Goal: Task Accomplishment & Management: Use online tool/utility

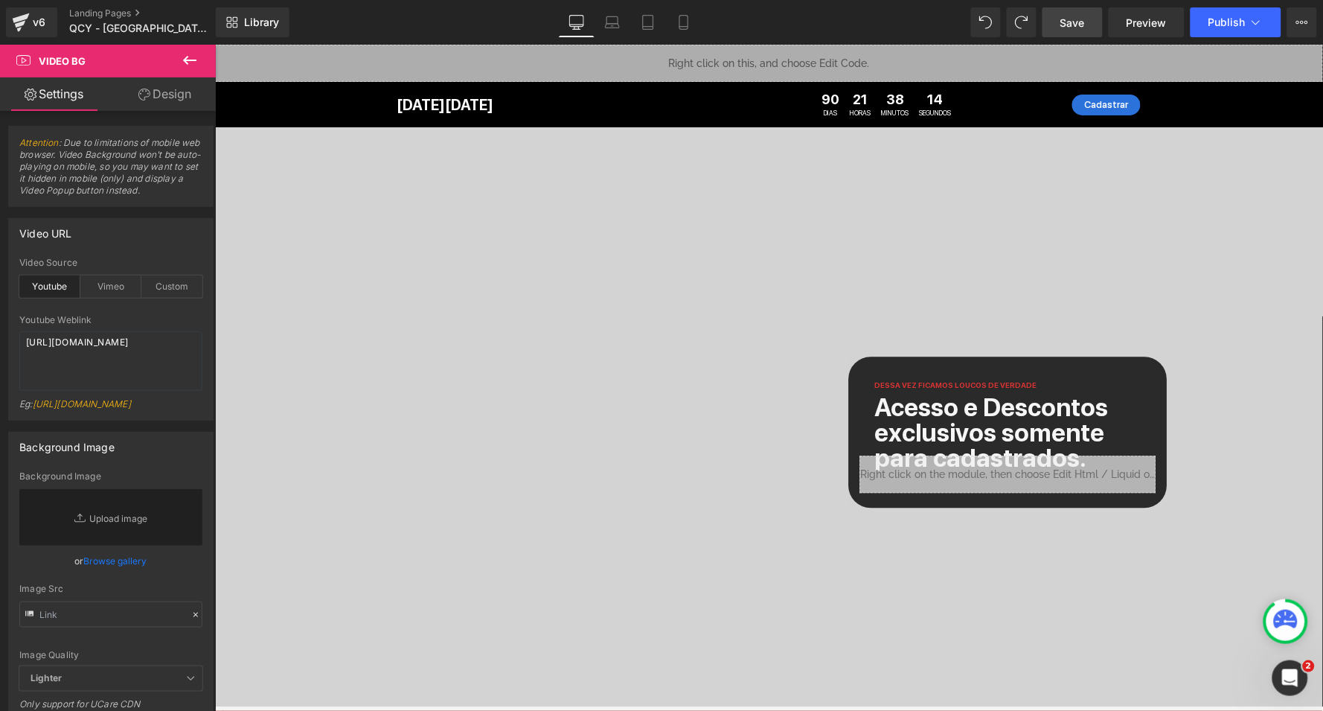
click at [1082, 22] on span "Save" at bounding box center [1073, 23] width 25 height 16
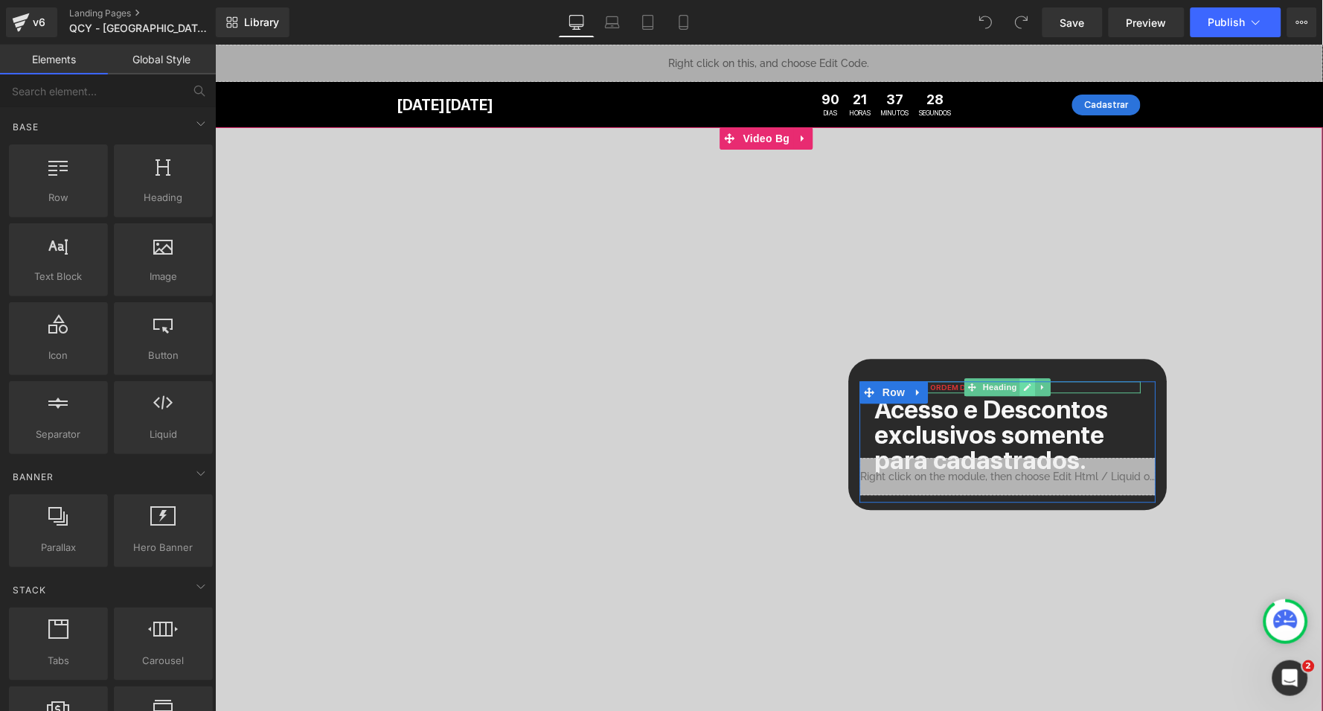
click at [1024, 386] on icon at bounding box center [1028, 386] width 8 height 9
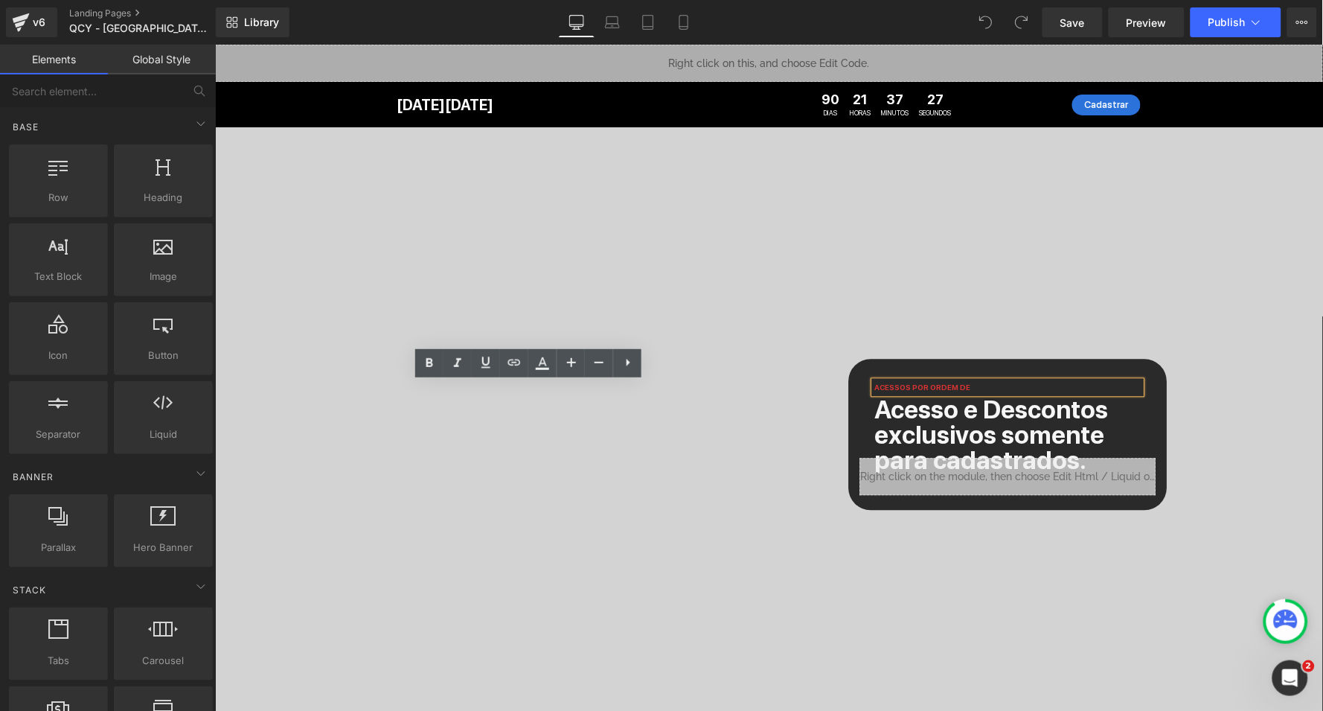
click at [874, 387] on div "ACESSOS POR ORDEM DE" at bounding box center [1007, 386] width 266 height 12
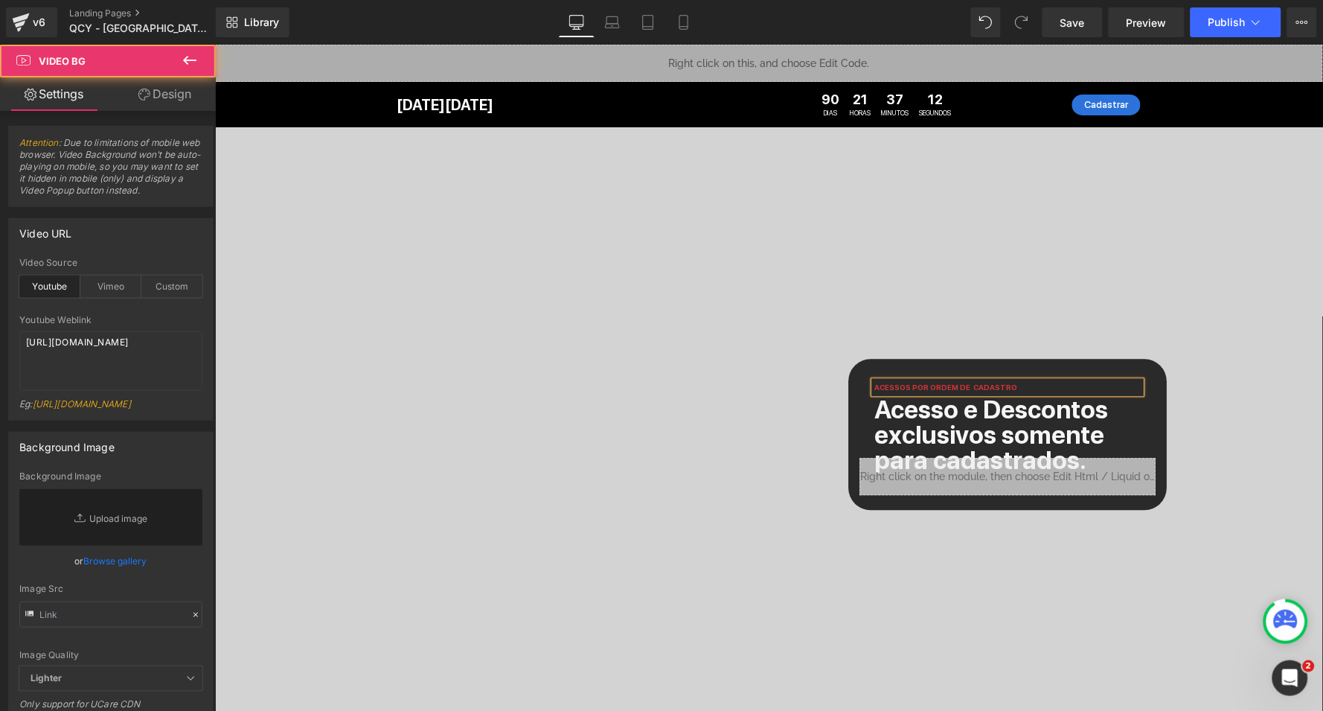
click at [325, 421] on span "Dessa vez ficamos loucos de verdade. Acesso e Descontos exclusivos somente para…" at bounding box center [768, 460] width 1108 height 114
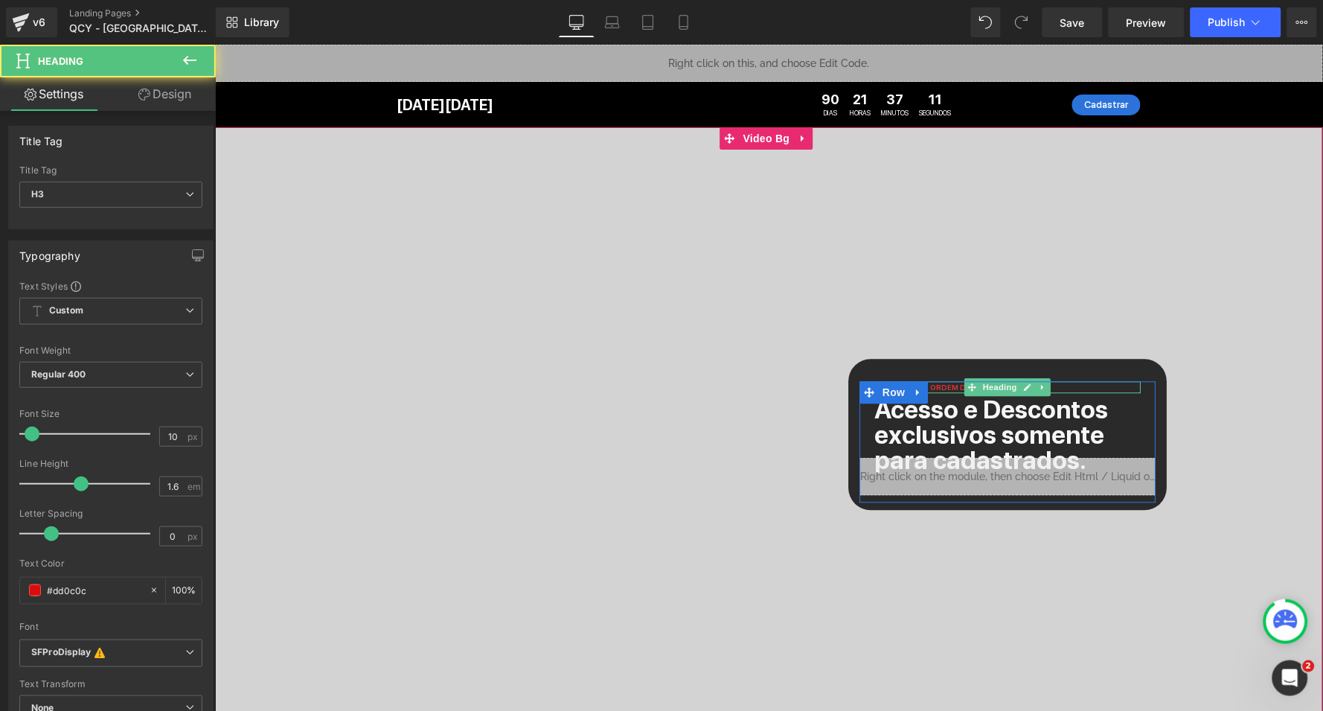
click at [874, 389] on span "ACESSOS POR ORDEM DE CADASTRO" at bounding box center [945, 386] width 143 height 9
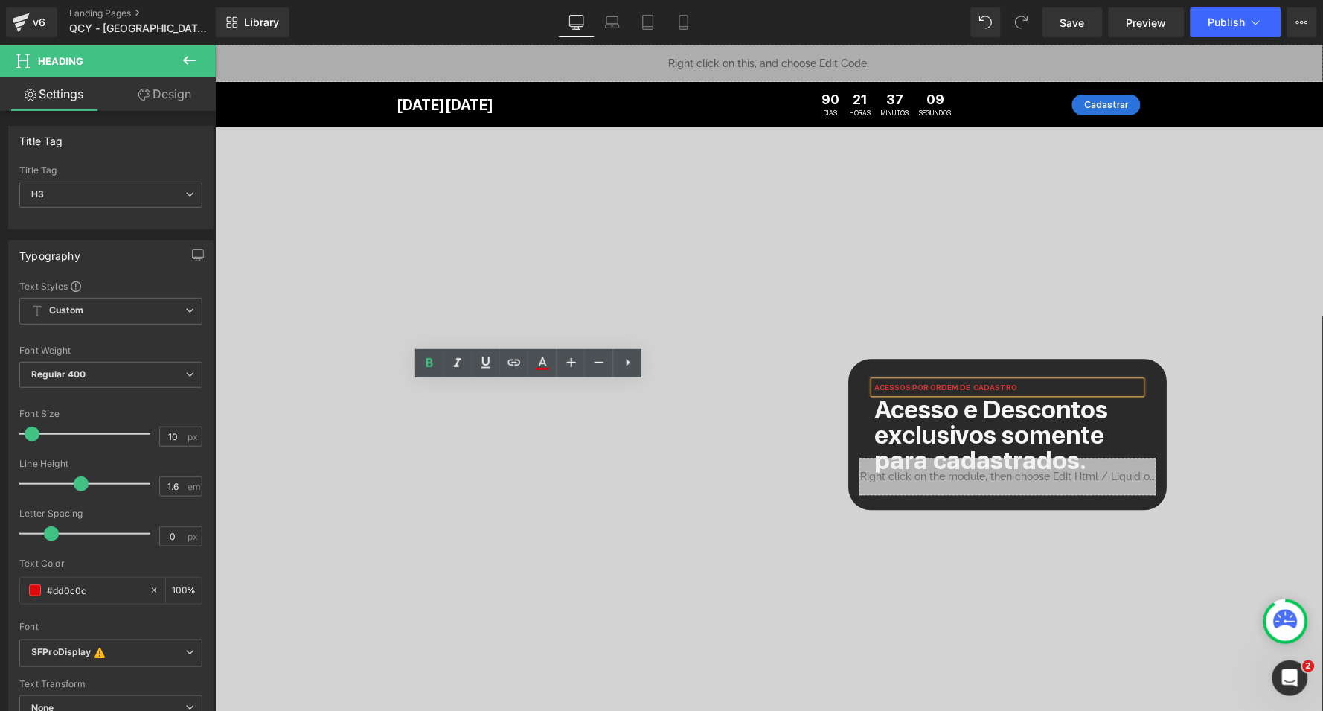
click at [342, 348] on div at bounding box center [768, 460] width 1108 height 666
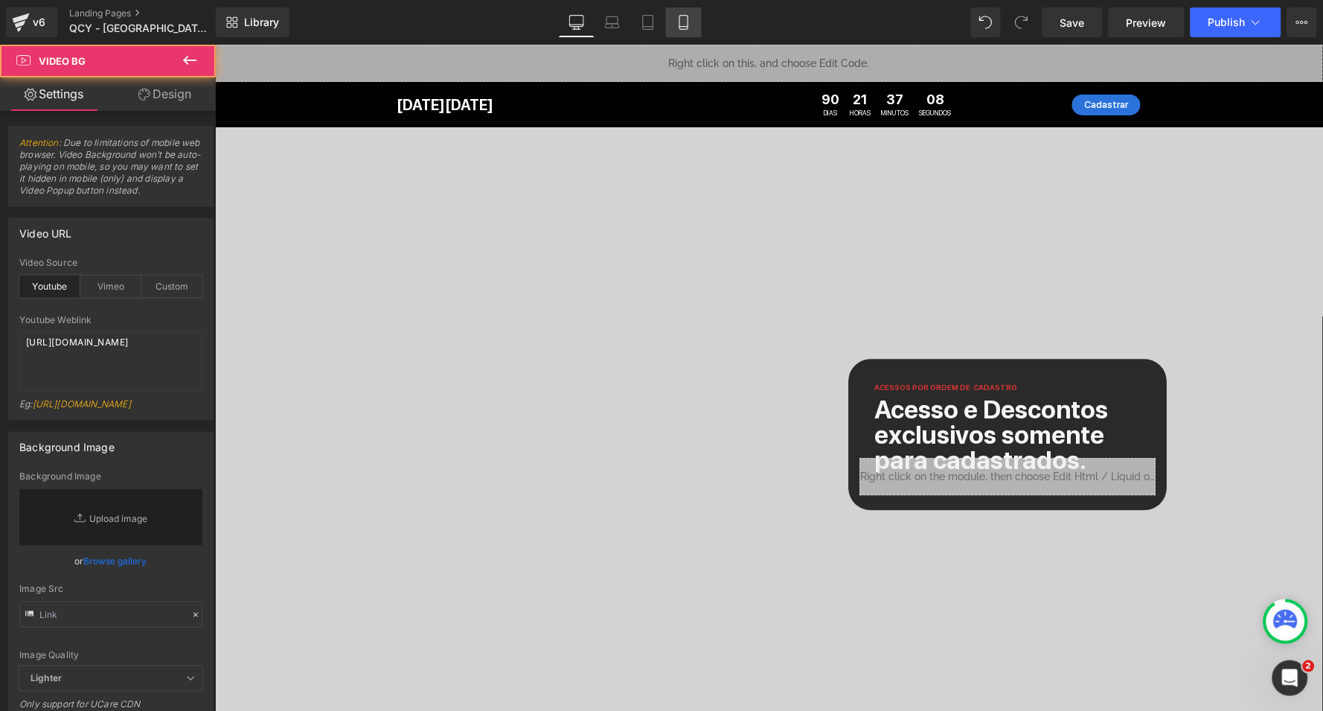
click at [687, 22] on icon at bounding box center [684, 22] width 15 height 15
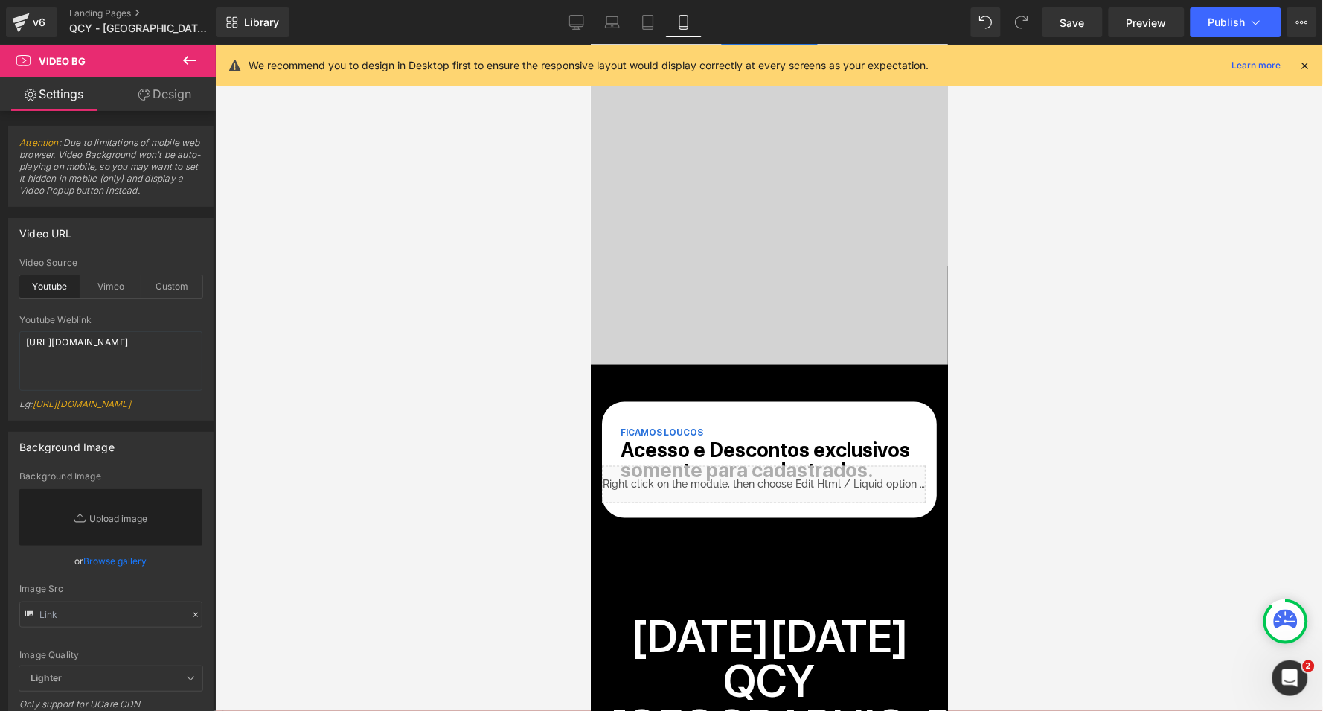
scroll to position [404, 0]
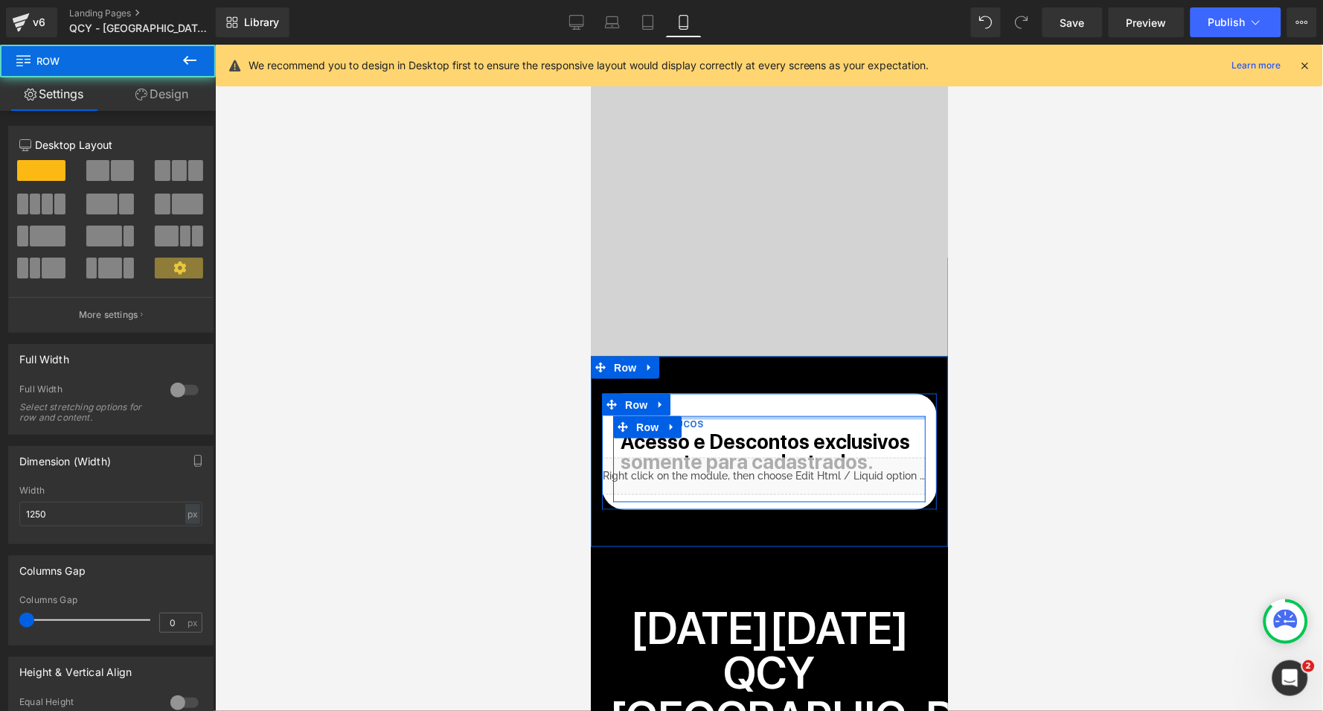
click at [692, 417] on div at bounding box center [769, 417] width 313 height 4
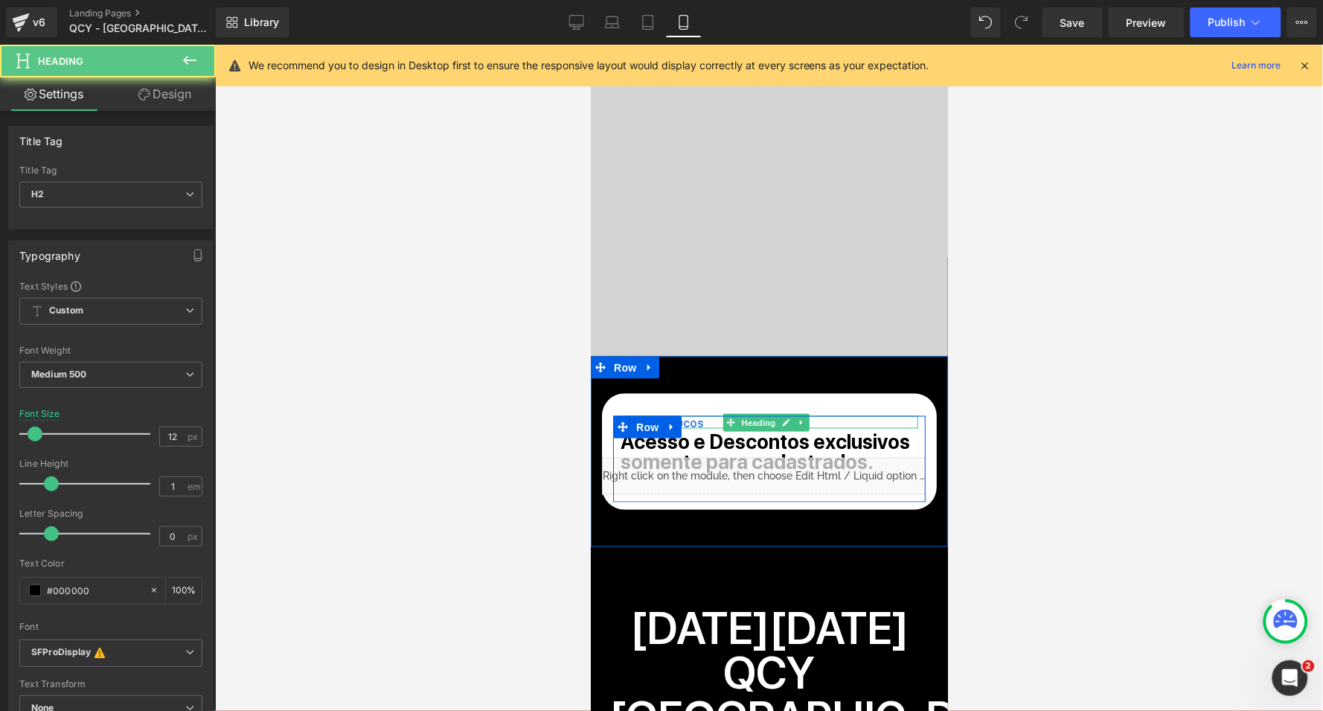
click at [692, 420] on span "FICAMOS LOUCOS" at bounding box center [661, 423] width 83 height 10
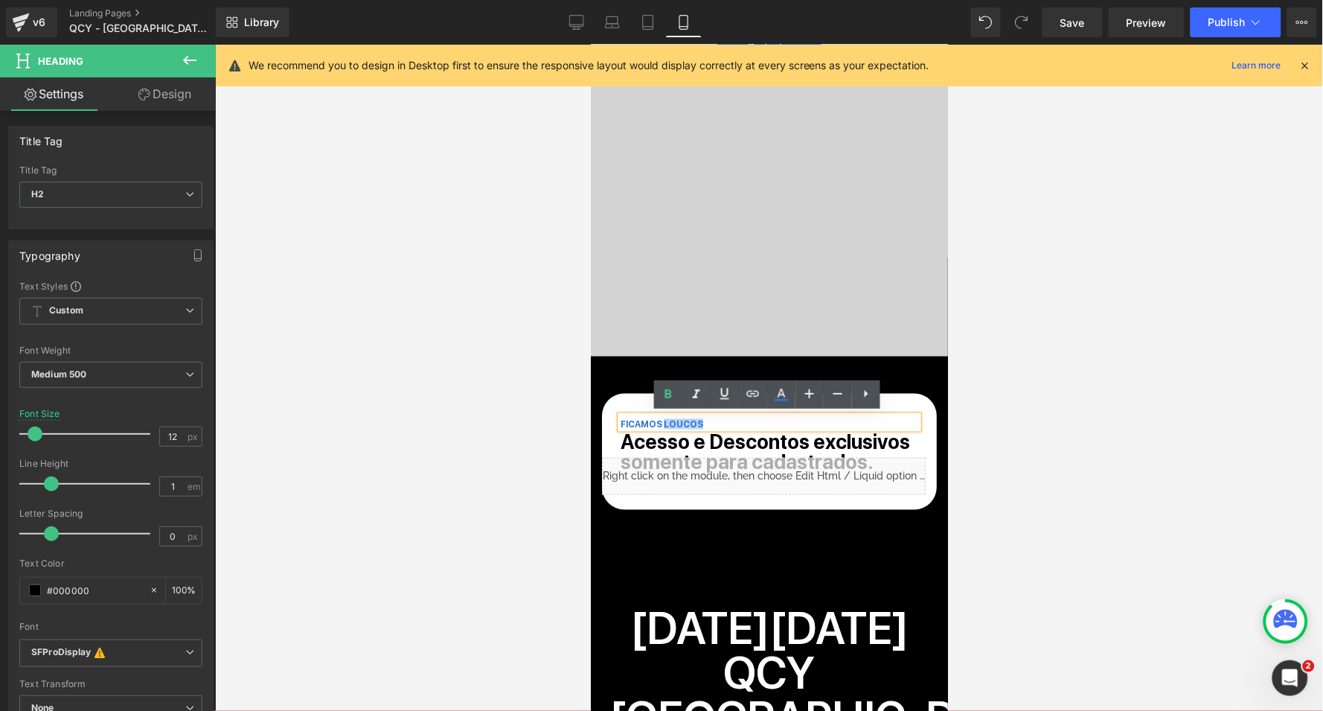
click at [692, 420] on span "FICAMOS LOUCOS" at bounding box center [661, 423] width 83 height 10
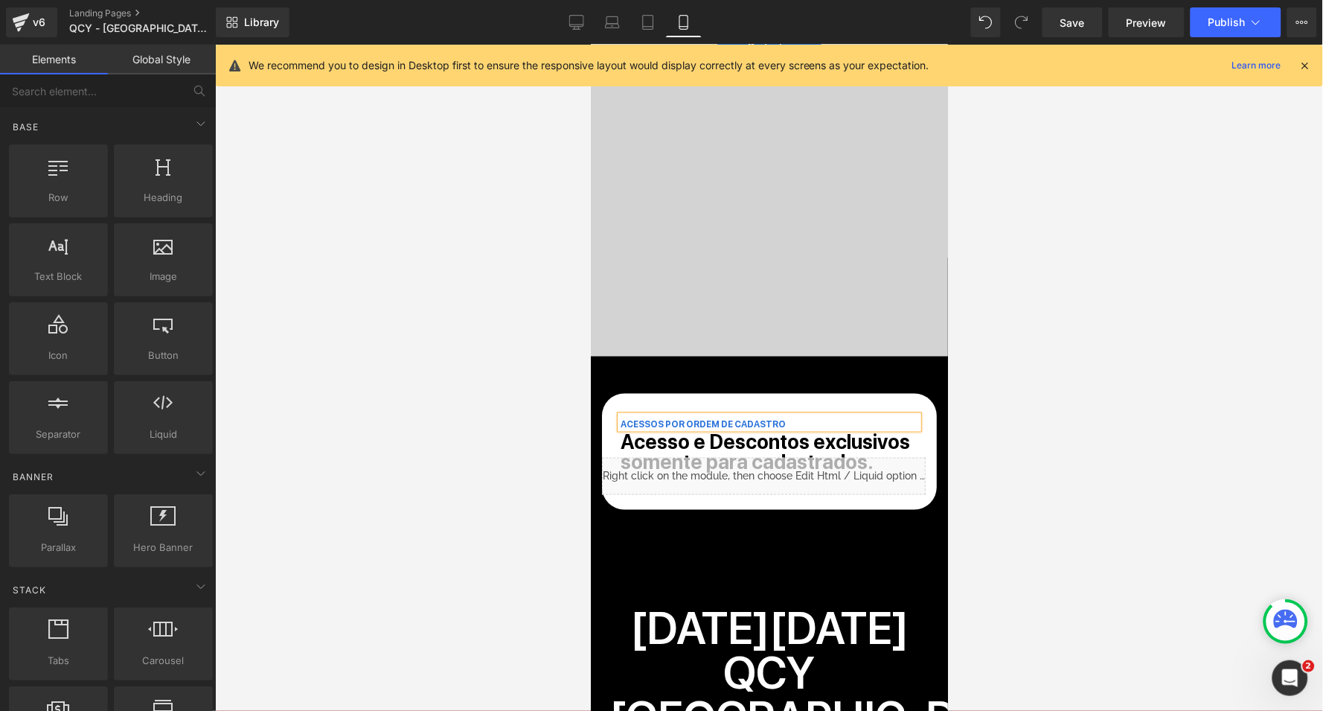
click at [1004, 400] on div at bounding box center [769, 378] width 1108 height 666
click at [579, 19] on icon at bounding box center [576, 22] width 15 height 15
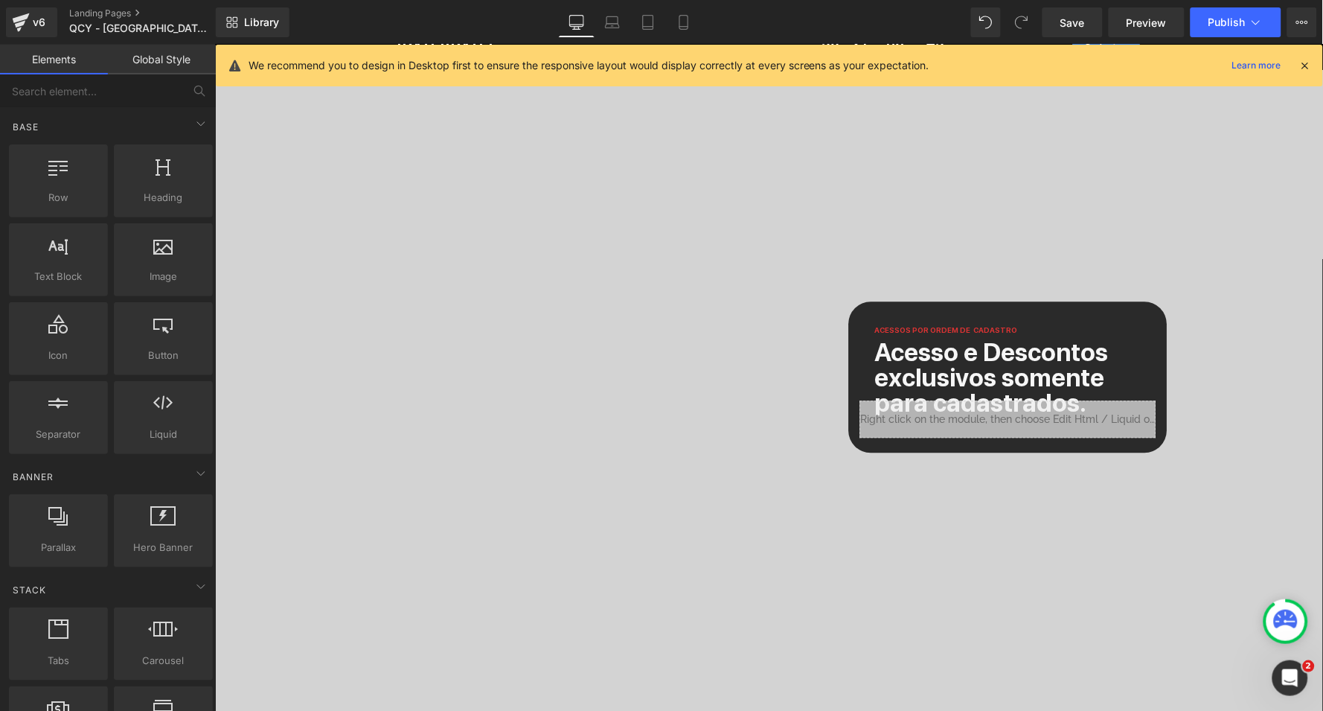
scroll to position [33, 0]
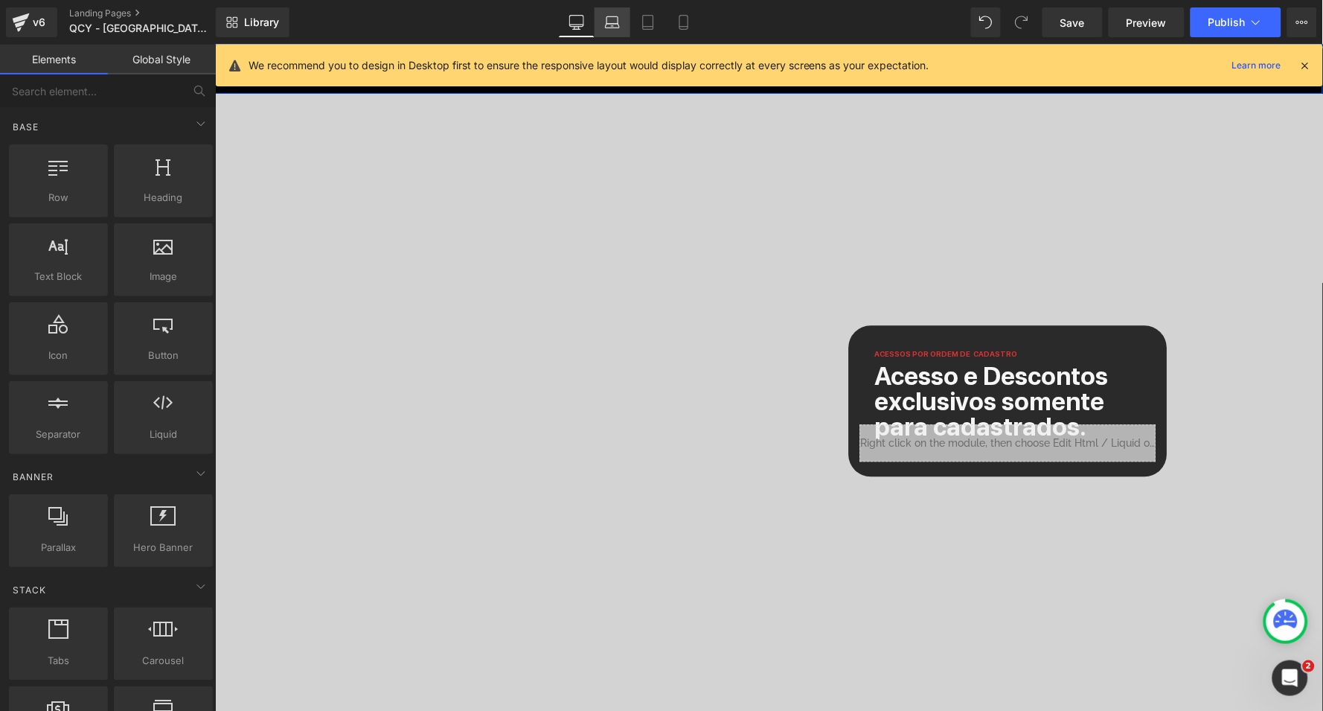
click at [619, 25] on icon at bounding box center [612, 22] width 15 height 15
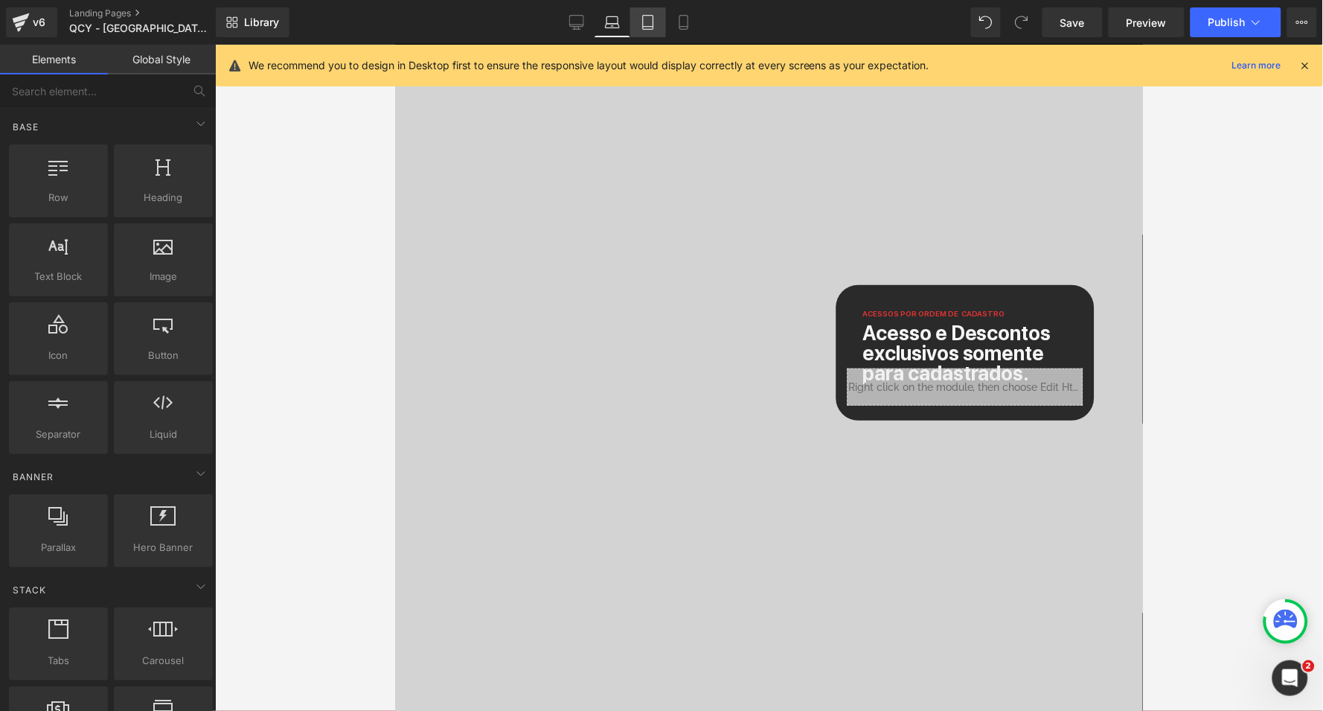
click at [645, 24] on icon at bounding box center [648, 22] width 15 height 15
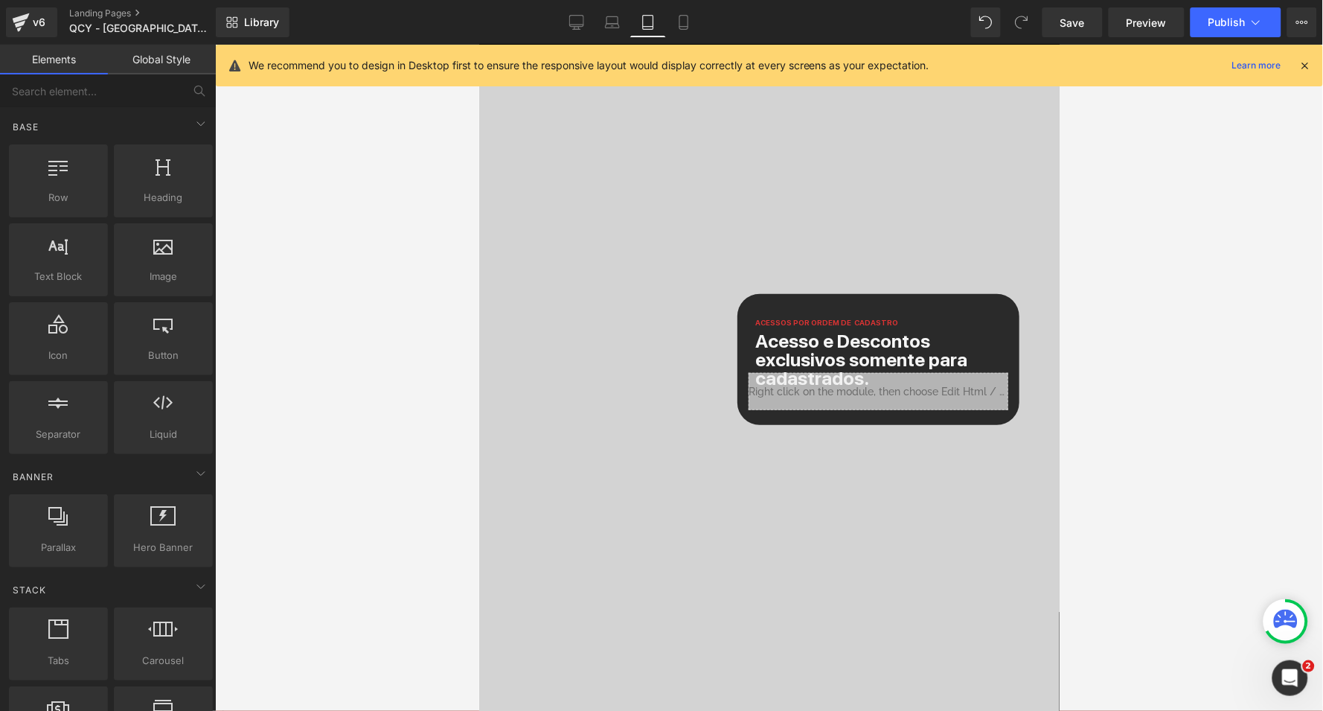
scroll to position [80, 0]
drag, startPoint x: 682, startPoint y: 22, endPoint x: 116, endPoint y: 40, distance: 566.0
click at [682, 22] on icon at bounding box center [684, 22] width 15 height 15
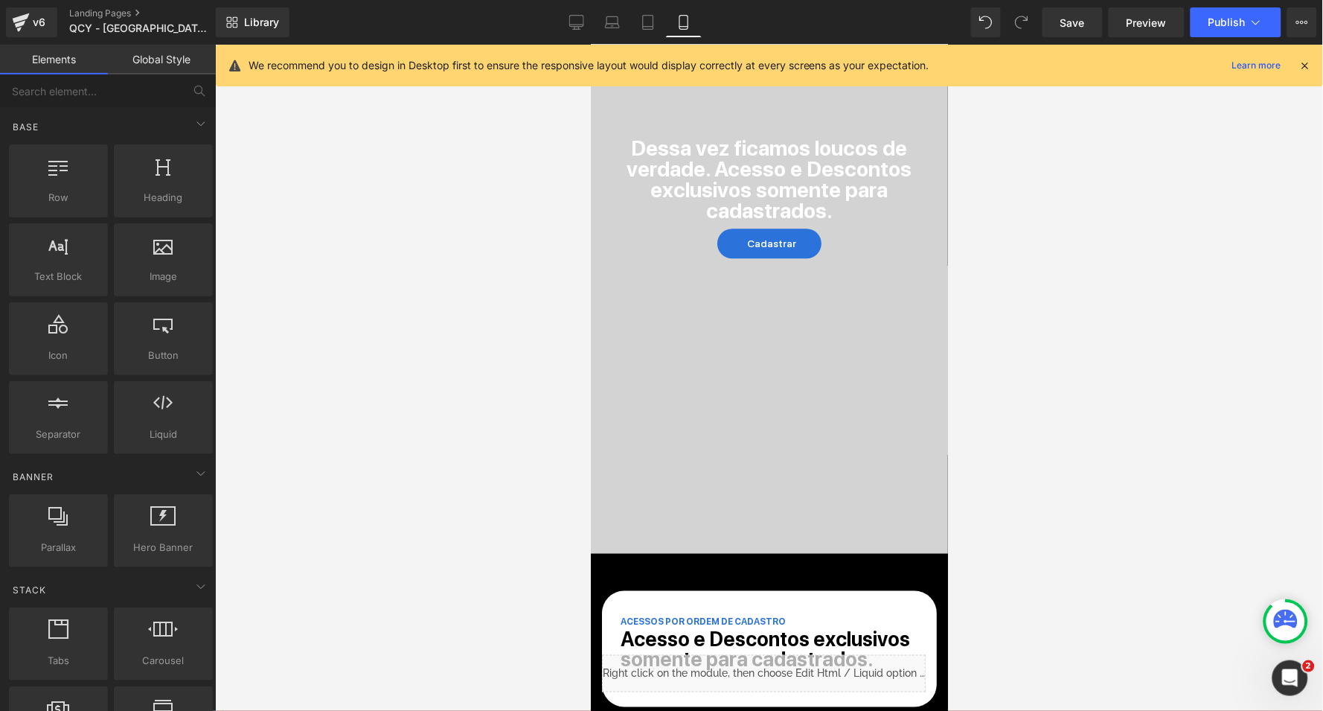
scroll to position [68, 0]
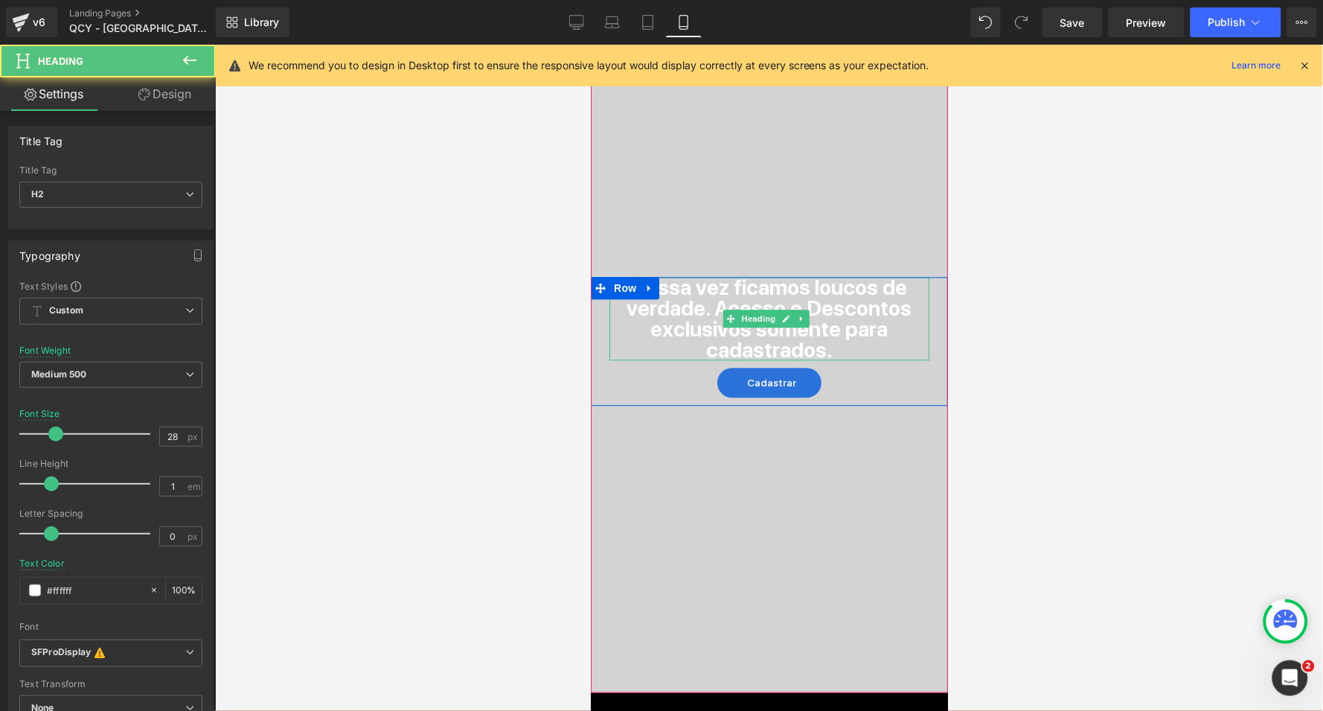
click at [717, 305] on strong "Dessa vez ficamos loucos de verdade. Acesso e Descontos exclusivos somente para…" at bounding box center [769, 318] width 285 height 88
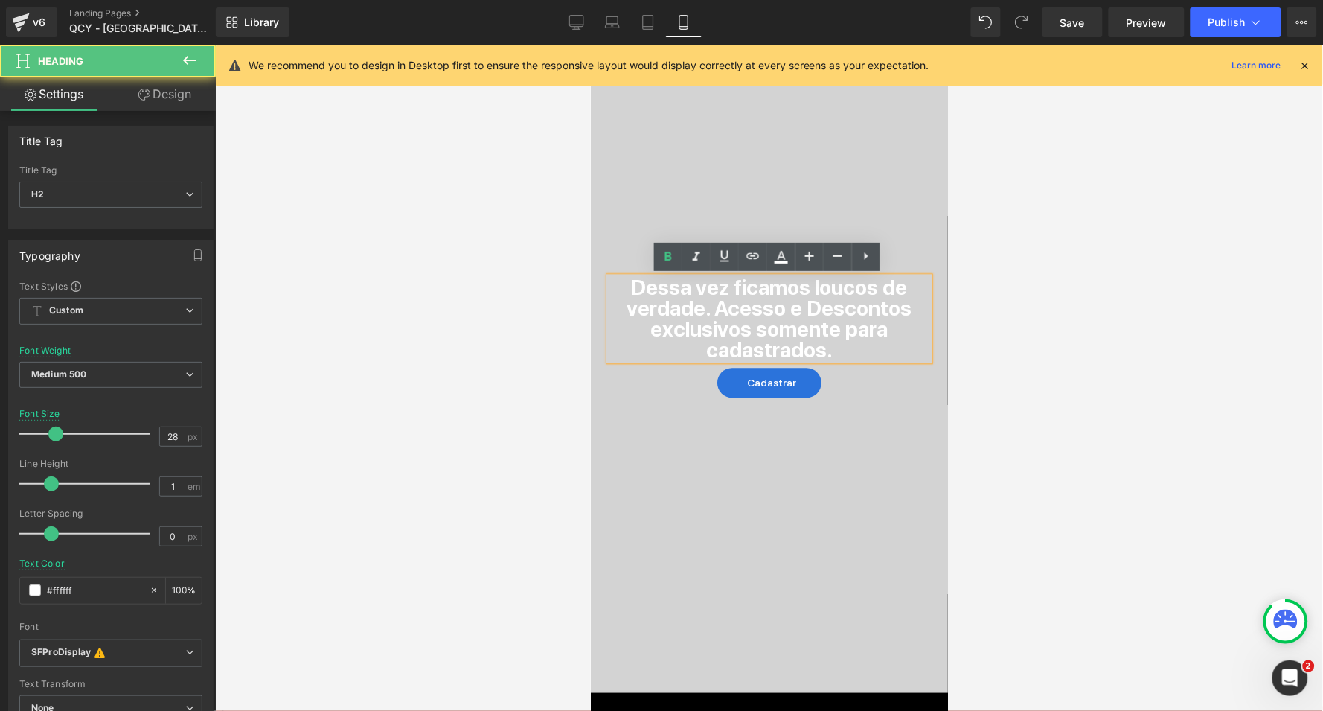
click at [717, 305] on strong "Dessa vez ficamos loucos de verdade. Acesso e Descontos exclusivos somente para…" at bounding box center [769, 318] width 285 height 88
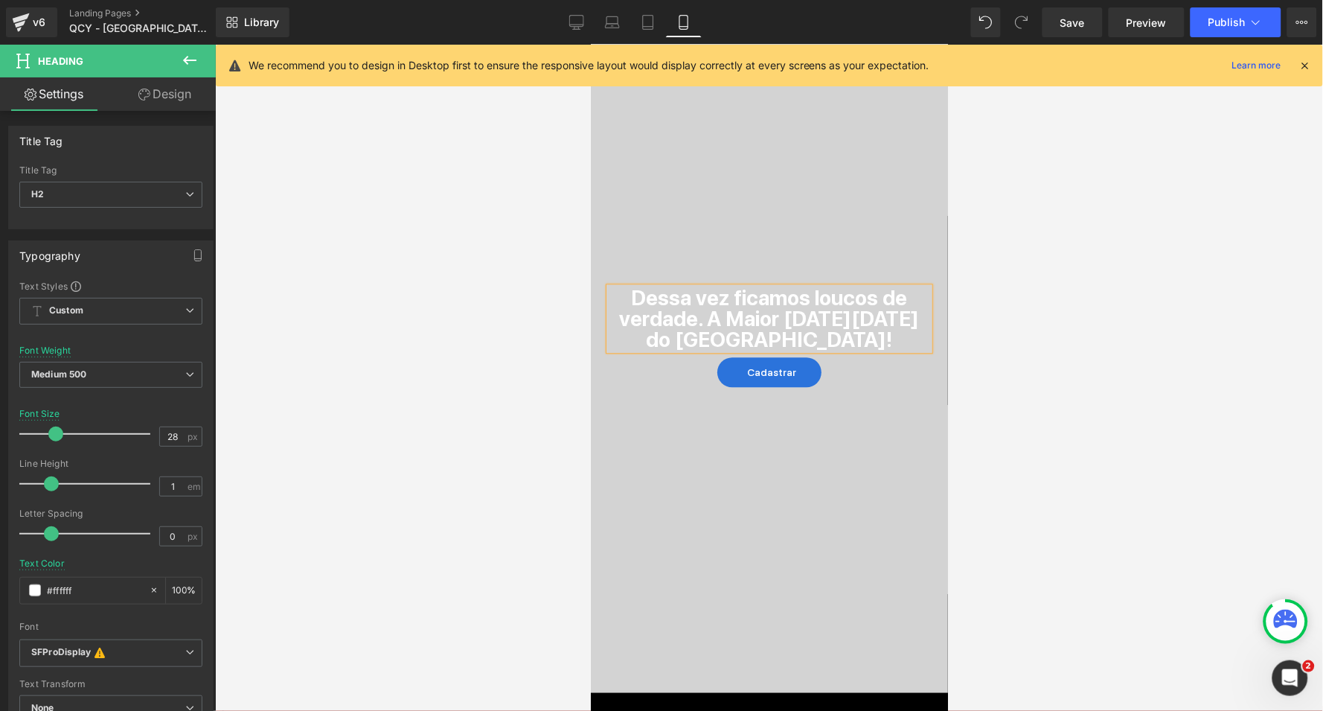
click at [1020, 363] on div at bounding box center [769, 378] width 1108 height 666
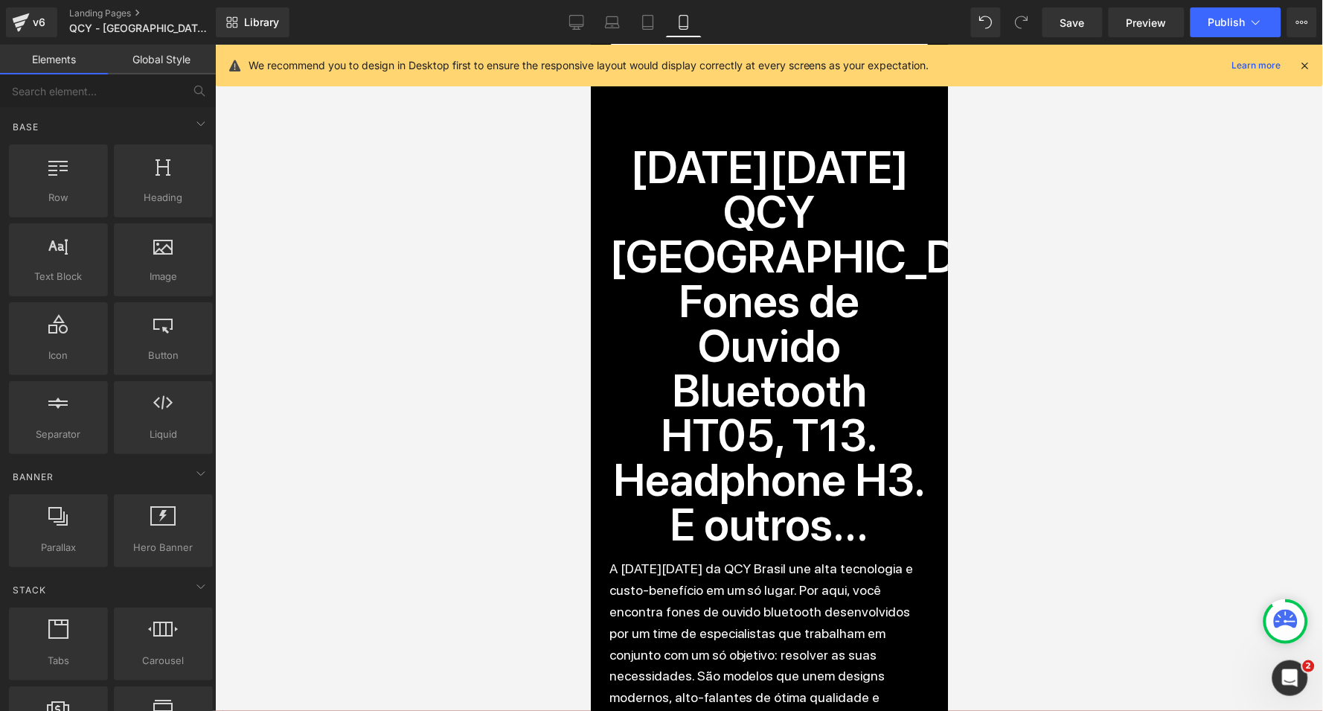
scroll to position [880, 0]
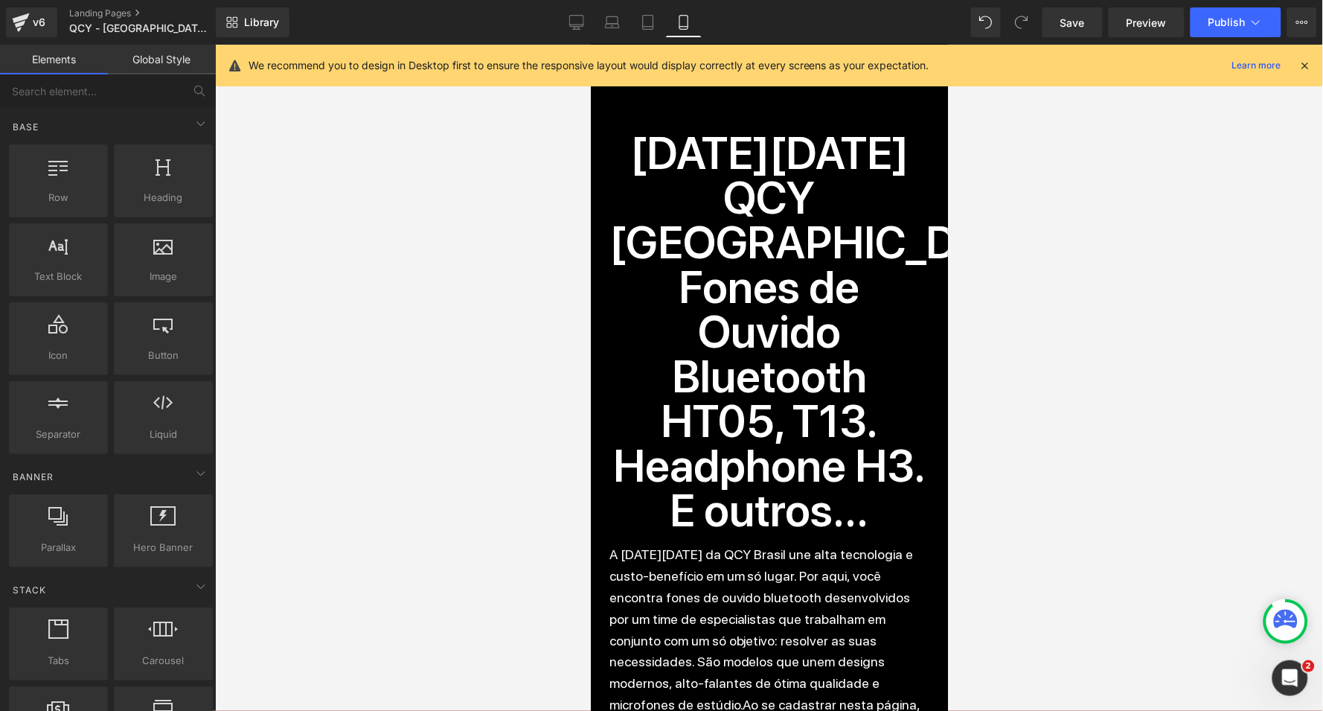
click at [785, 202] on h2 "Black Friday QCY Brasil: Fones de Ouvido Bluetooth HT05, T13. Headphone H3. E o…" at bounding box center [769, 331] width 321 height 402
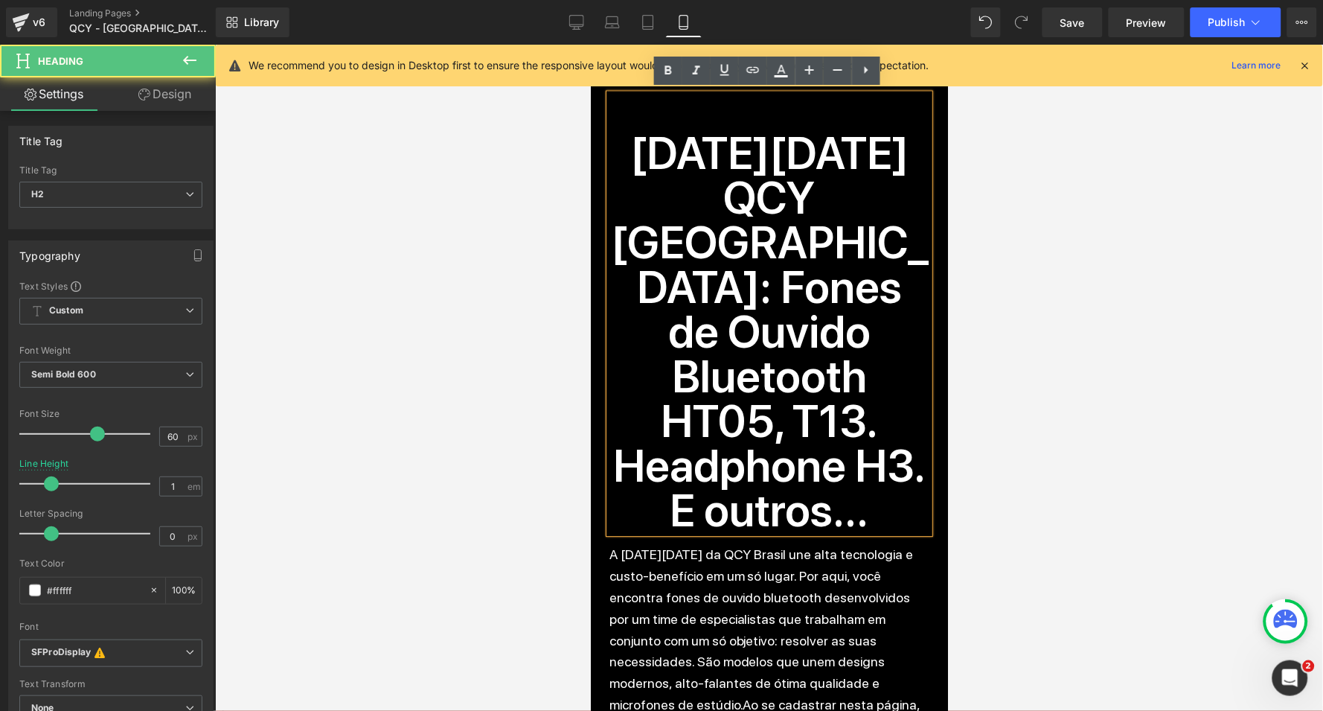
click at [771, 199] on h2 "Black Friday QCY Brasil: Fones de Ouvido Bluetooth HT05, T13. Headphone H3. E o…" at bounding box center [769, 331] width 321 height 402
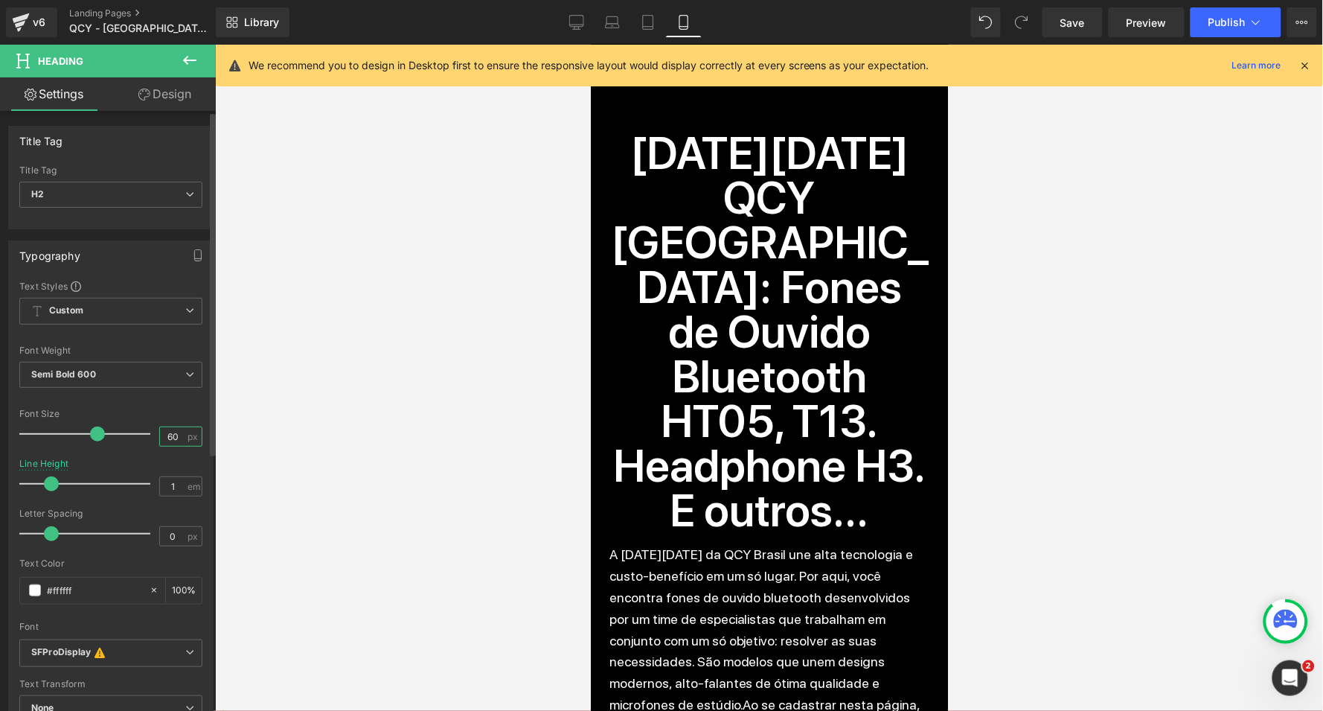
click at [176, 432] on input "60" at bounding box center [173, 436] width 26 height 19
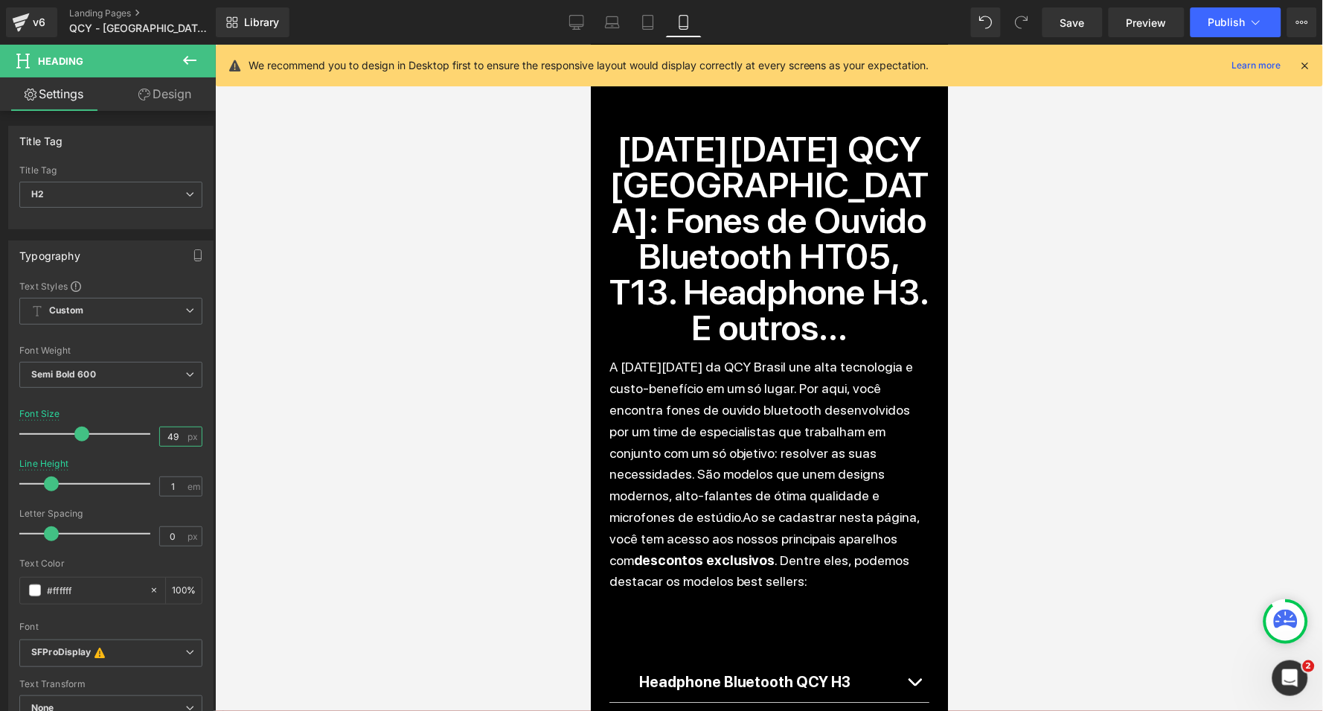
type input "50"
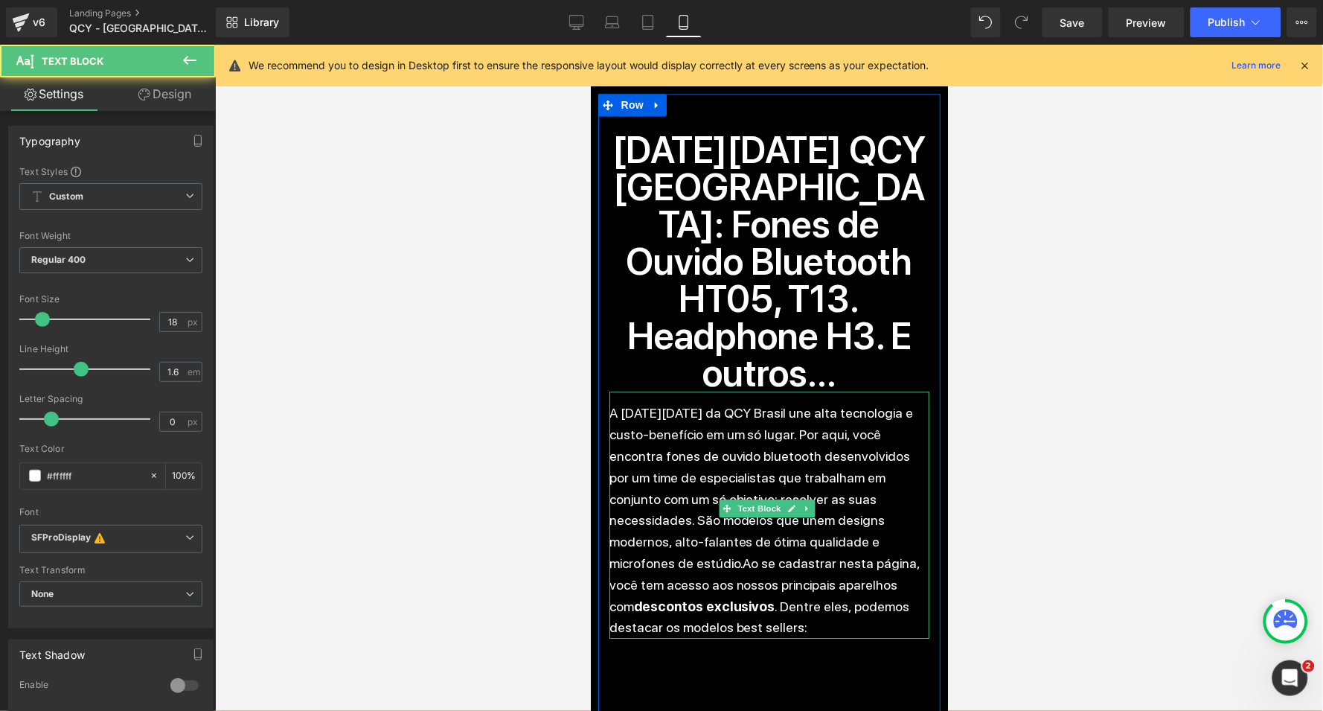
click at [767, 402] on p "A Black Friday da QCY Brasil une alta tecnologia e custo-benefício em um só lug…" at bounding box center [769, 520] width 321 height 236
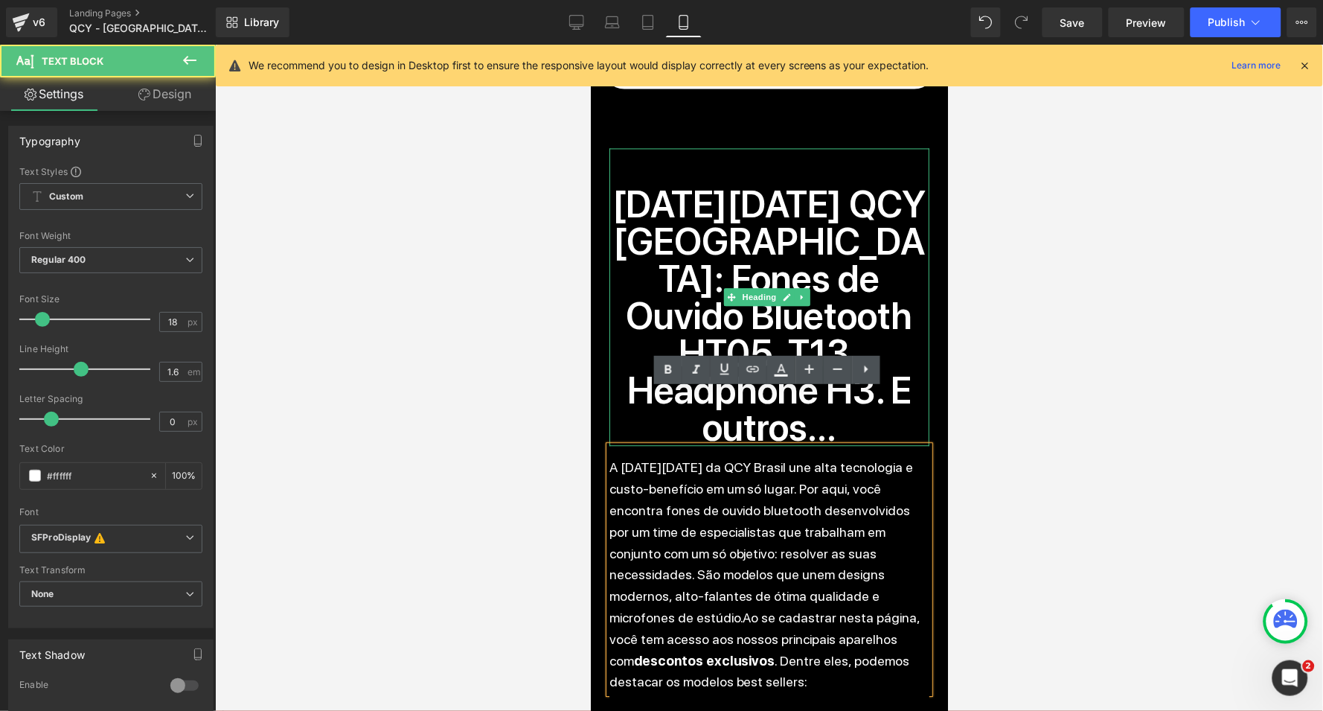
scroll to position [808, 0]
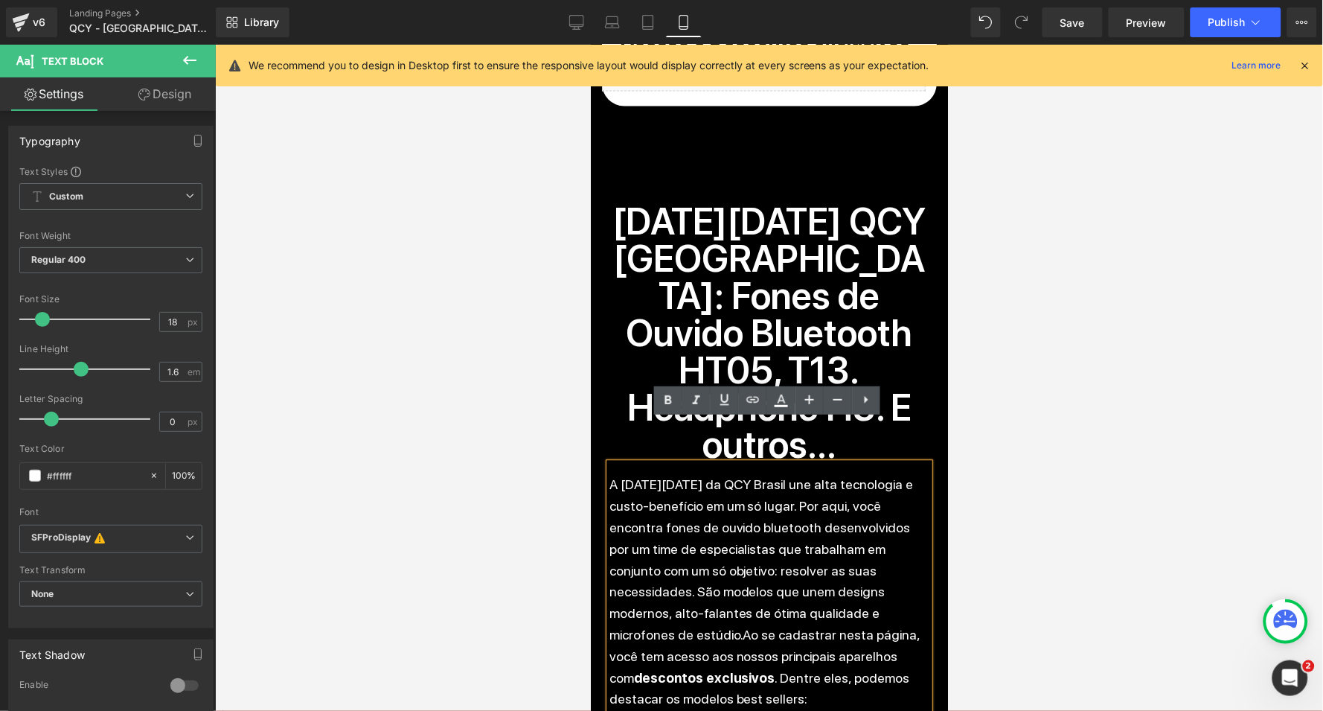
click at [1023, 266] on div at bounding box center [769, 378] width 1108 height 666
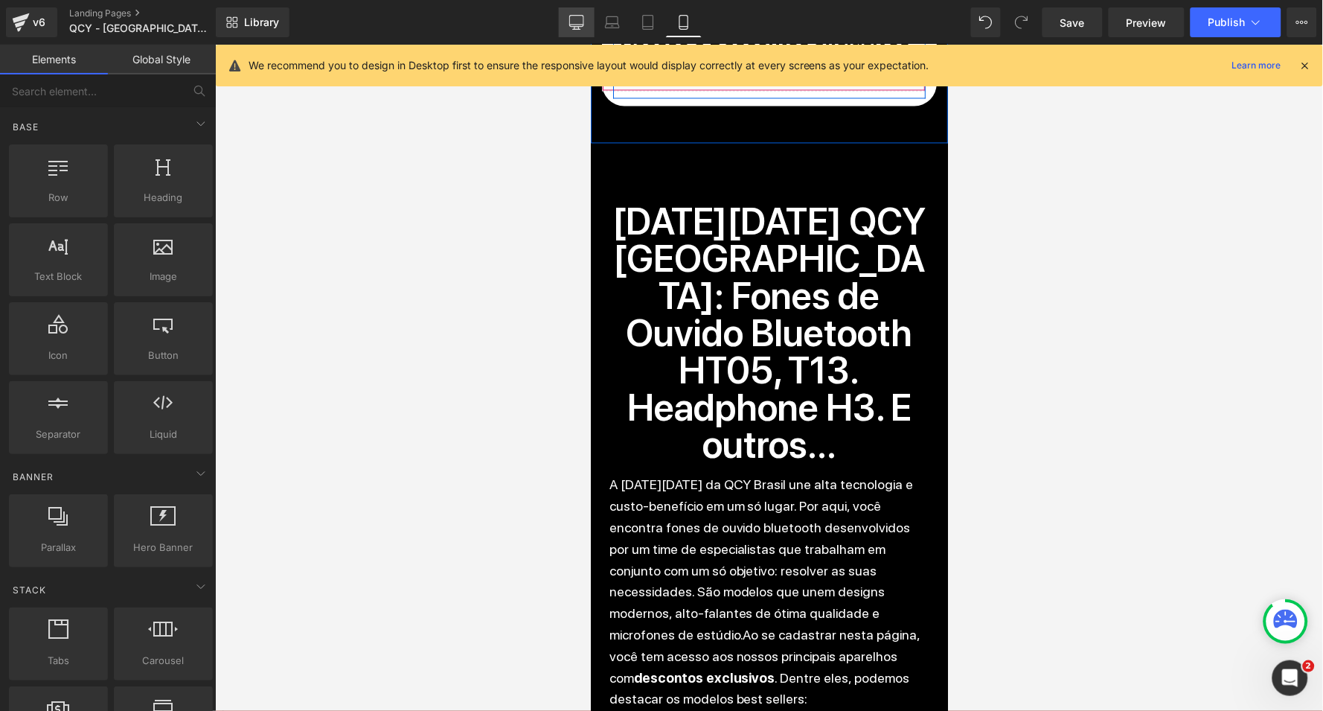
click at [578, 22] on icon at bounding box center [576, 22] width 15 height 15
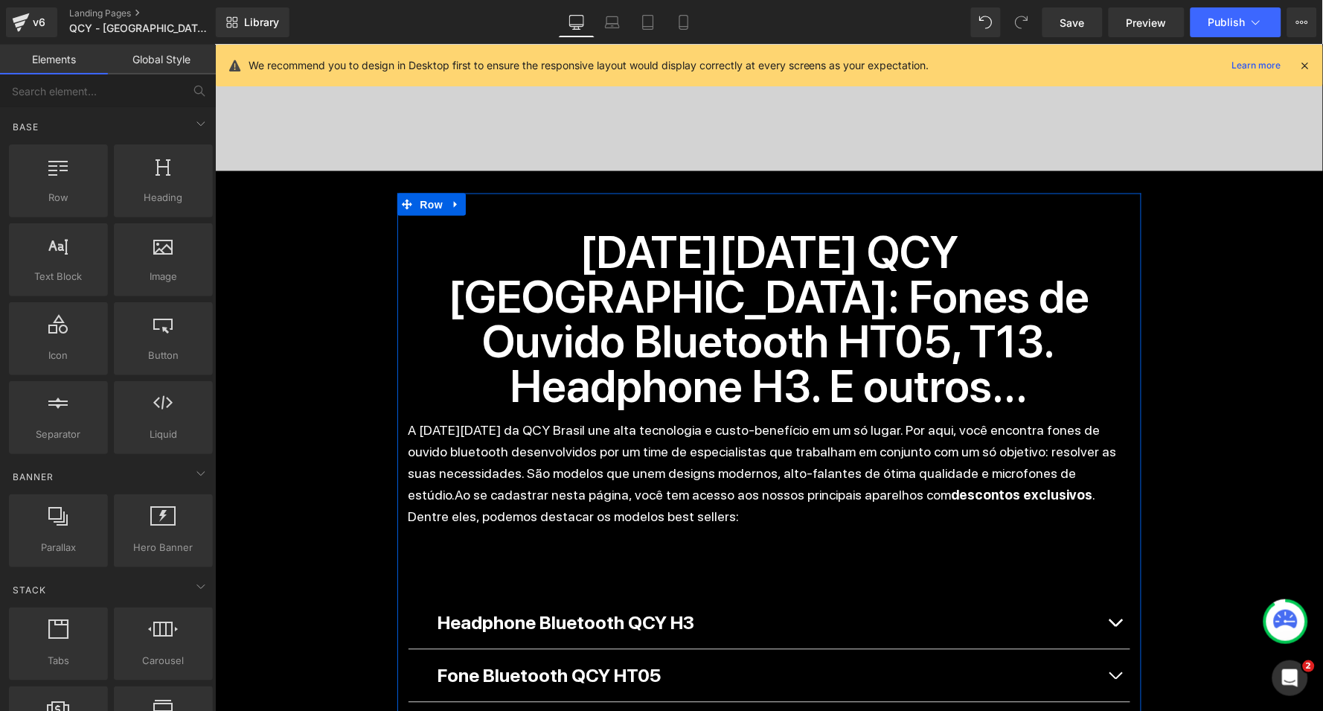
scroll to position [610, 0]
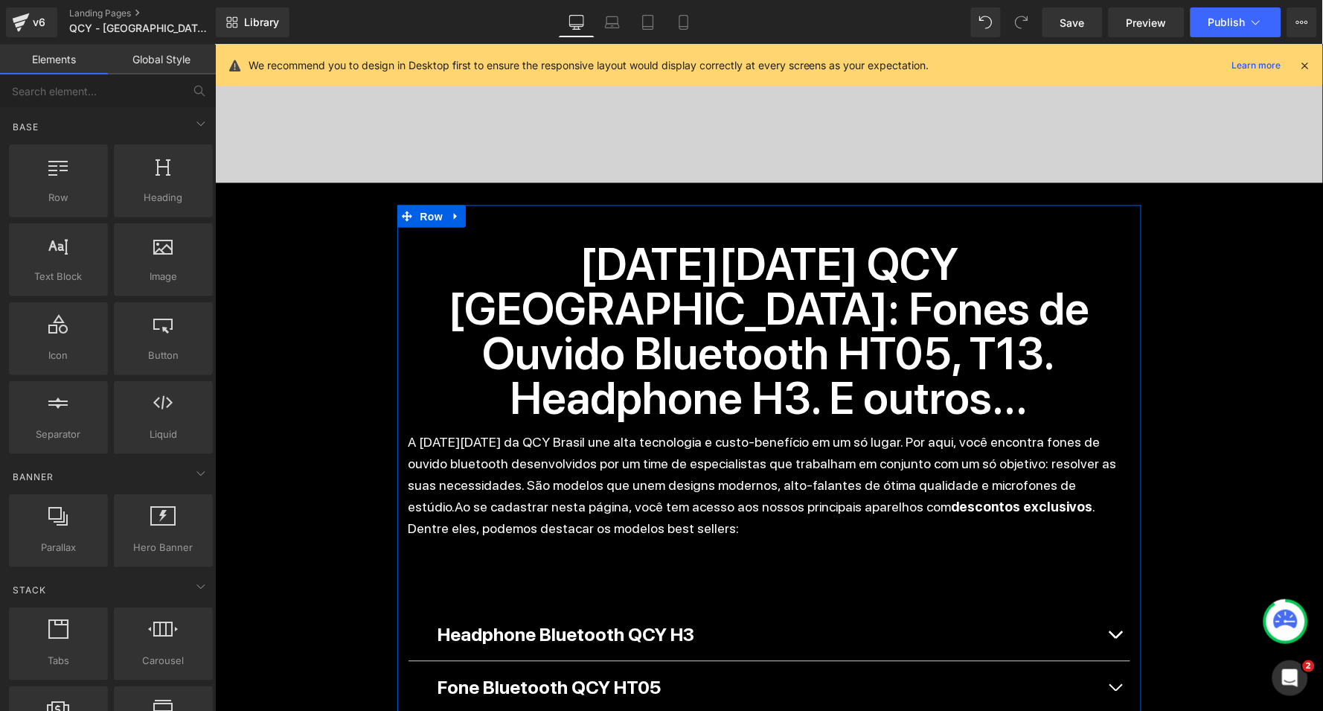
click at [848, 308] on h2 "Black Friday QCY Brasil: Fones de Ouvido Bluetooth HT05, T13. Headphone H3. E o…" at bounding box center [769, 331] width 722 height 179
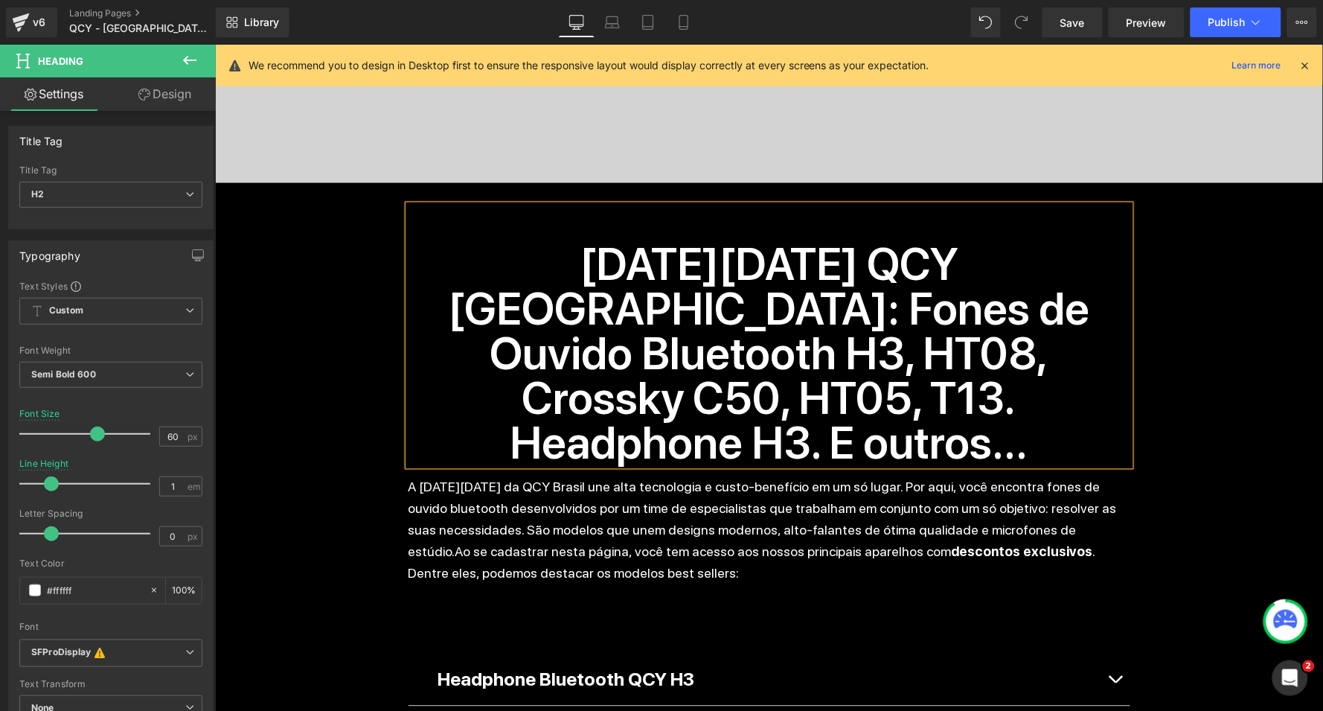
click at [798, 402] on h2 "Black Friday QCY Brasil: Fones de Ouvido Bluetooth H3, HT08, Crossky C50, HT05,…" at bounding box center [769, 353] width 722 height 223
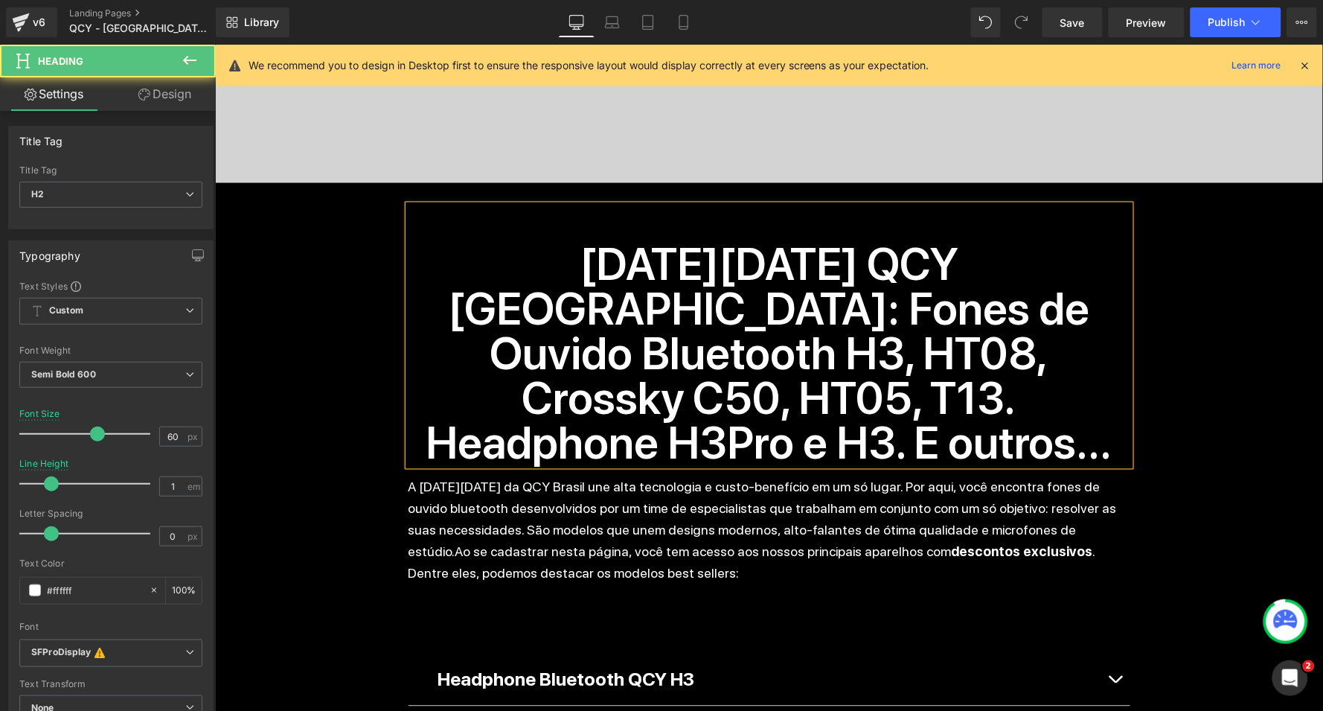
click at [892, 313] on h2 "Black Friday QCY Brasil: Fones de Ouvido Bluetooth H3, HT08, Crossky C50, HT05,…" at bounding box center [769, 353] width 722 height 223
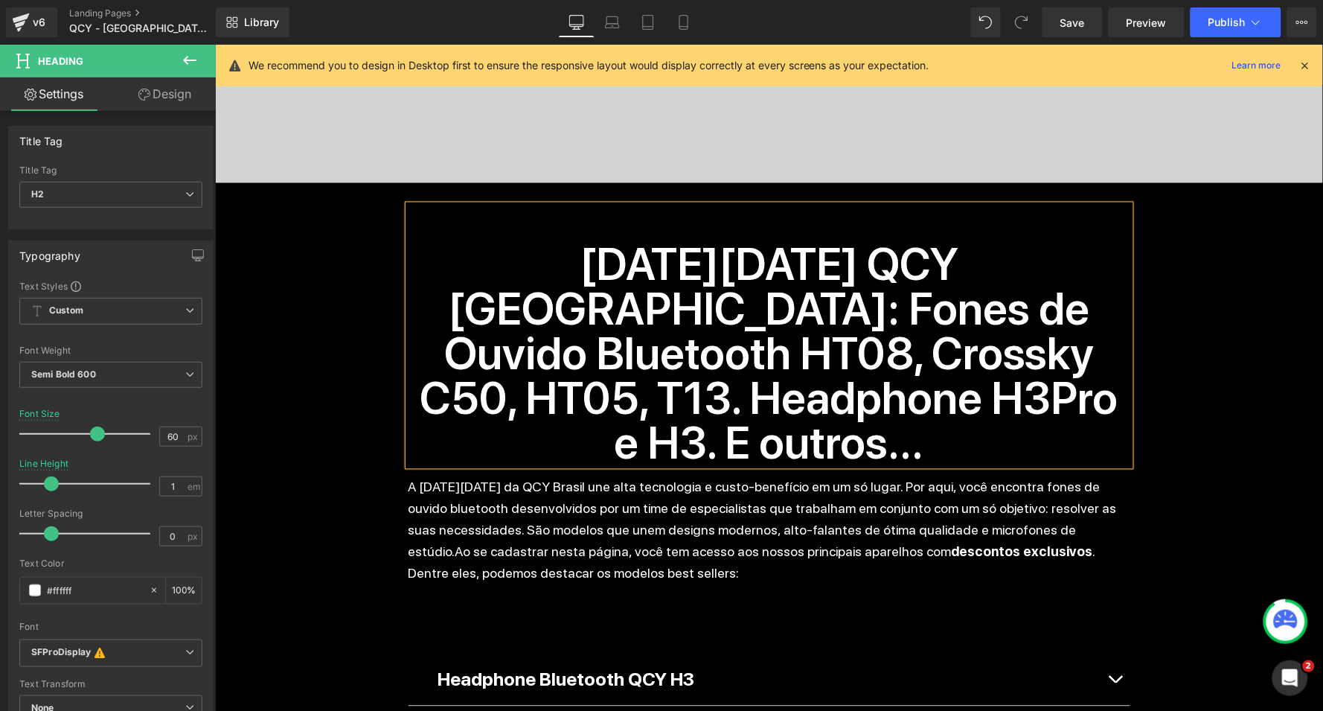
click at [972, 310] on h2 "Black Friday QCY Brasil: Fones de Ouvido Bluetooth HT08, Crossky C50, HT05, T13…" at bounding box center [769, 353] width 722 height 223
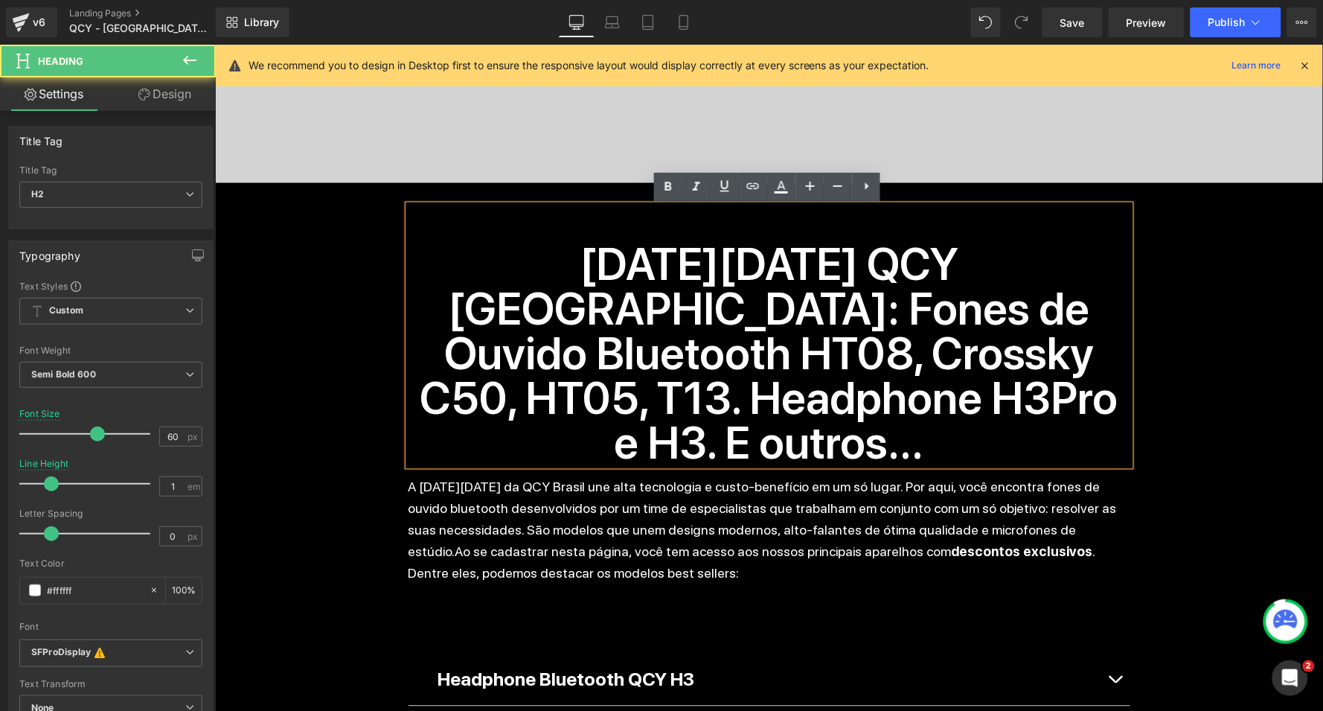
click at [972, 310] on h2 "Black Friday QCY Brasil: Fones de Ouvido Bluetooth HT08, Crossky C50, HT05, T13…" at bounding box center [769, 353] width 722 height 223
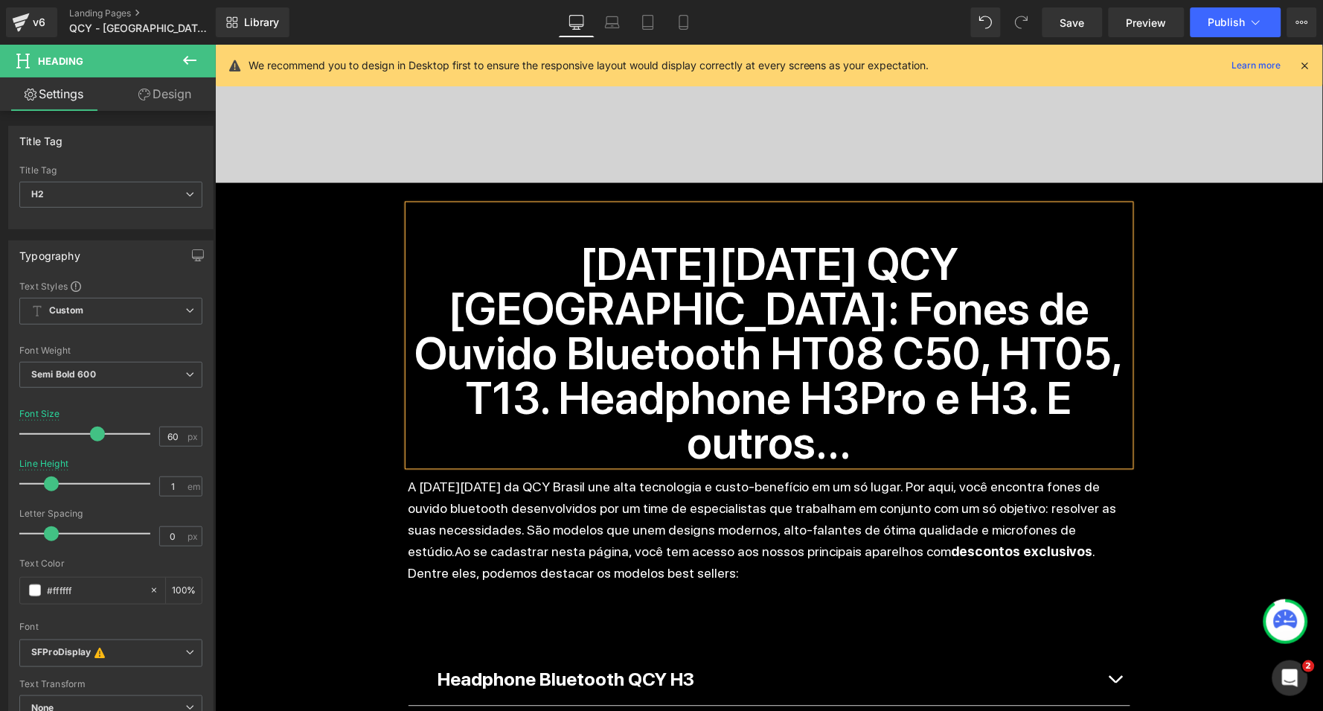
click at [523, 359] on h2 "Black Friday QCY Brasil: Fones de Ouvido Bluetooth HT08 C50, HT05, T13. Headpho…" at bounding box center [769, 353] width 722 height 223
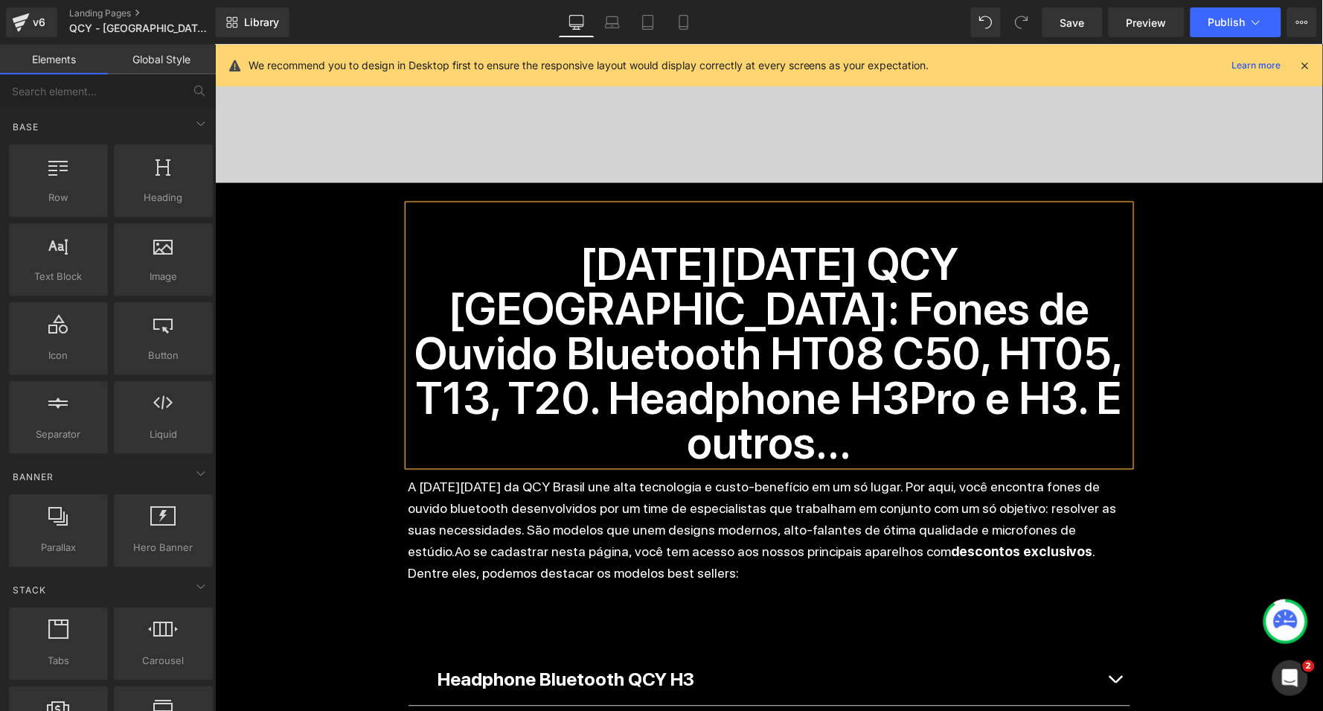
click at [307, 432] on div "Separator Liquid Black Friday Heading 90 DIAS 21 HORAS 35 MINUTOS 24 SEGUNDOS C…" at bounding box center [768, 586] width 1108 height 2305
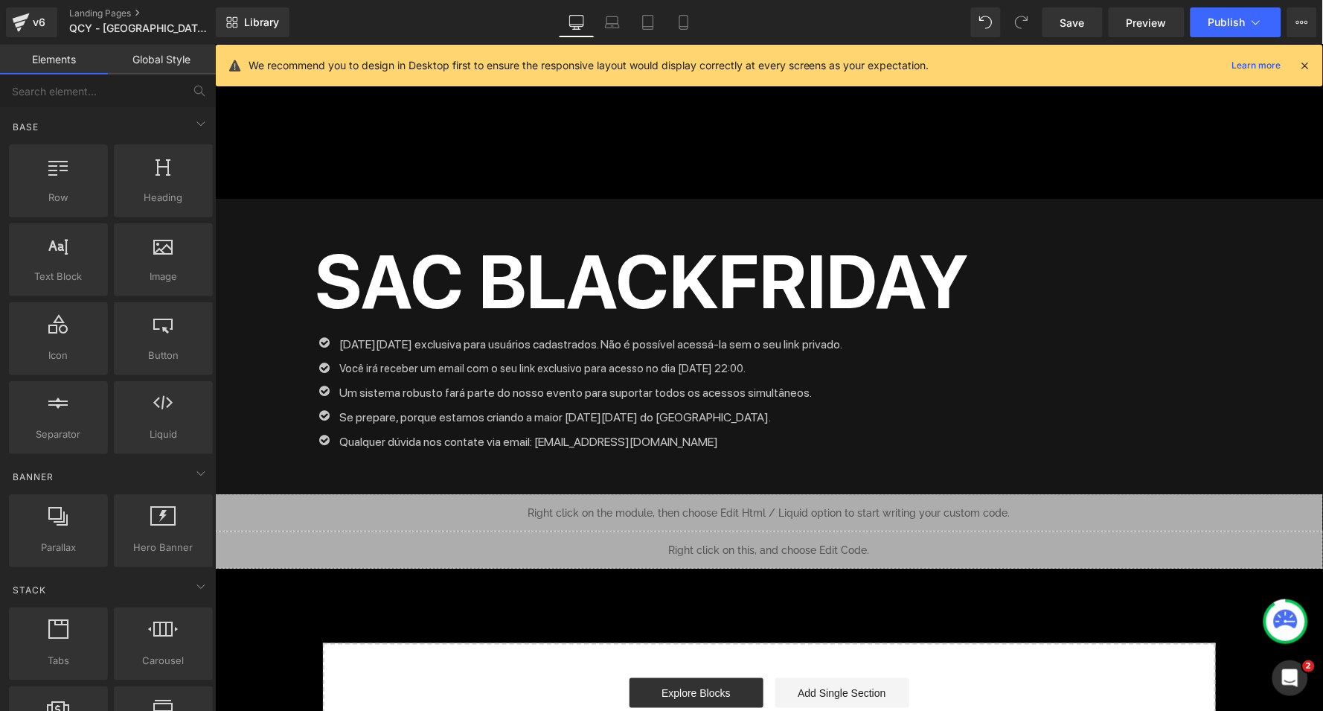
scroll to position [1582, 0]
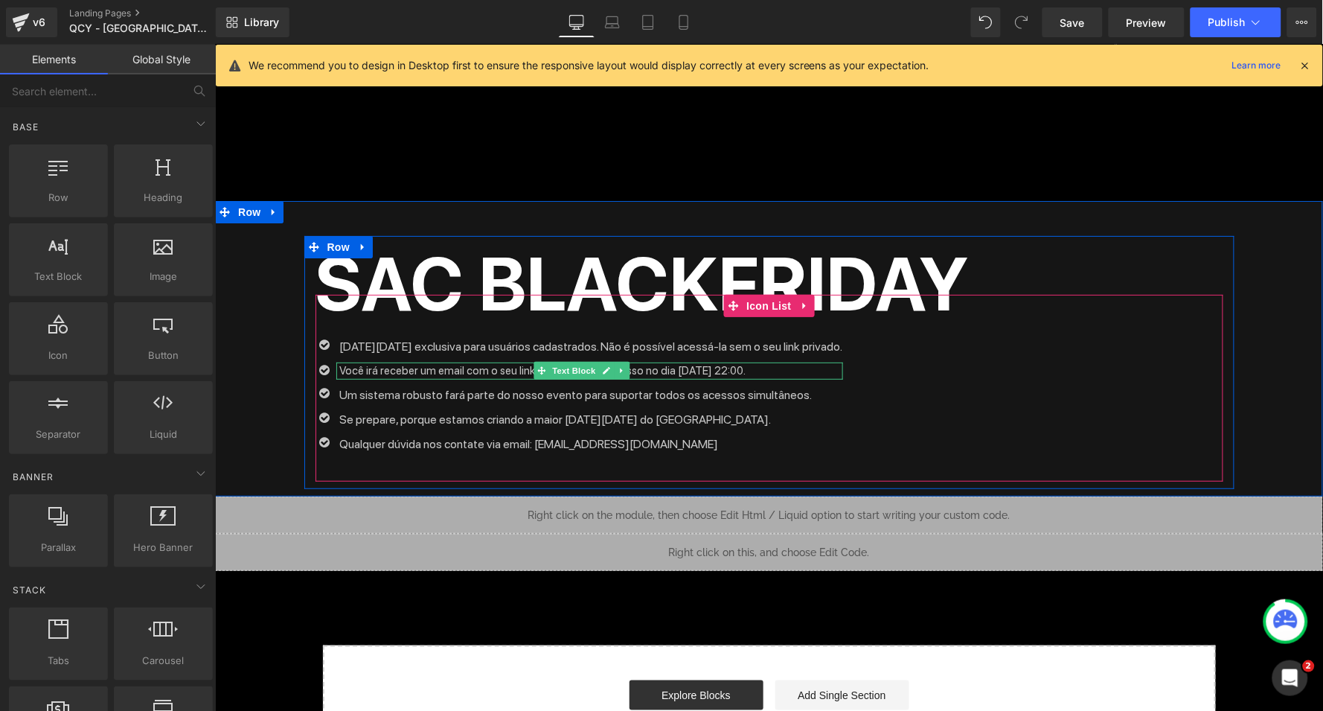
click at [703, 362] on p "Você irá receber um email com o seu link exclusivo para acesso no dia 28/11 às …" at bounding box center [590, 371] width 503 height 18
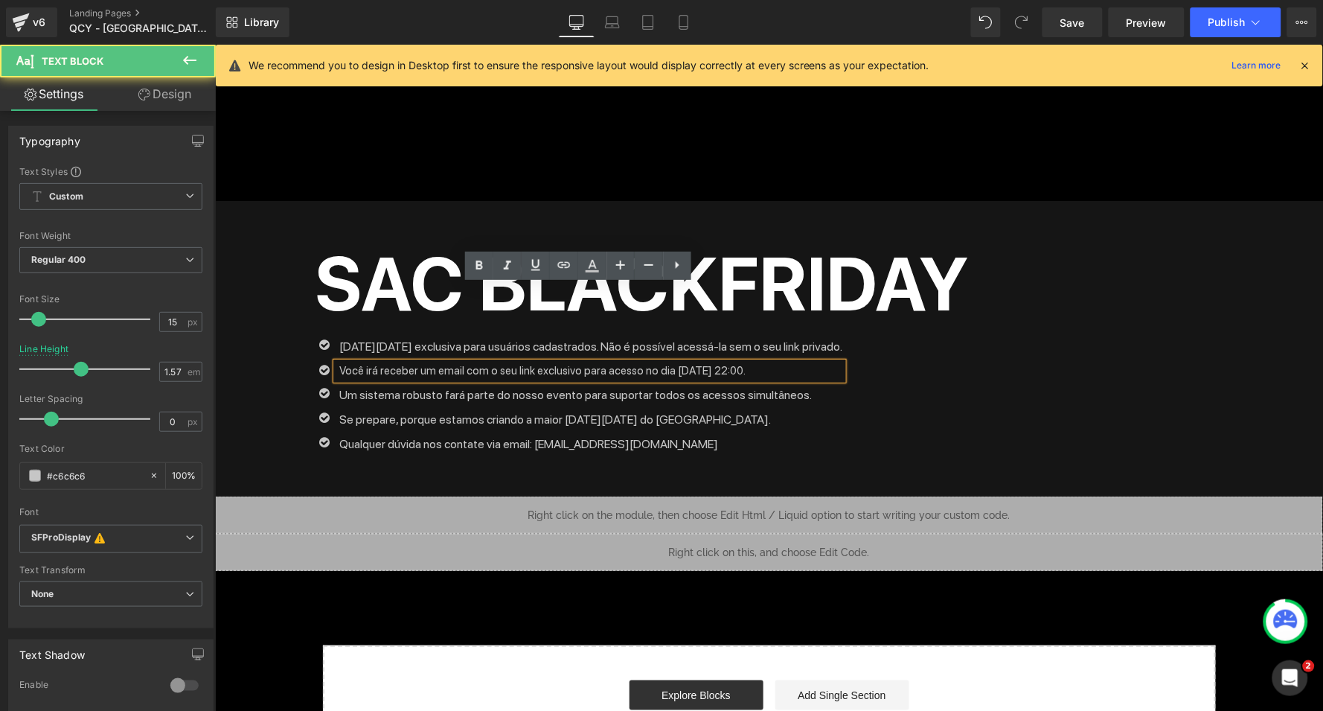
click at [714, 362] on p "Você irá receber um email com o seu link exclusivo para acesso no dia 28/11 às …" at bounding box center [590, 371] width 503 height 18
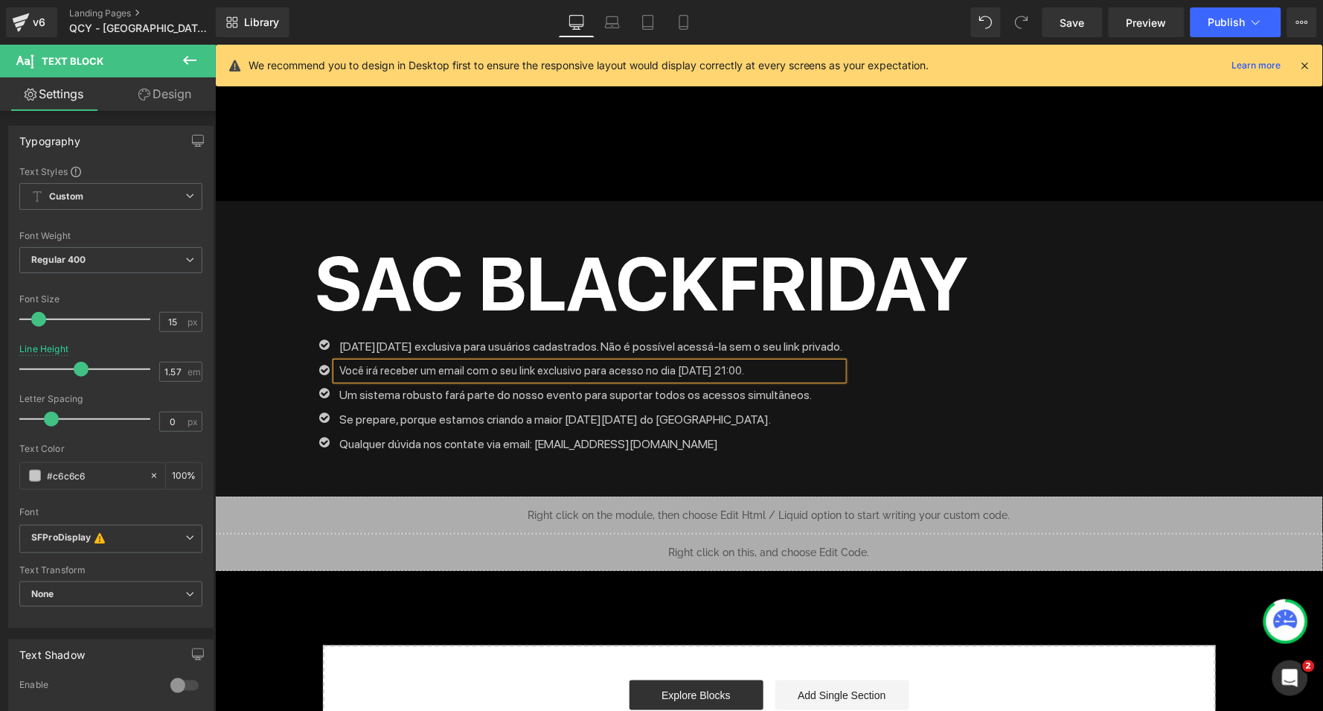
click at [671, 362] on p "Você irá receber um email com o seu link exclusivo para acesso no dia 28/11 às …" at bounding box center [590, 371] width 503 height 18
click at [960, 336] on div "Icon Black Friday exclusiva para usuários cadastrados. Não é possível acessá-la…" at bounding box center [769, 397] width 908 height 122
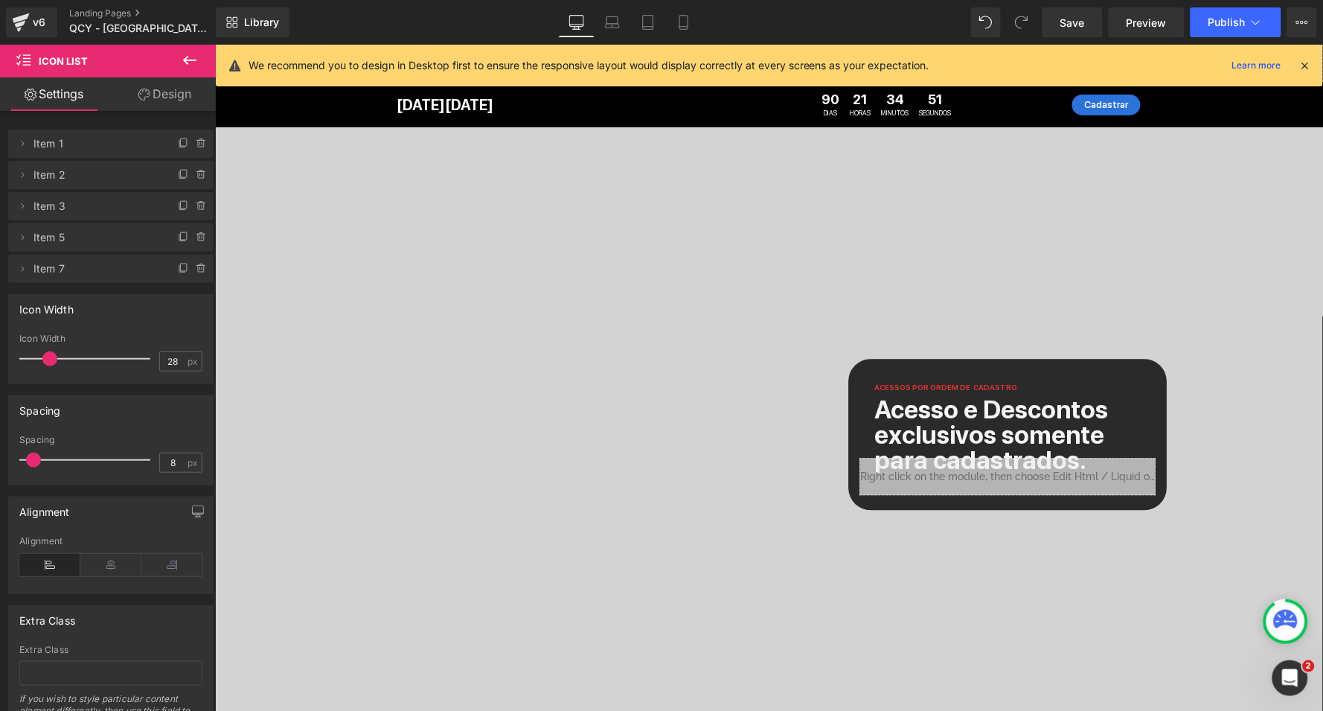
scroll to position [0, 0]
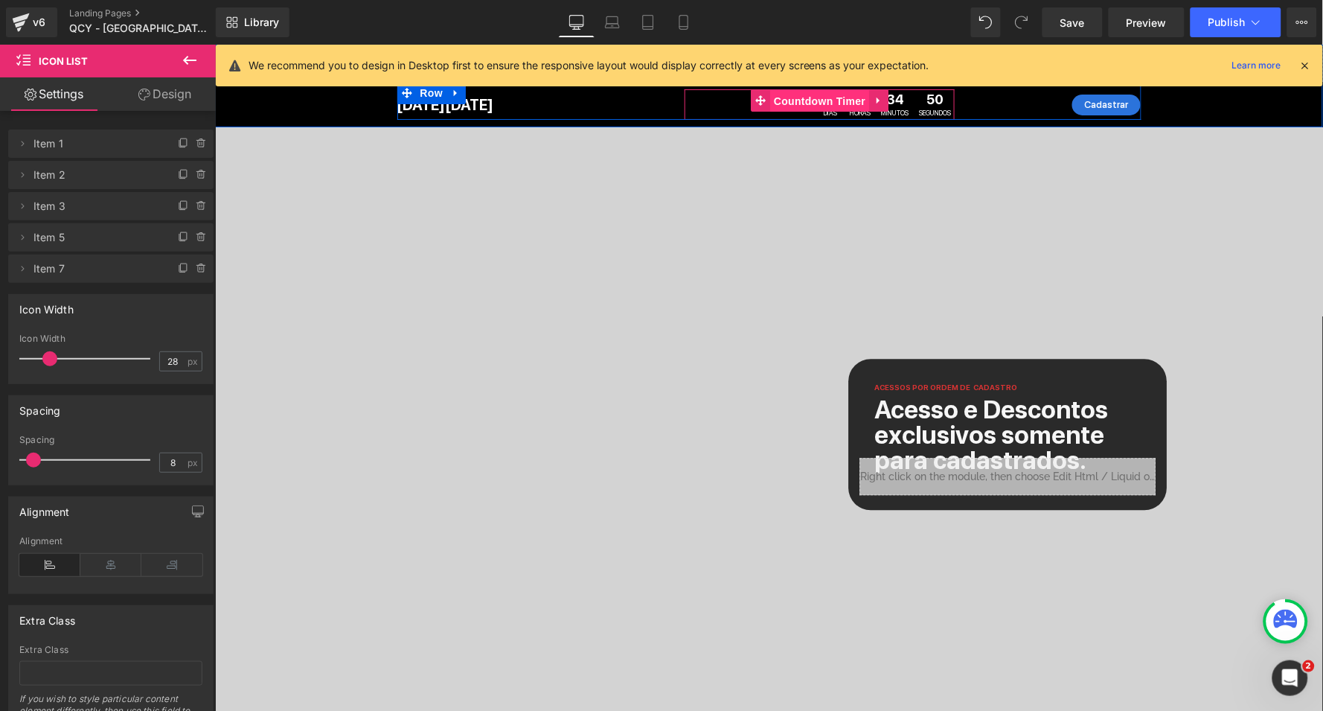
click at [834, 95] on span "Countdown Timer" at bounding box center [819, 100] width 99 height 22
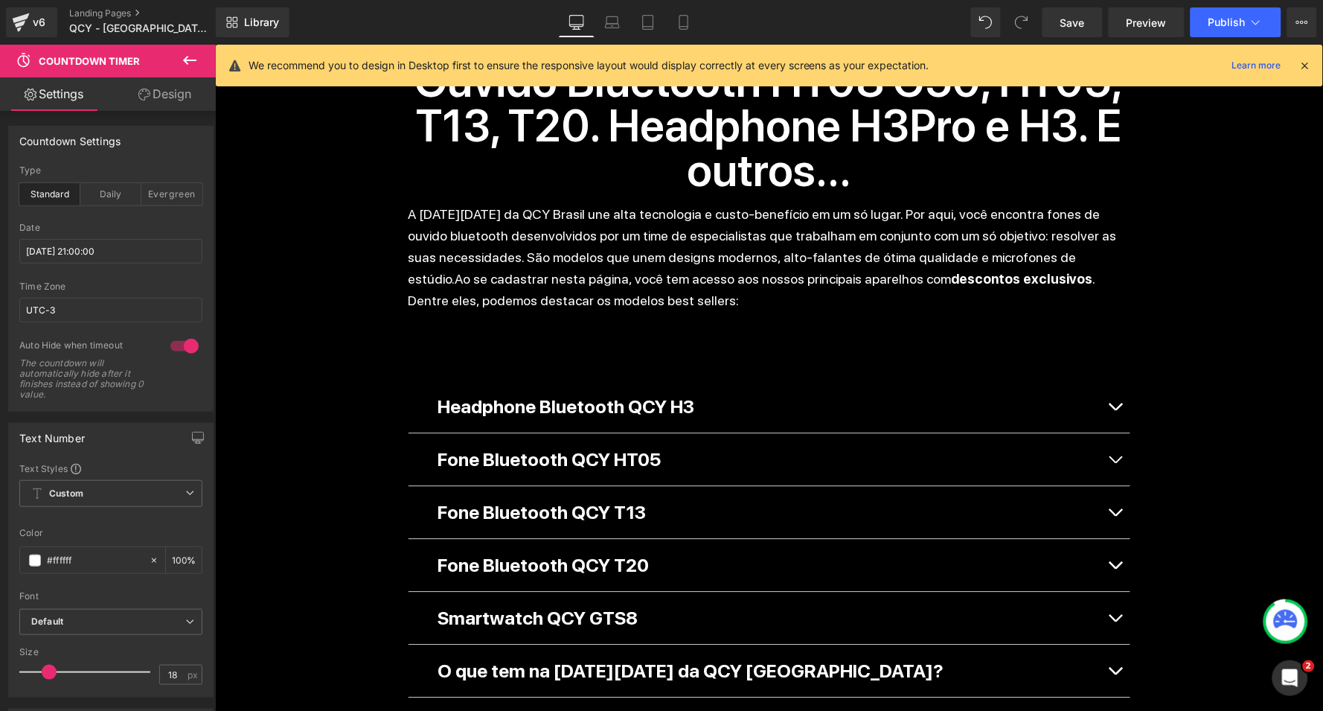
scroll to position [969, 0]
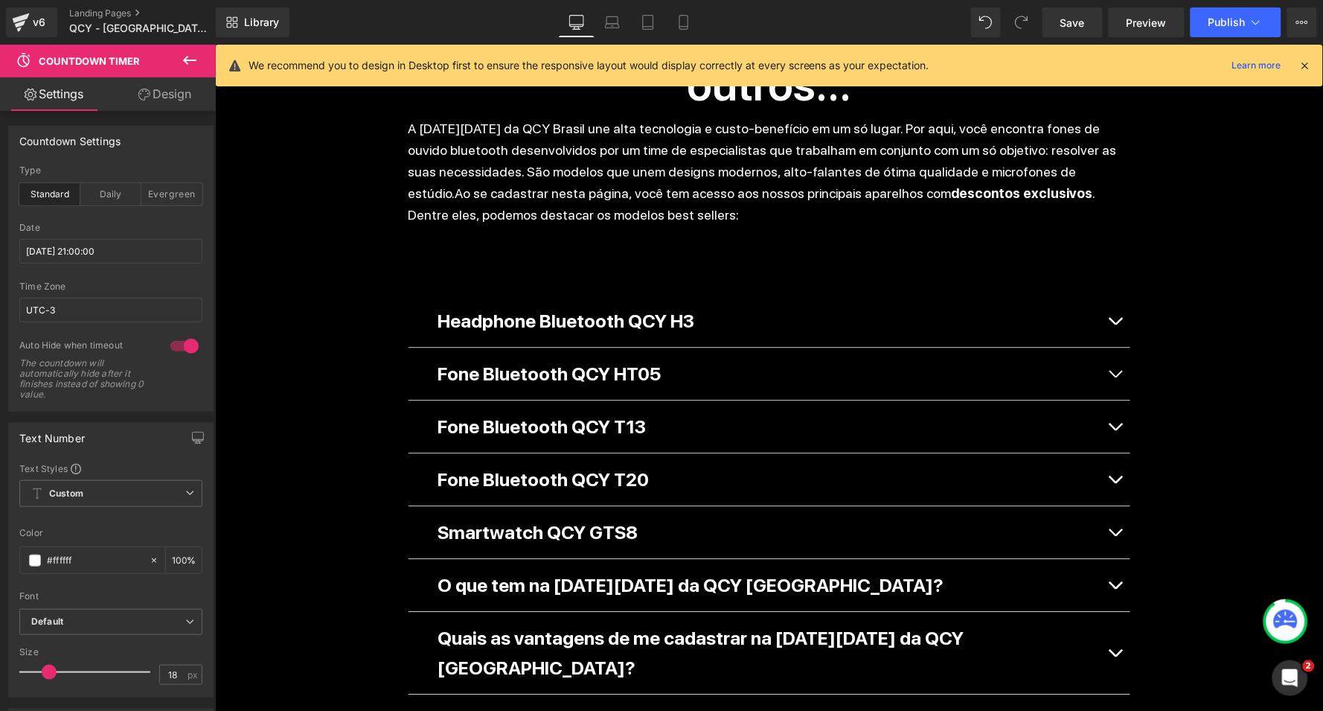
click at [346, 475] on div "Separator Liquid Black Friday Heading 90 DIAS 21 HORAS 34 MINUTOS 47 SEGUNDOS C…" at bounding box center [768, 227] width 1108 height 2305
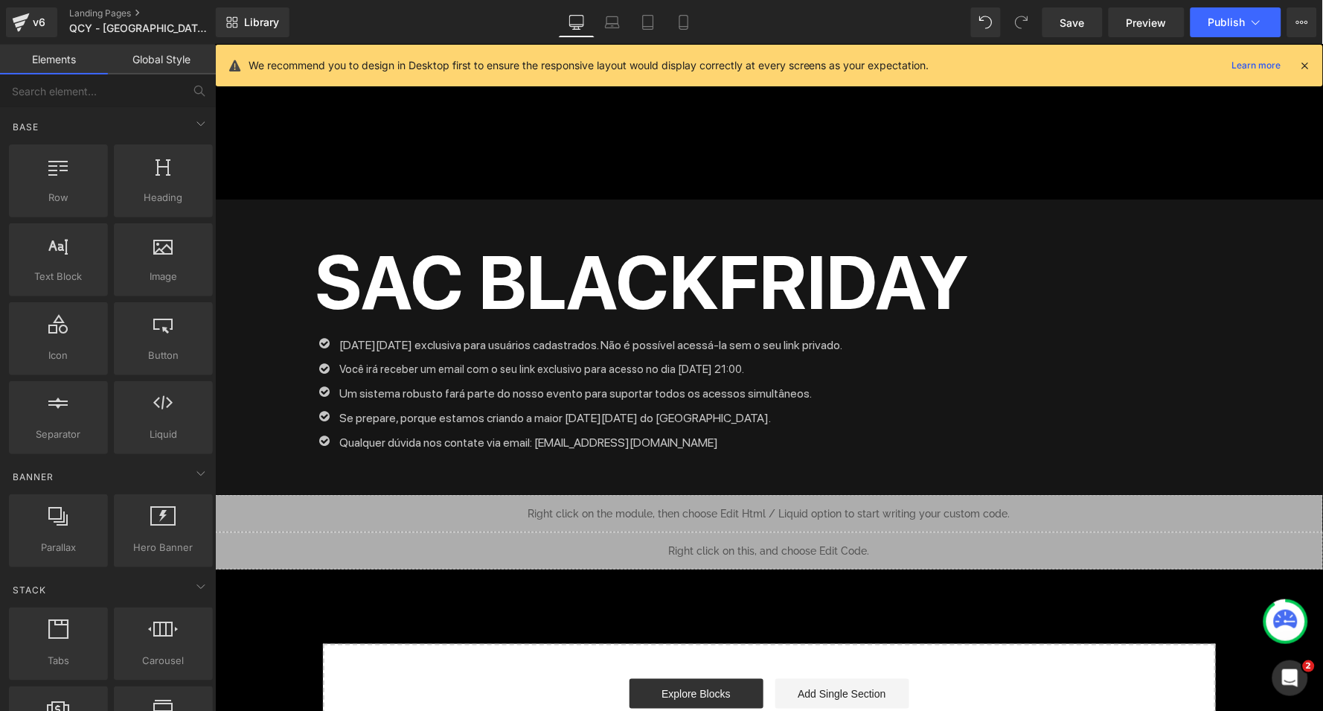
scroll to position [1582, 0]
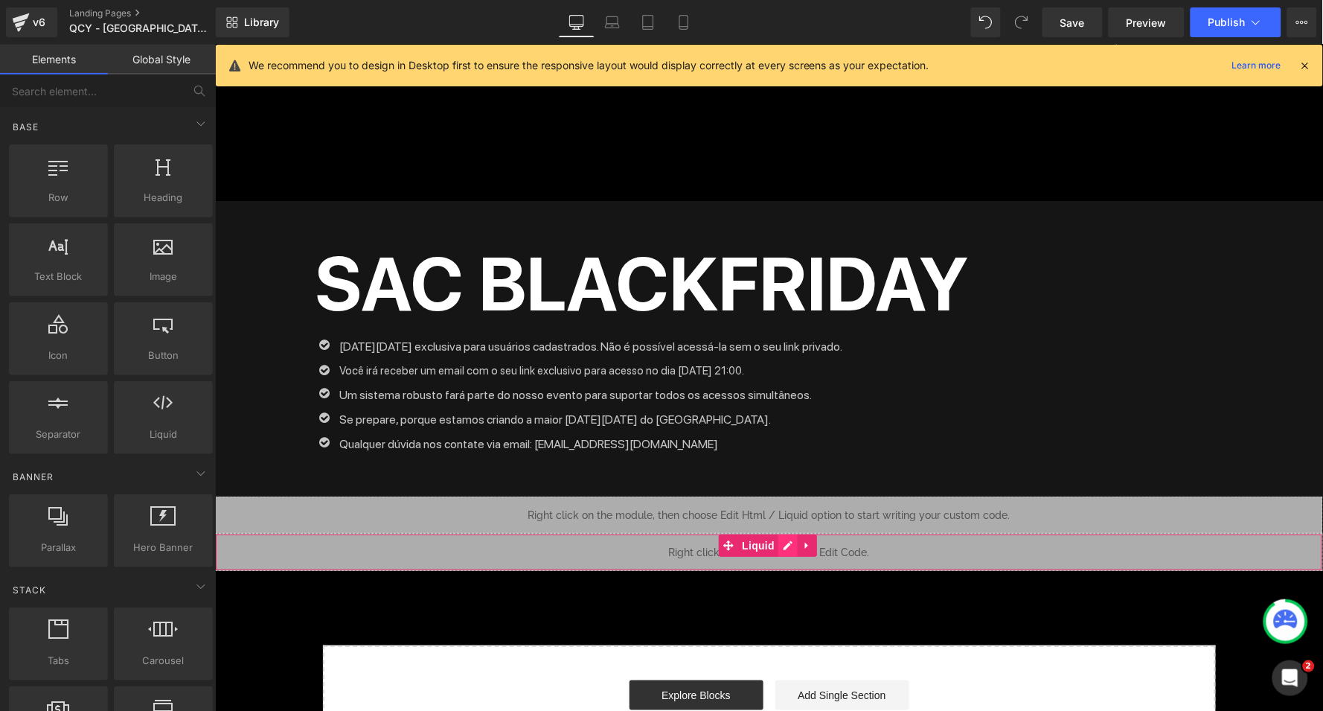
click at [783, 533] on div "Liquid" at bounding box center [768, 551] width 1108 height 37
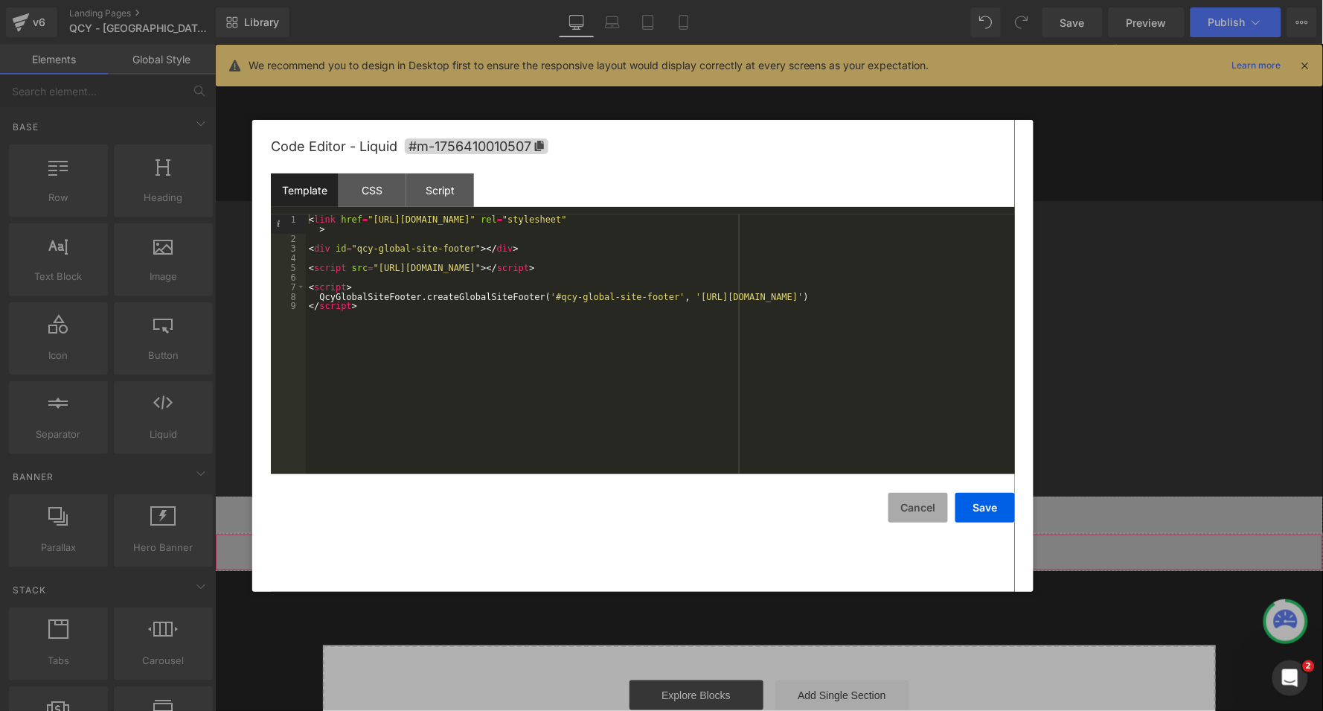
drag, startPoint x: 929, startPoint y: 511, endPoint x: 669, endPoint y: 363, distance: 299.0
click at [929, 511] on button "Cancel" at bounding box center [919, 508] width 60 height 30
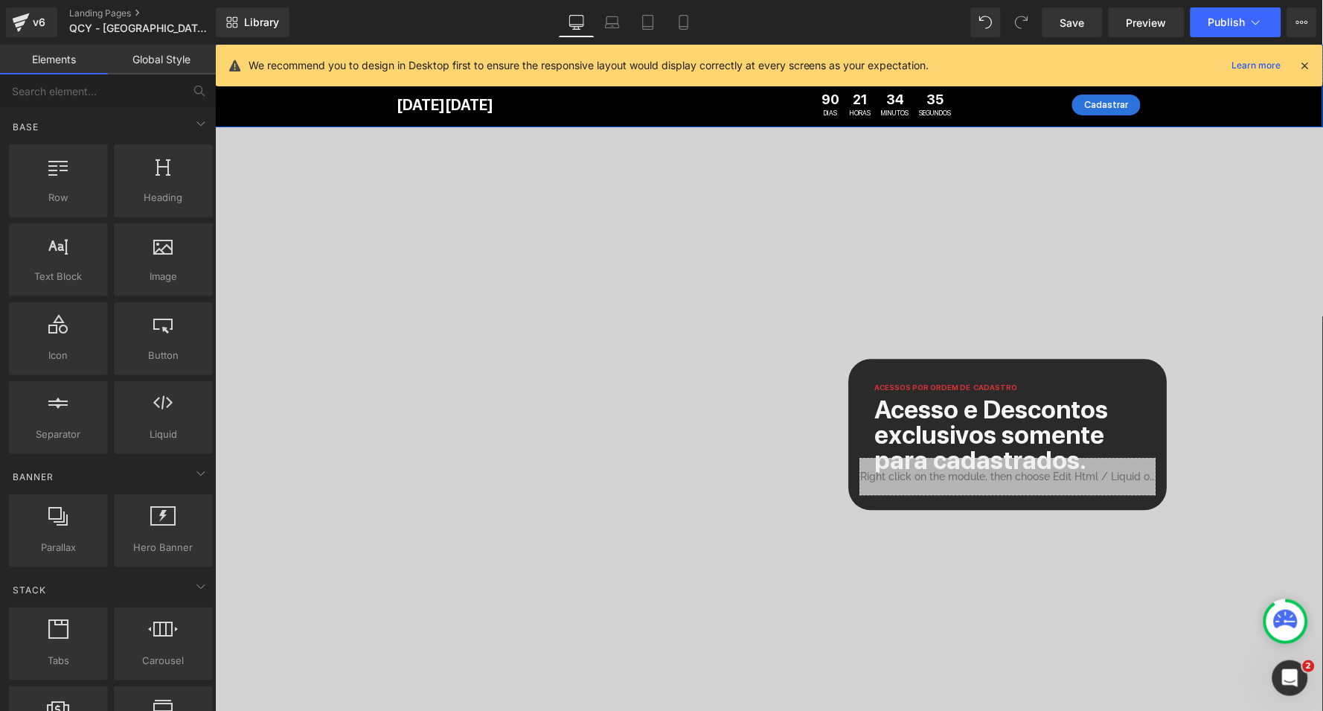
scroll to position [0, 0]
click at [1220, 25] on span "Publish" at bounding box center [1227, 22] width 37 height 12
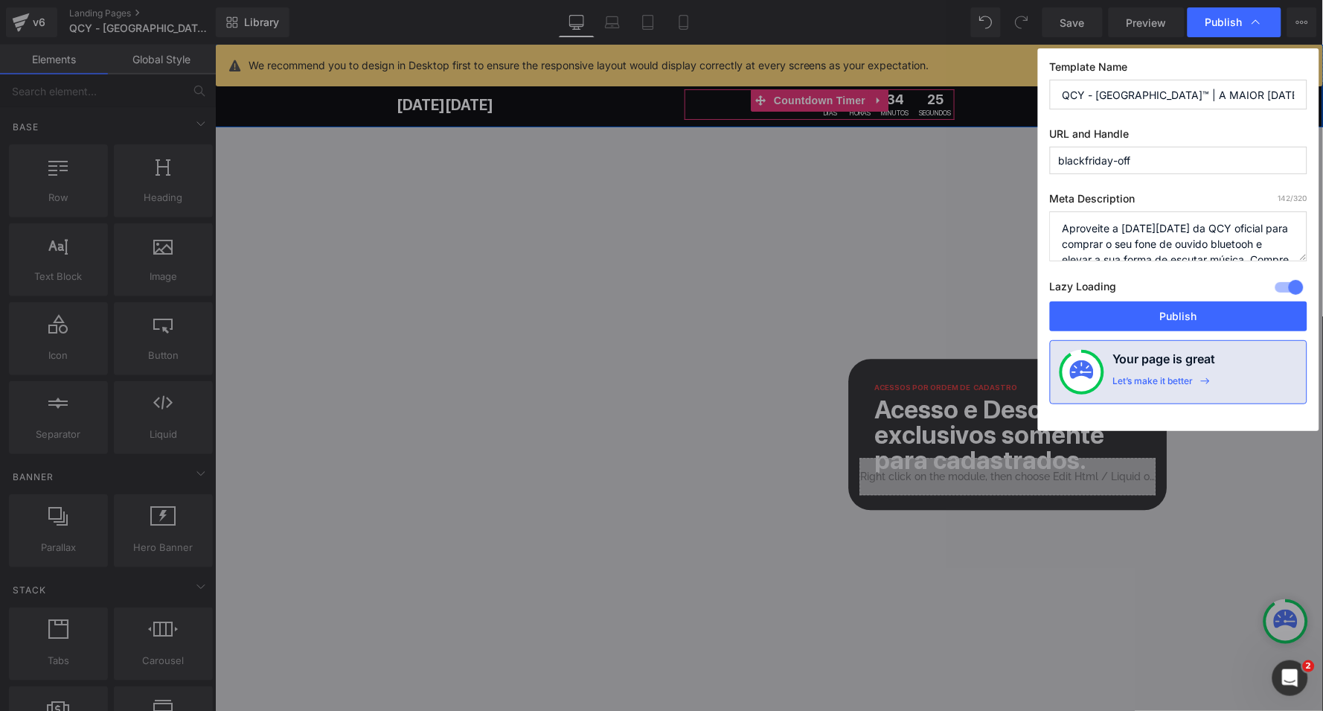
click at [1220, 25] on span "Publish" at bounding box center [1224, 22] width 37 height 13
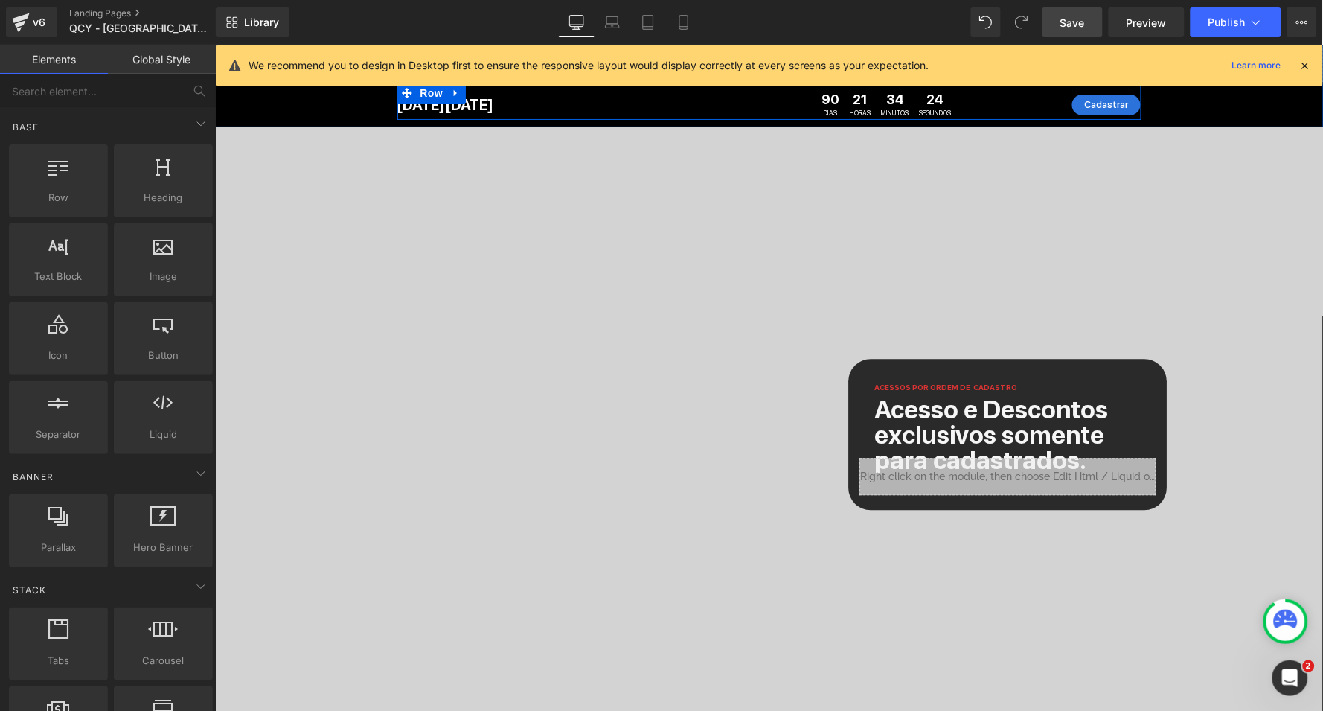
click at [1079, 13] on link "Save" at bounding box center [1073, 22] width 60 height 30
click at [839, 100] on span "Countdown Timer" at bounding box center [819, 100] width 99 height 22
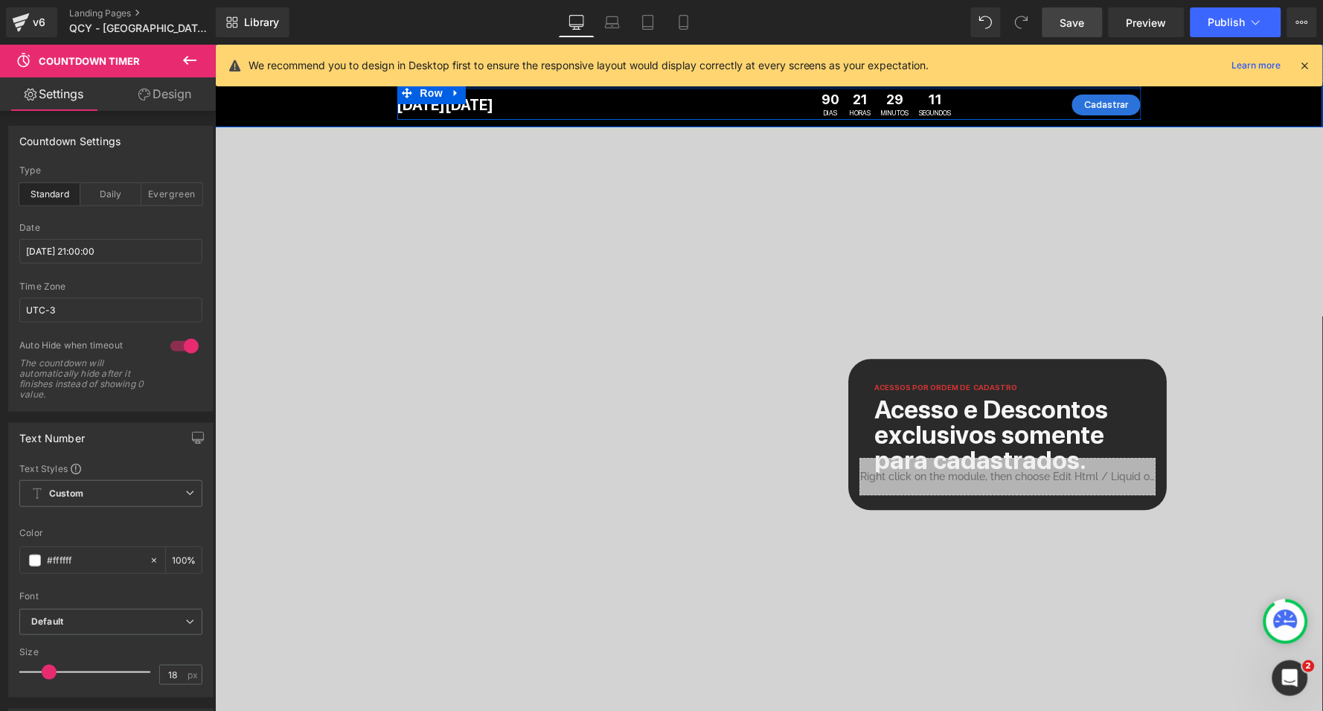
click at [1056, 16] on link "Save" at bounding box center [1073, 22] width 60 height 30
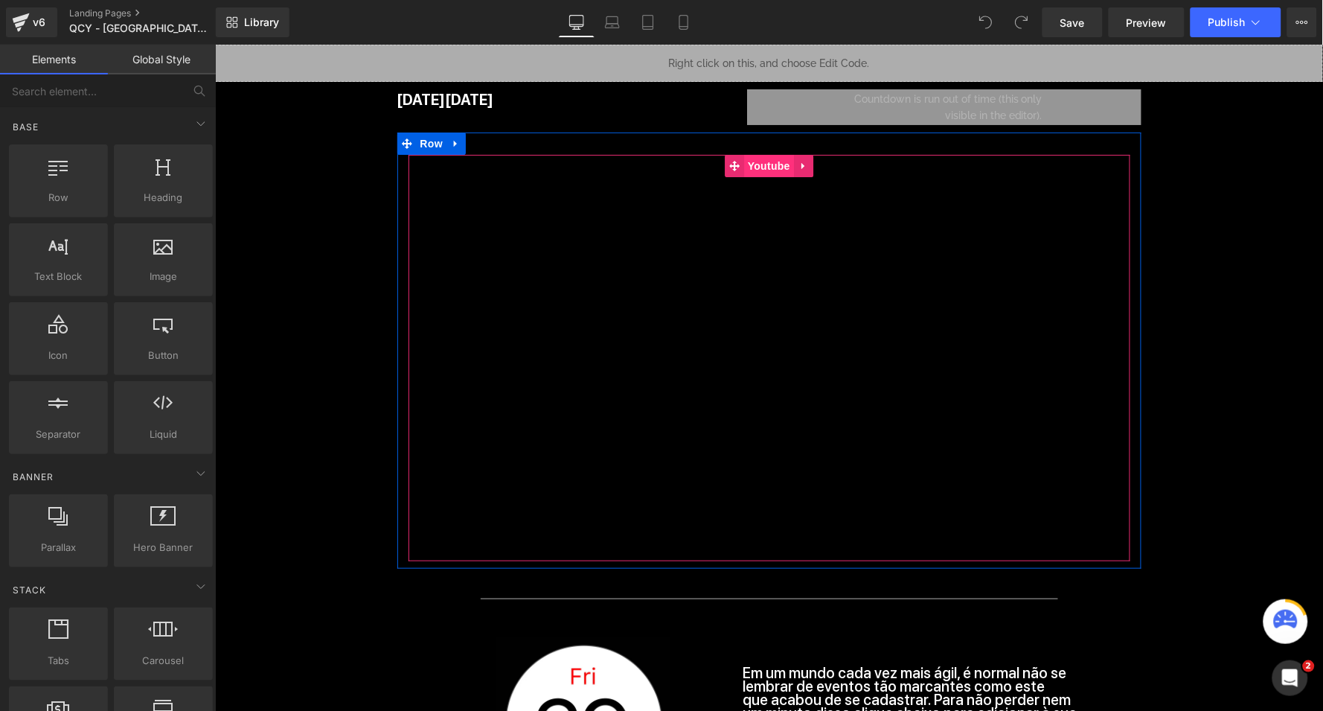
click at [770, 165] on span "Youtube" at bounding box center [769, 165] width 50 height 22
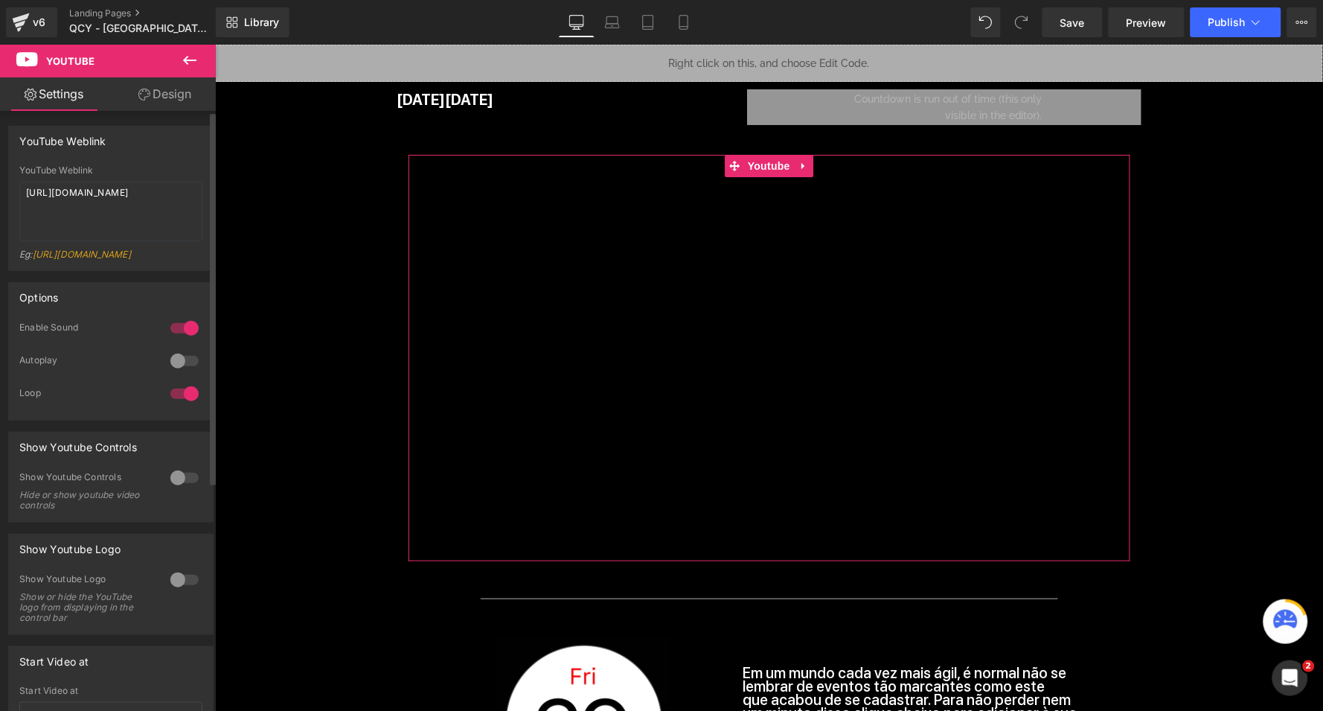
click at [167, 369] on div at bounding box center [185, 361] width 36 height 24
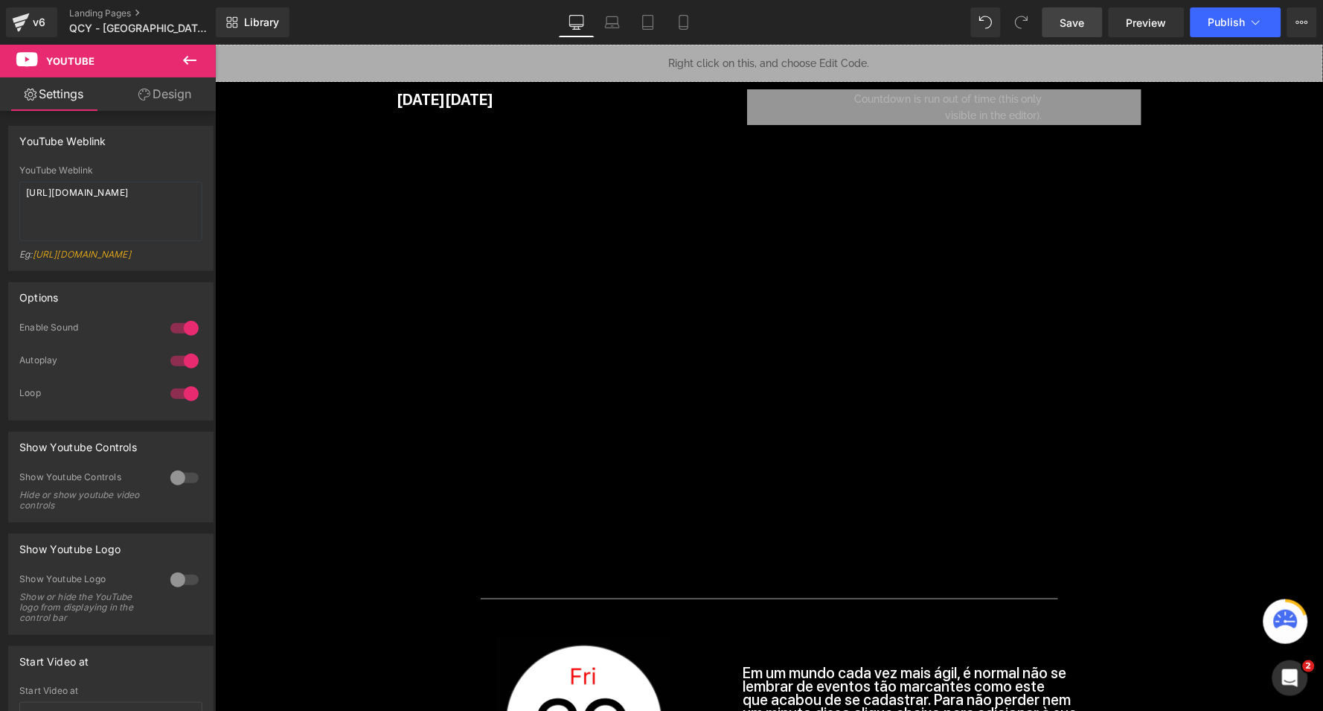
click at [1058, 27] on link "Save" at bounding box center [1073, 22] width 60 height 30
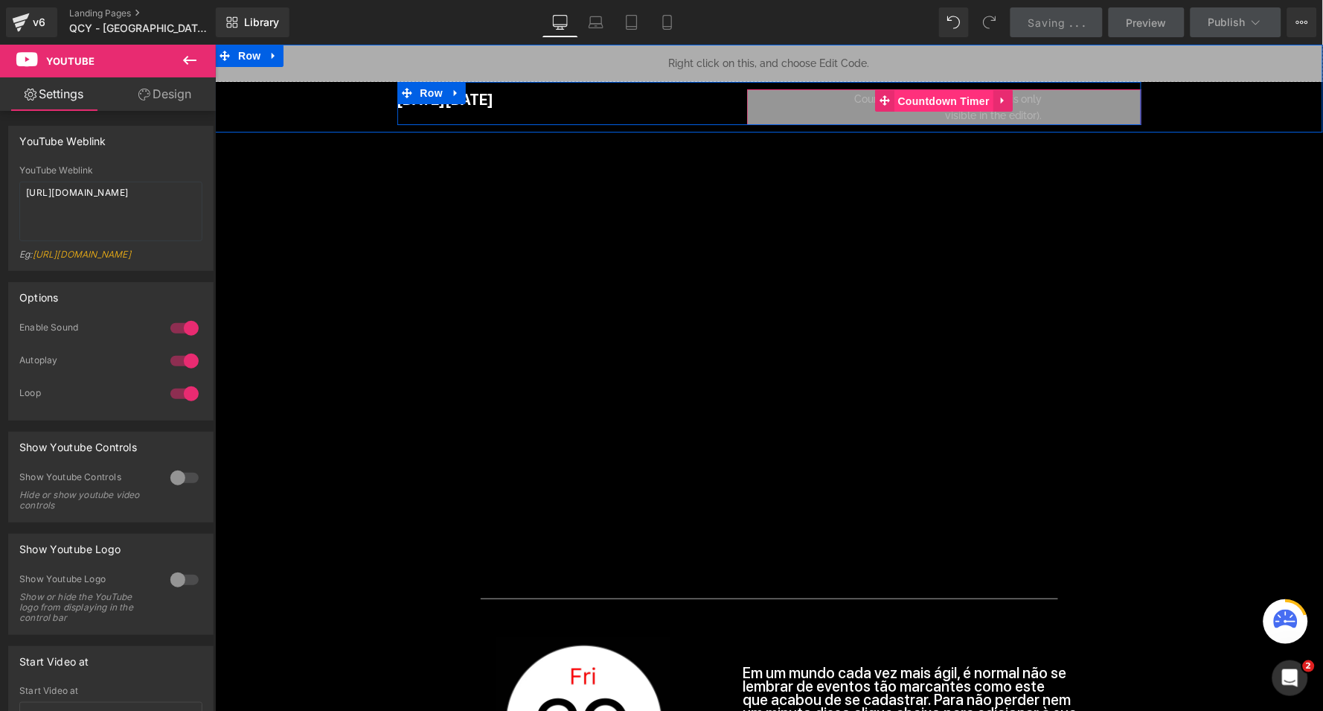
click at [947, 96] on span "Countdown Timer" at bounding box center [943, 100] width 99 height 22
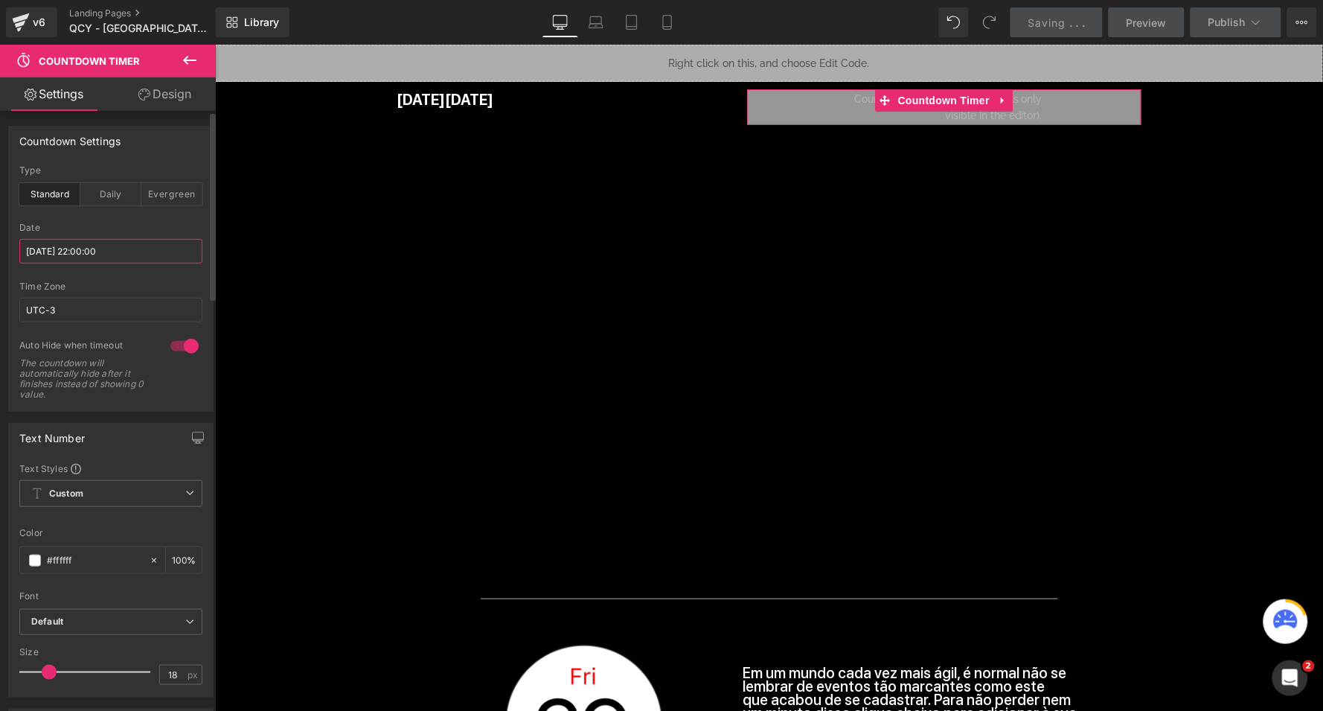
click at [112, 254] on input "2024/11/28 22:00:00" at bounding box center [110, 251] width 183 height 25
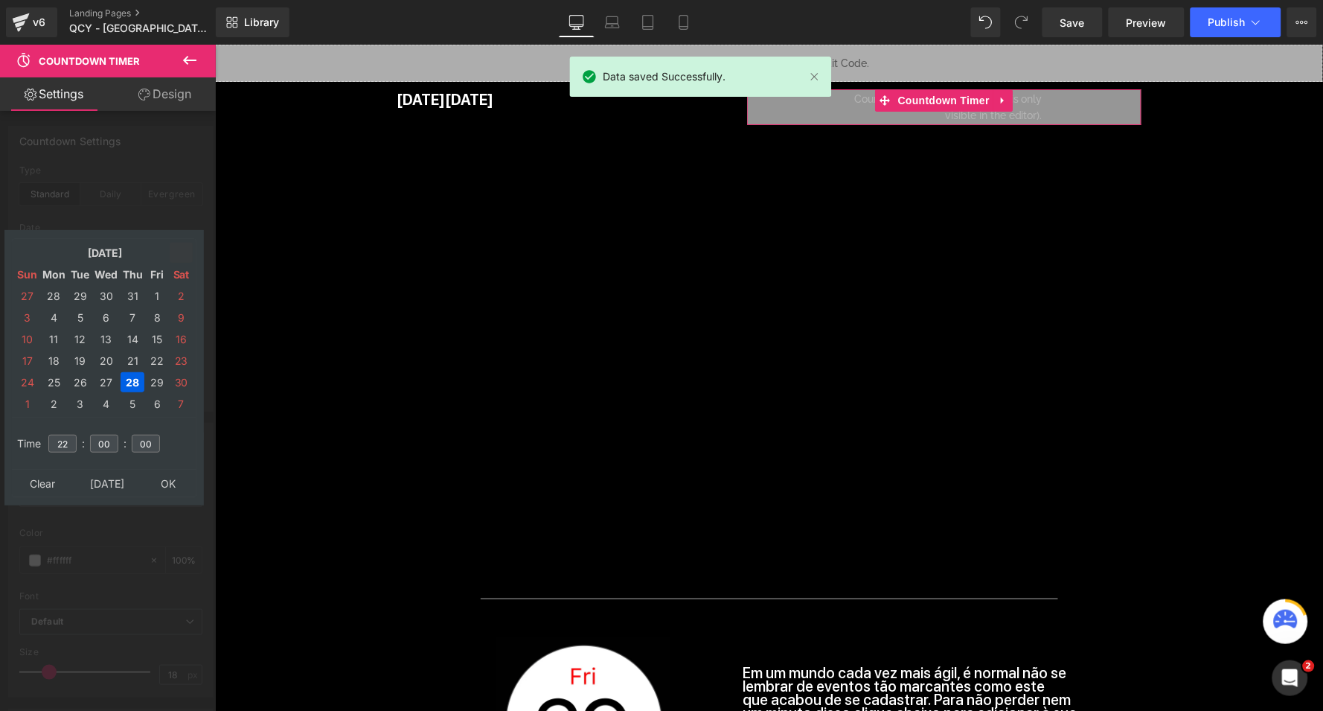
click at [191, 246] on td at bounding box center [181, 253] width 23 height 20
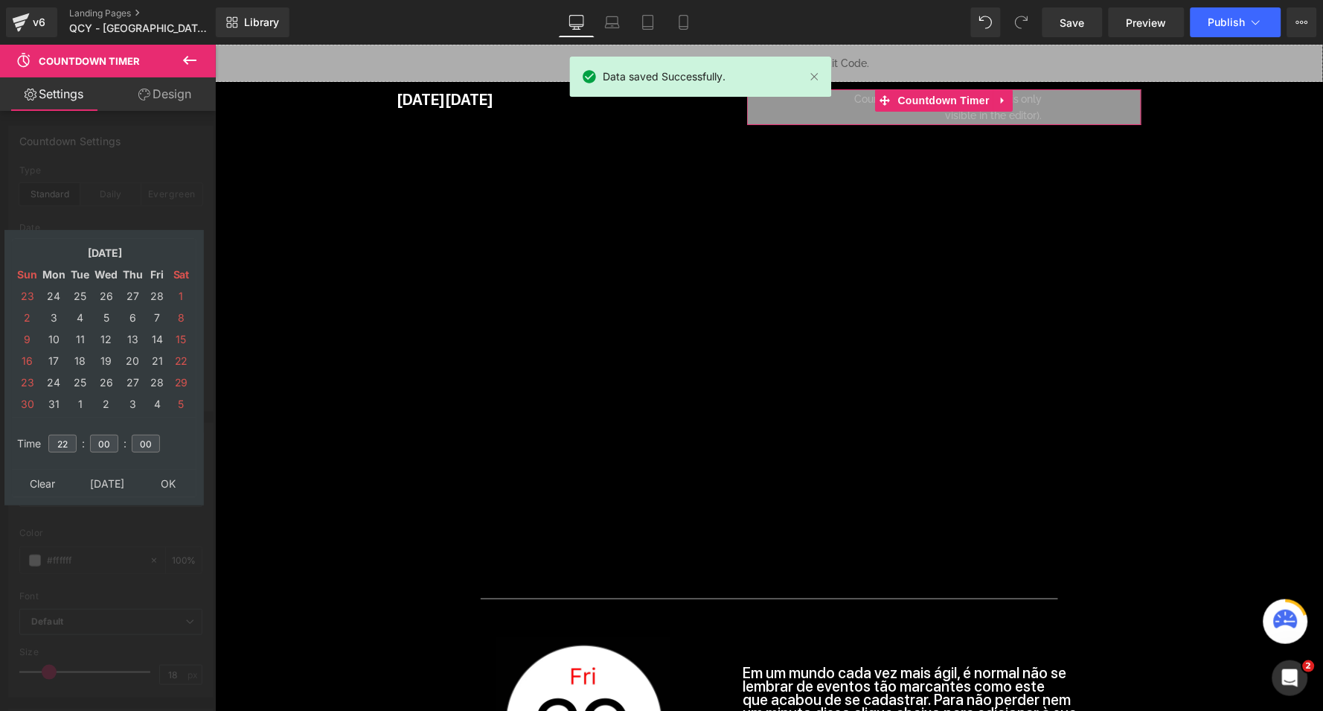
click at [191, 246] on td at bounding box center [181, 253] width 23 height 20
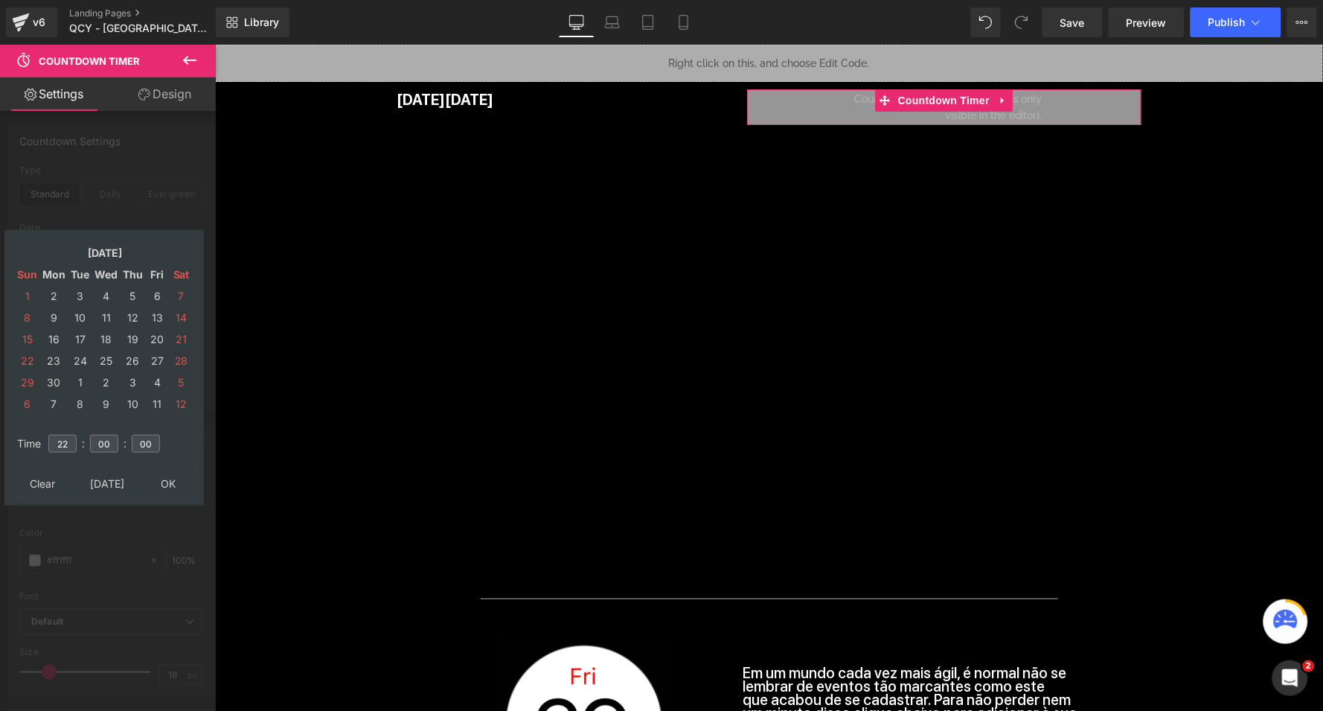
click at [191, 246] on td at bounding box center [181, 253] width 23 height 20
click at [186, 246] on icon at bounding box center [181, 252] width 13 height 13
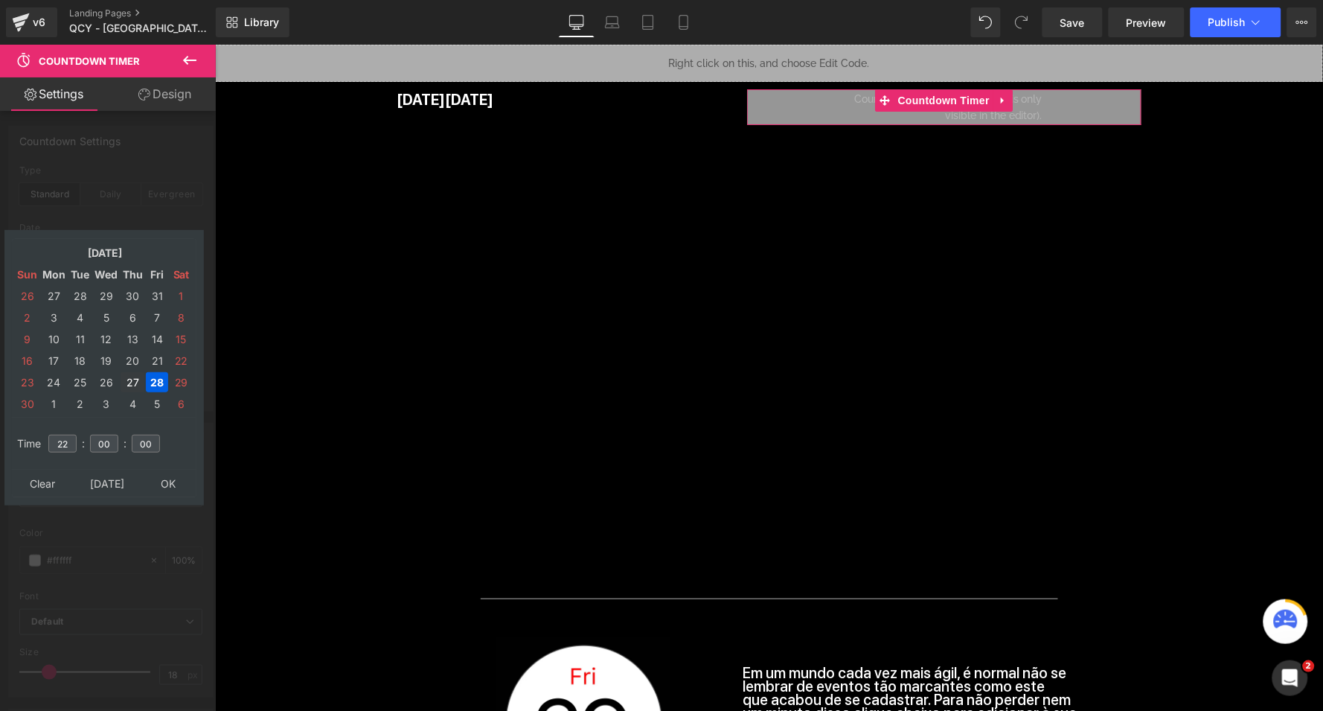
click at [132, 380] on td "27" at bounding box center [133, 382] width 24 height 20
click at [71, 444] on input "22" at bounding box center [62, 444] width 28 height 18
type input "21"
type input "2025/11/27 21:00:00"
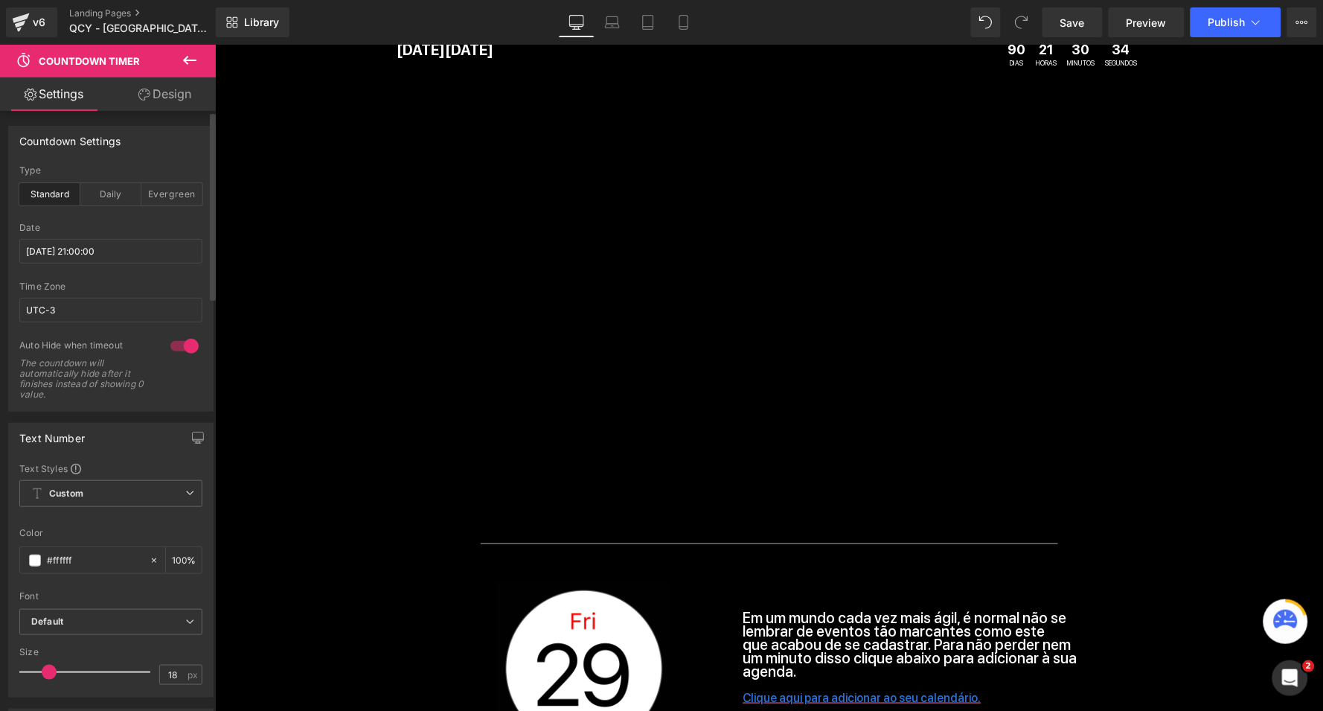
scroll to position [48, 0]
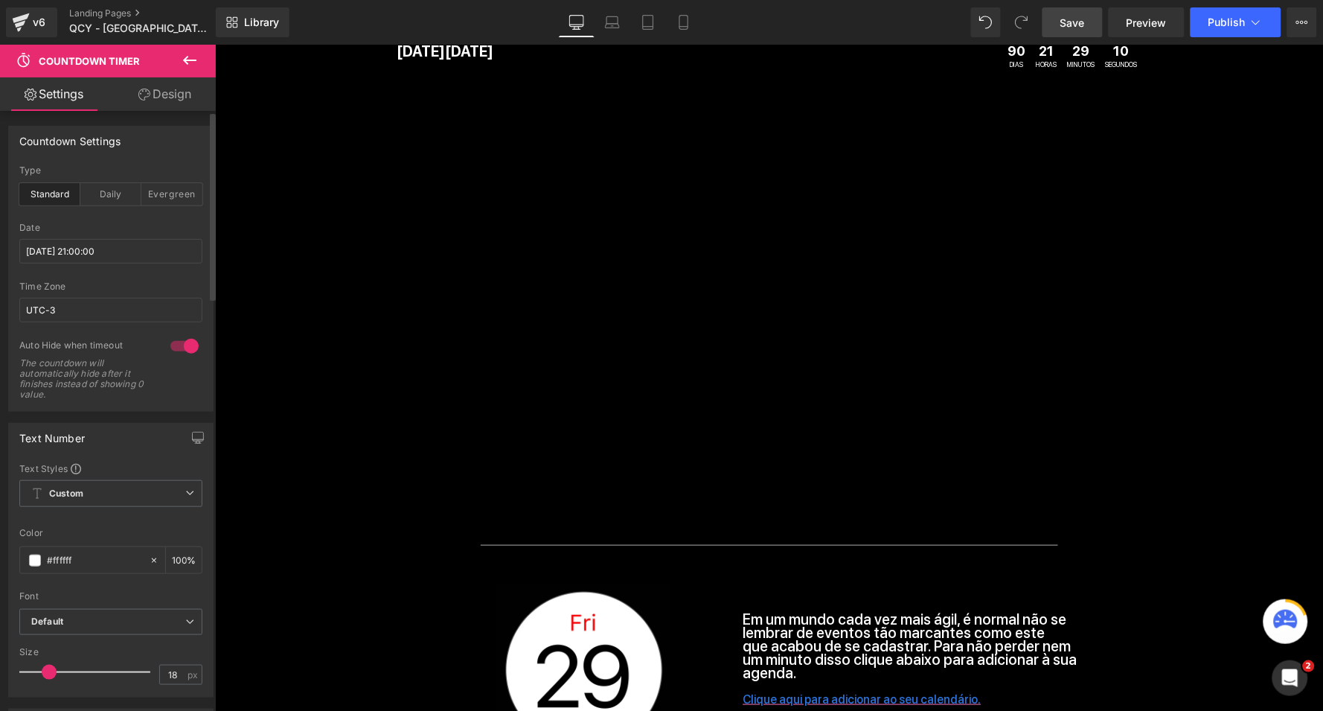
click at [1085, 15] on span "Save" at bounding box center [1073, 23] width 25 height 16
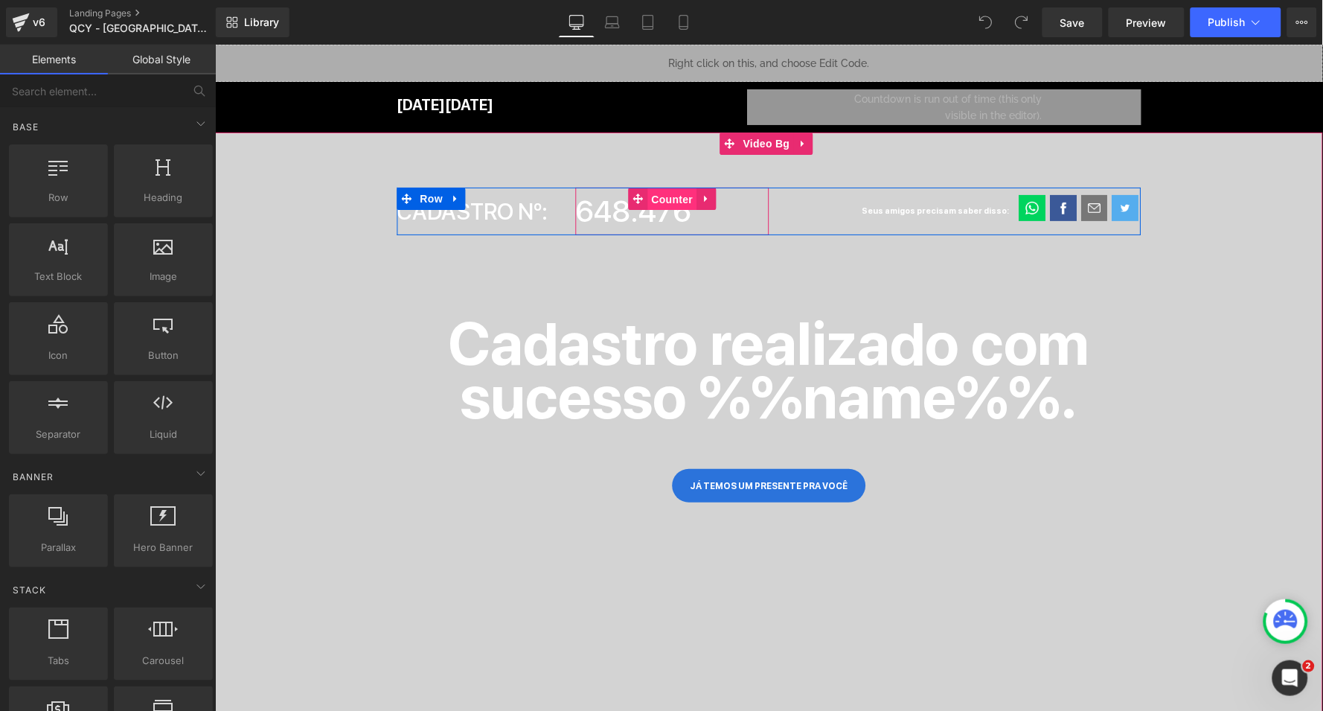
click at [684, 201] on span "Counter" at bounding box center [672, 199] width 49 height 22
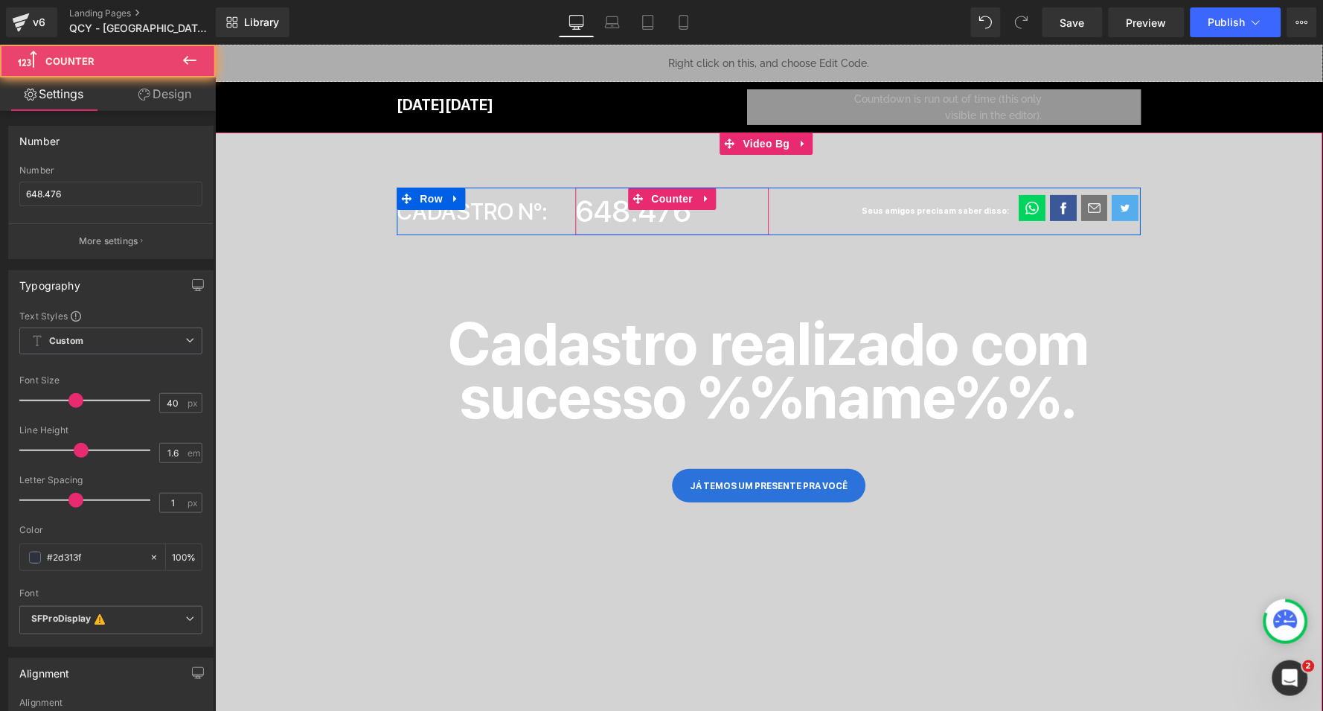
click at [614, 211] on span "648.476" at bounding box center [633, 211] width 116 height 36
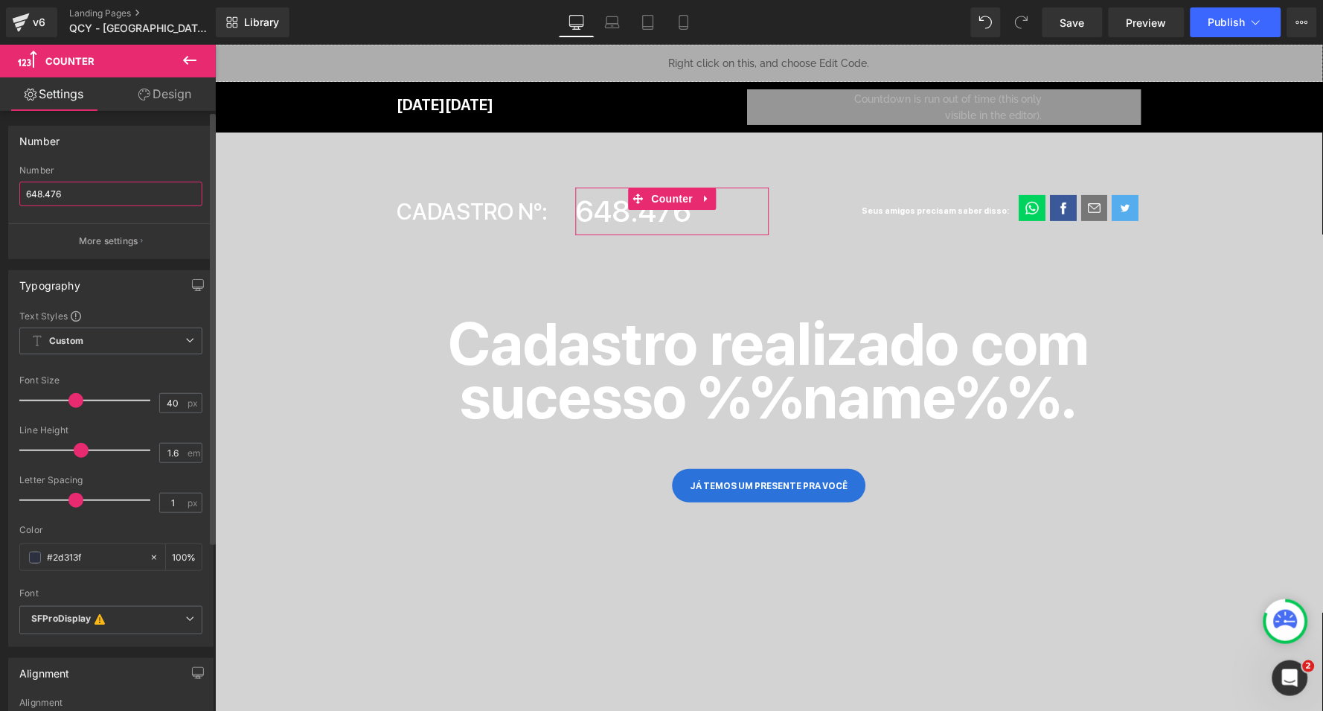
click at [36, 195] on input "648.476" at bounding box center [110, 194] width 183 height 25
type input "8.476"
click at [162, 140] on div "Number" at bounding box center [111, 141] width 204 height 28
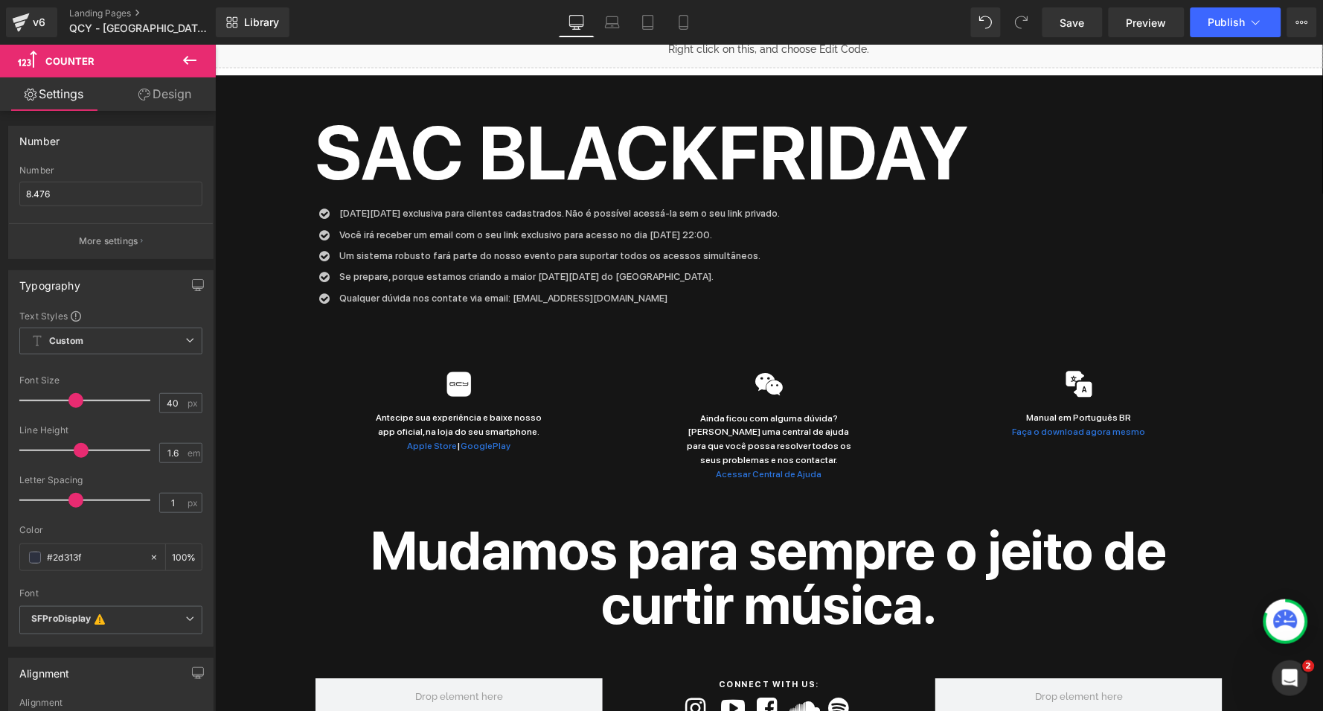
scroll to position [3513, 0]
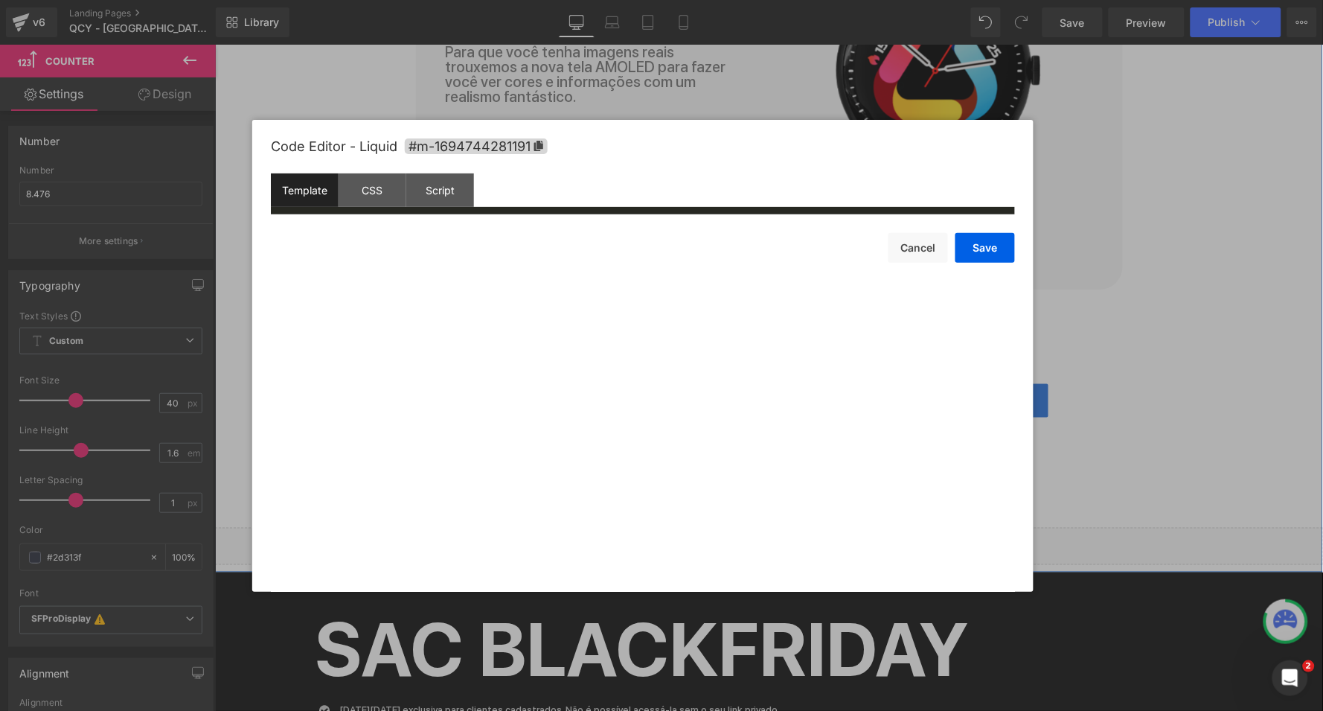
click at [788, 527] on div "Liquid" at bounding box center [768, 545] width 1108 height 37
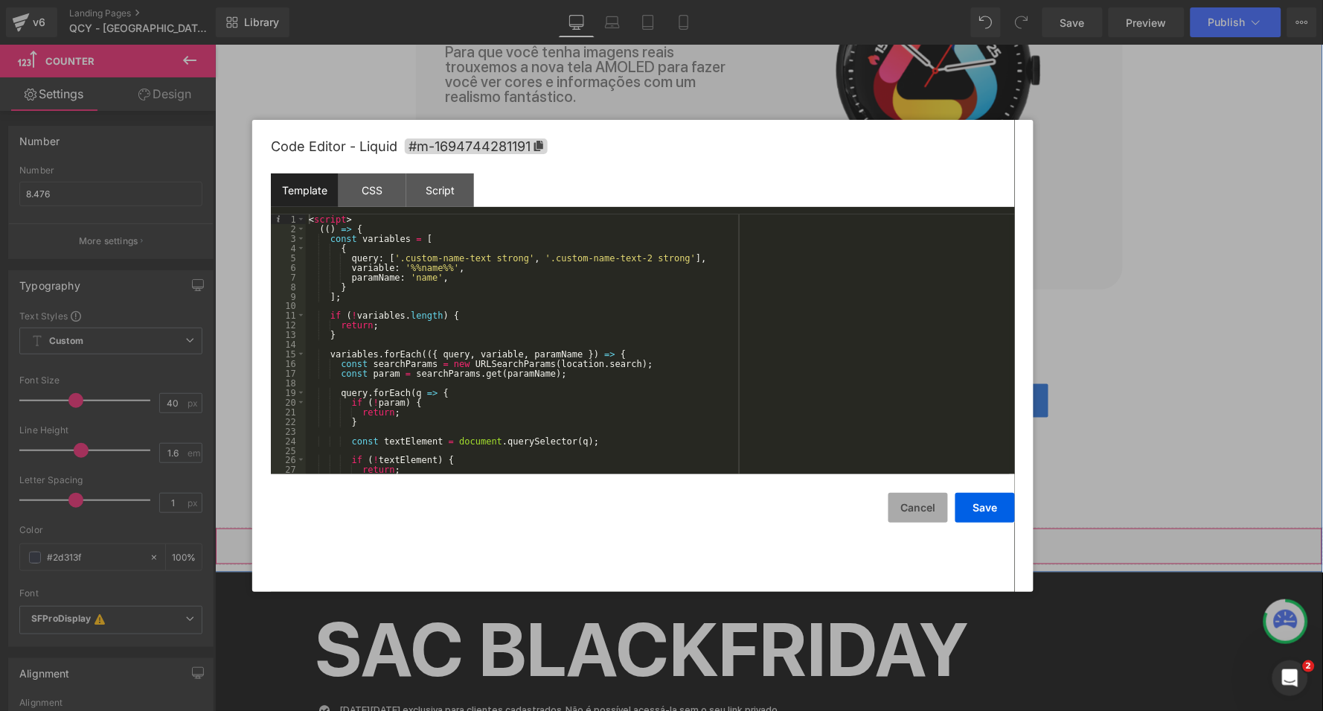
click at [913, 510] on button "Cancel" at bounding box center [919, 508] width 60 height 30
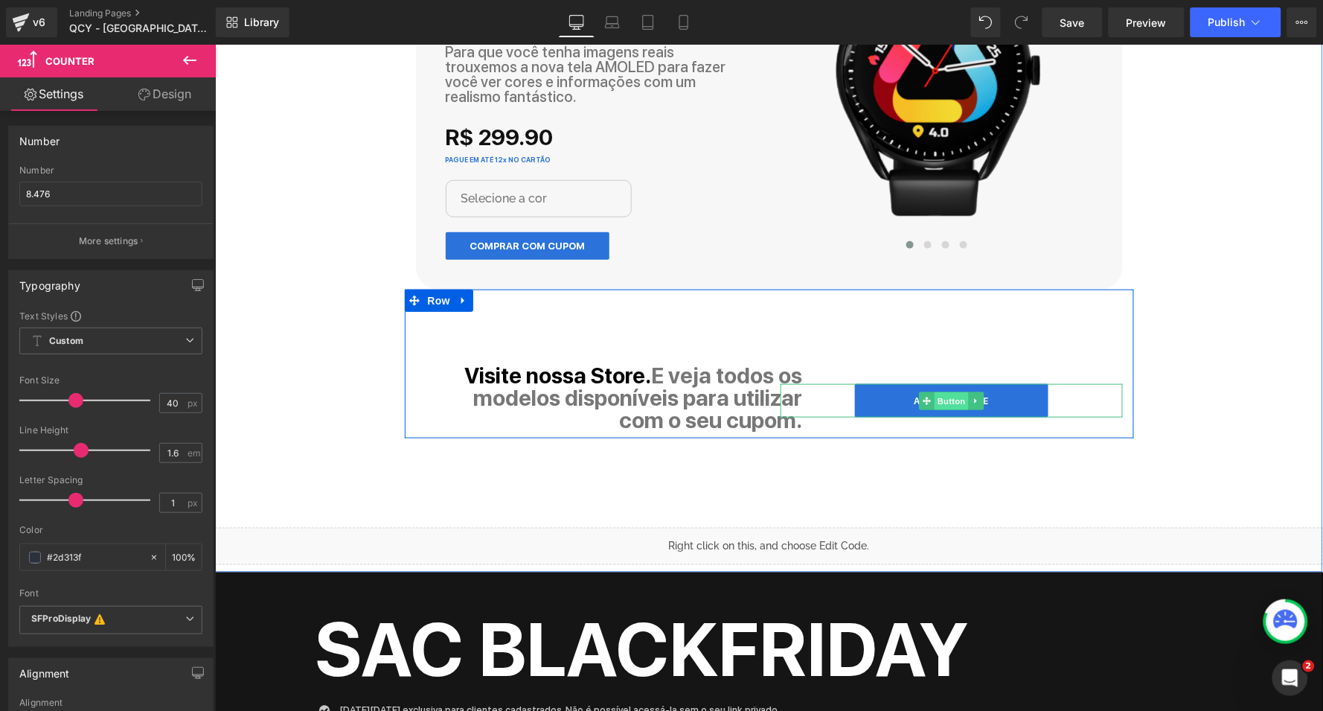
click at [950, 392] on span "Button" at bounding box center [951, 401] width 34 height 18
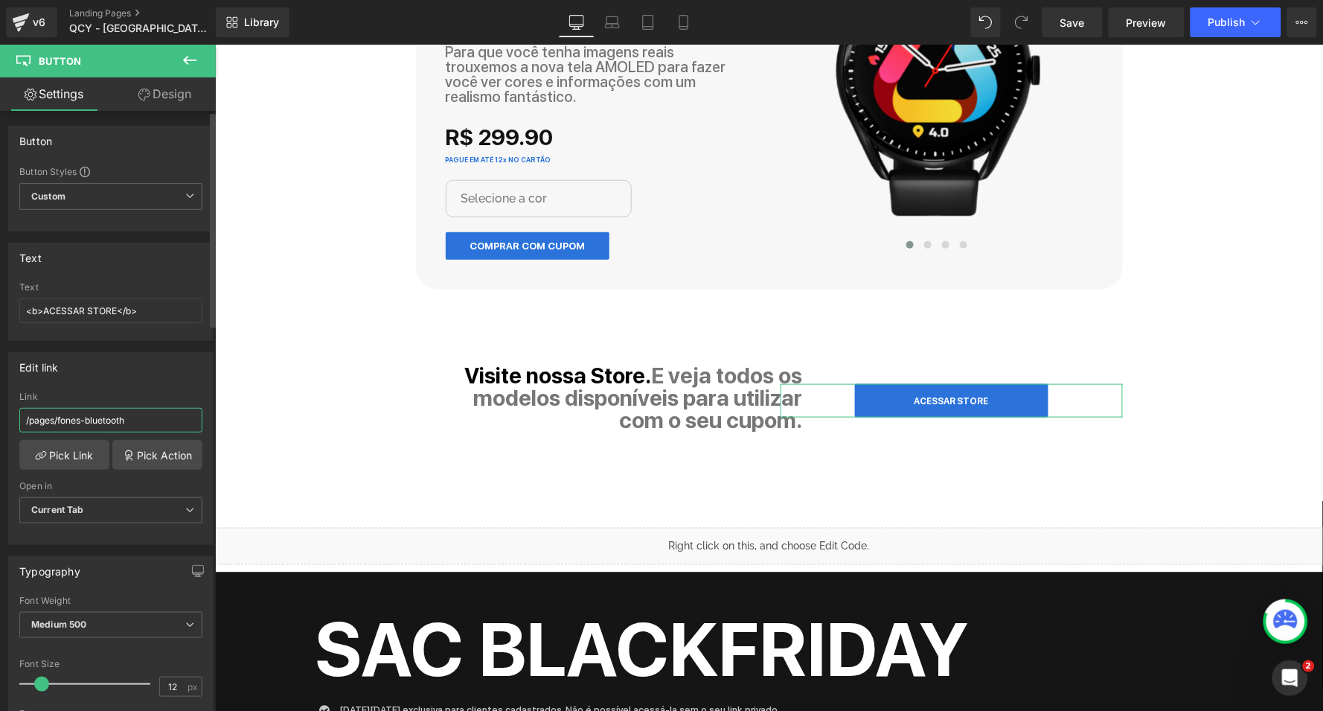
click at [167, 424] on input "/pages/fones-bluetooth" at bounding box center [110, 420] width 183 height 25
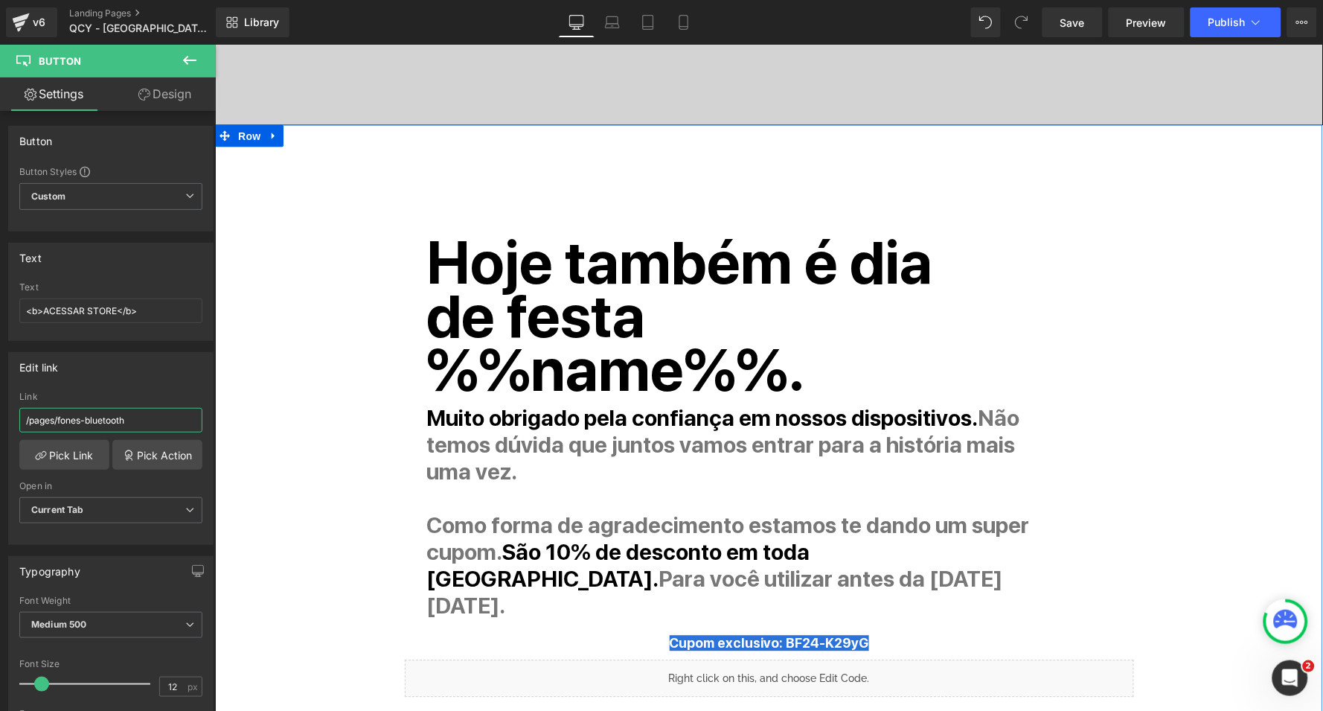
scroll to position [165, 0]
